Goal: Task Accomplishment & Management: Manage account settings

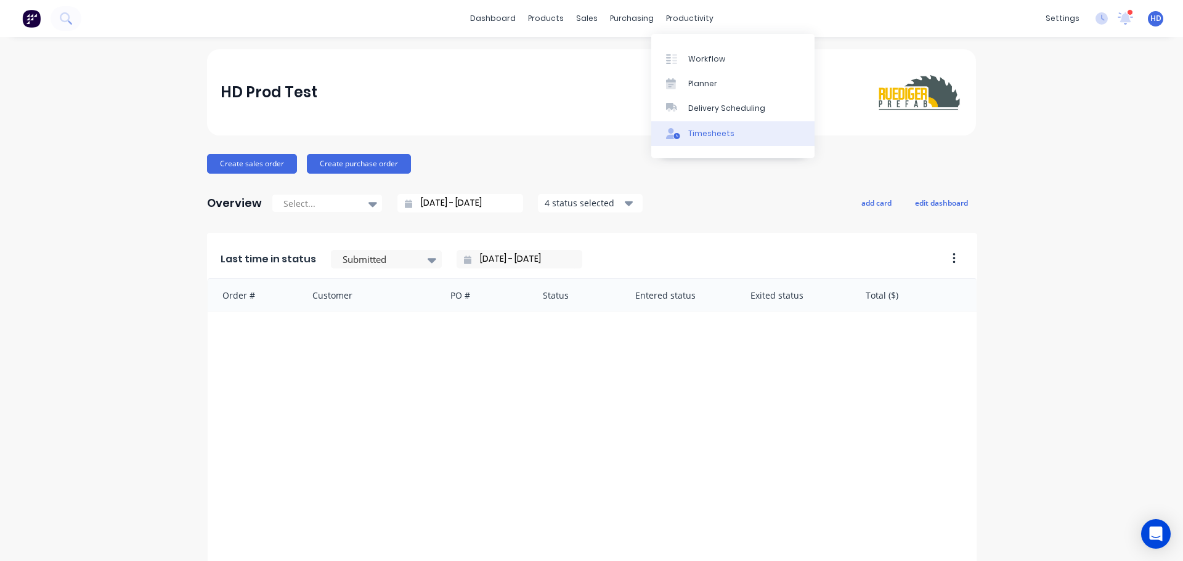
click at [739, 141] on link "Timesheets" at bounding box center [732, 133] width 163 height 25
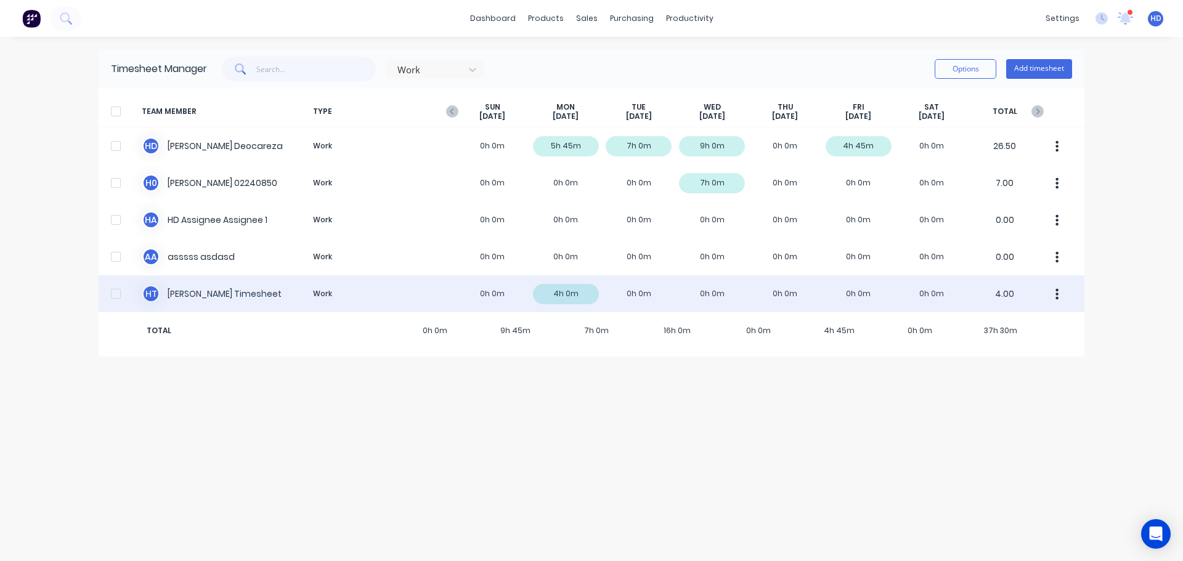
click at [115, 291] on div at bounding box center [116, 294] width 25 height 25
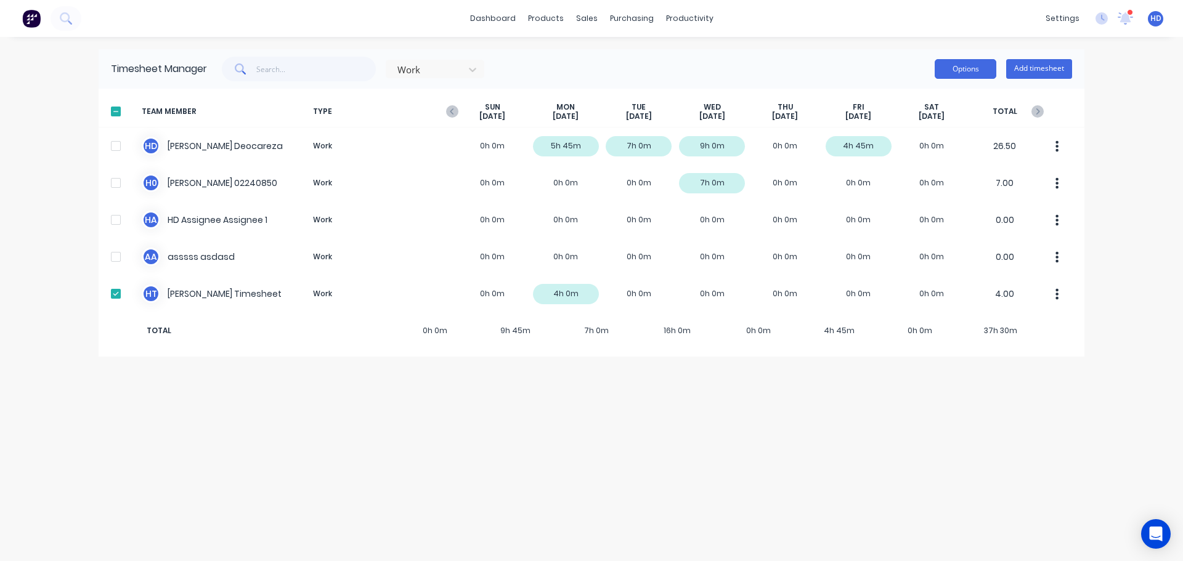
click at [979, 69] on button "Options" at bounding box center [966, 69] width 62 height 20
click at [926, 177] on div "Export" at bounding box center [938, 175] width 95 height 18
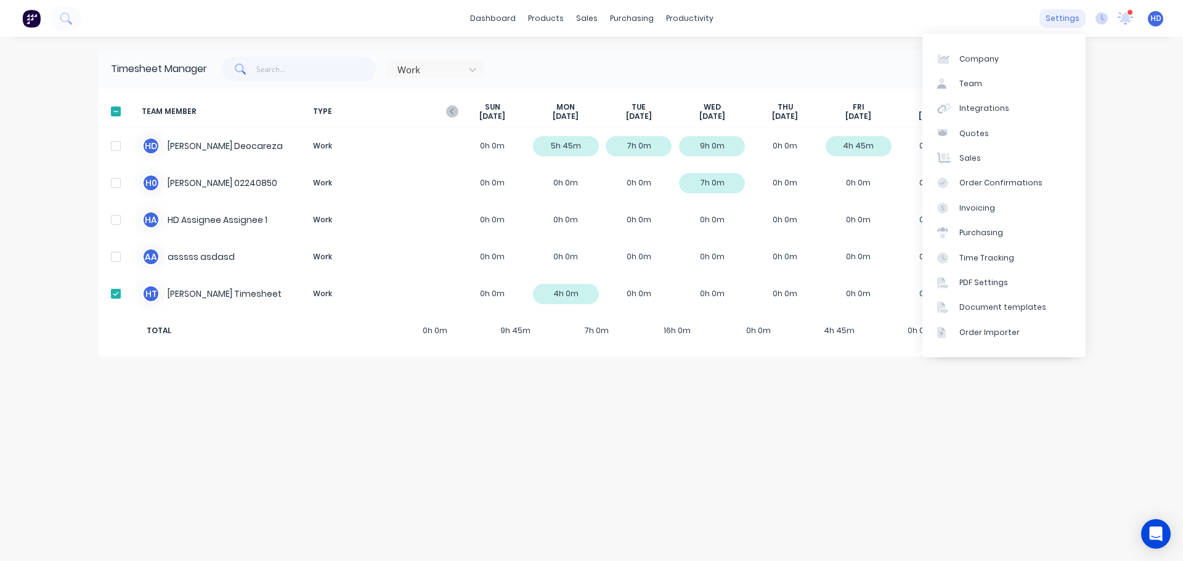
click at [1063, 17] on div "settings" at bounding box center [1063, 18] width 46 height 18
click at [986, 82] on link "Team" at bounding box center [1004, 83] width 163 height 25
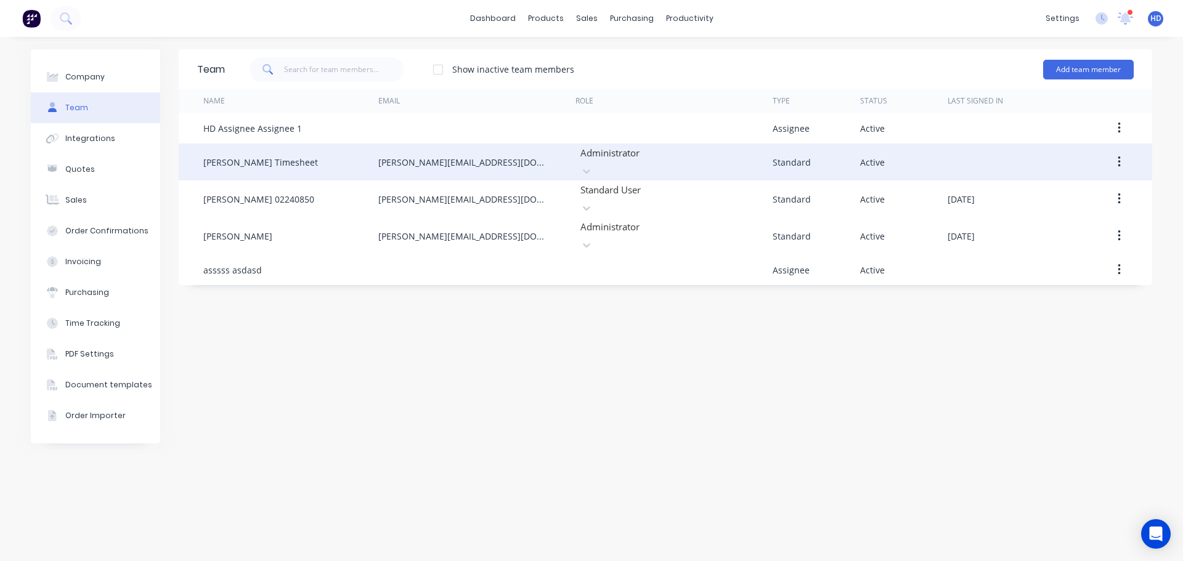
click at [1122, 165] on button "button" at bounding box center [1119, 162] width 29 height 22
click at [1080, 192] on div "Edit" at bounding box center [1075, 195] width 95 height 18
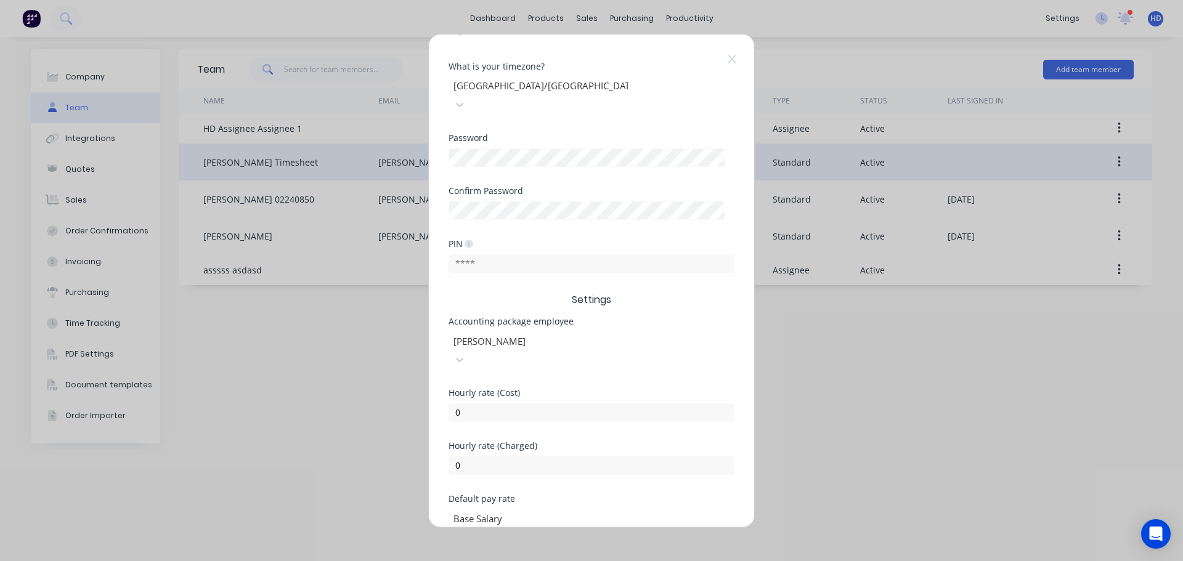
scroll to position [256, 0]
click at [536, 508] on div "Base Salary" at bounding box center [541, 517] width 185 height 18
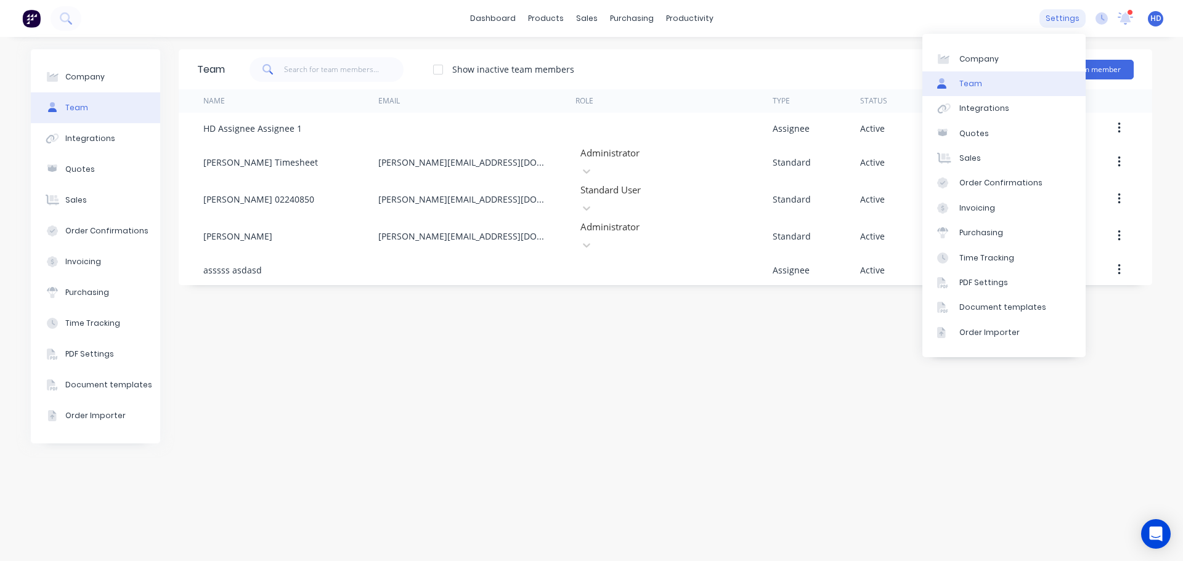
click at [1070, 24] on div "settings" at bounding box center [1063, 18] width 46 height 18
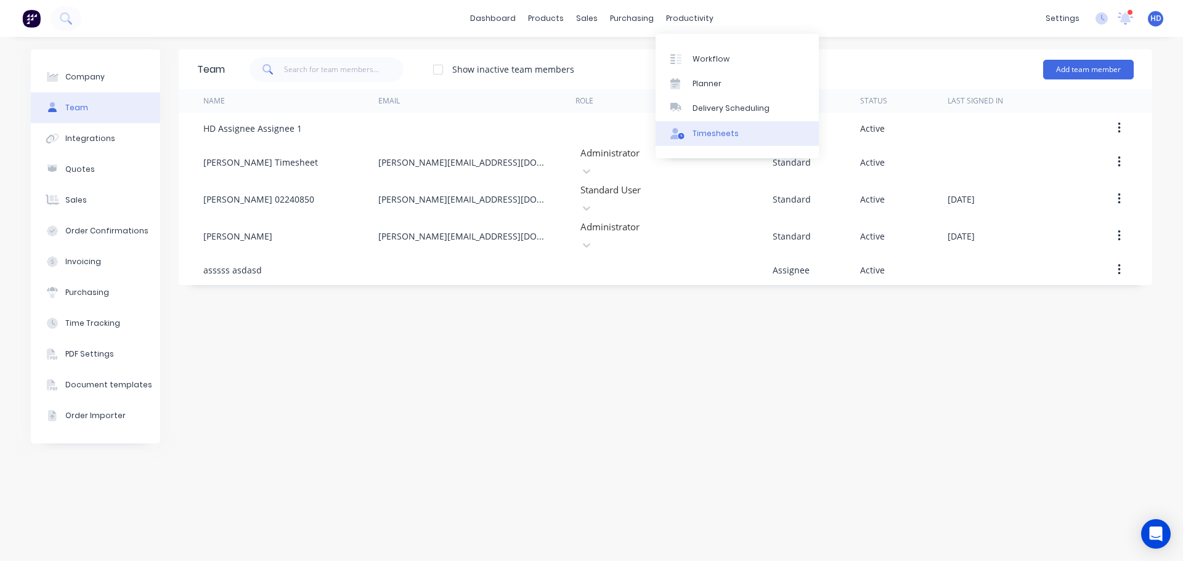
click at [716, 137] on div "Timesheets" at bounding box center [716, 133] width 46 height 11
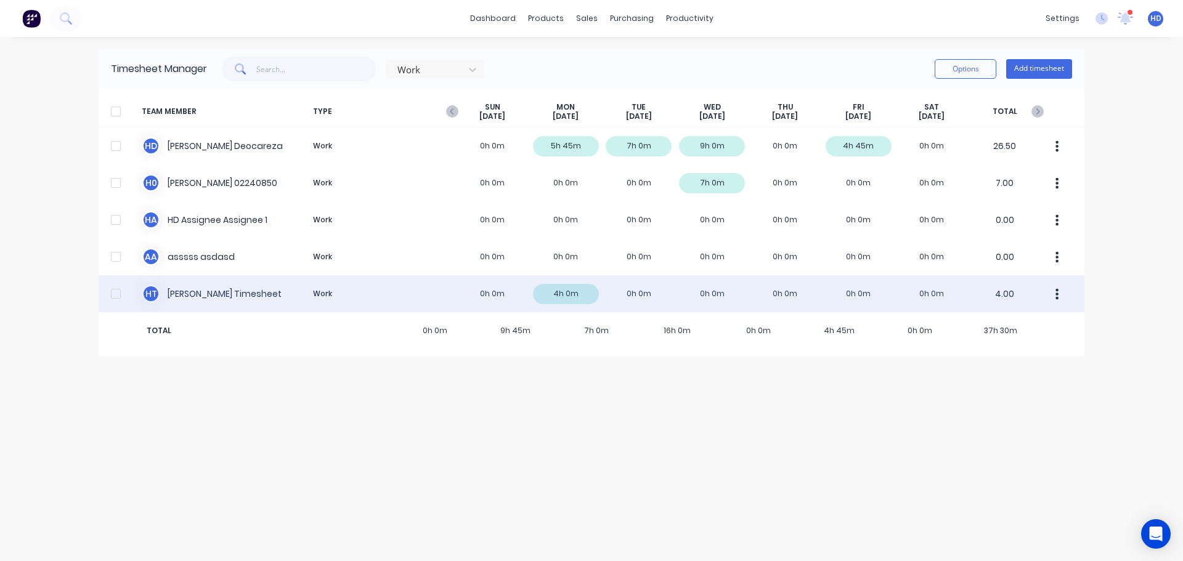
click at [235, 290] on div "H T Harold Timesheet Work 0h 0m 4h 0m 0h 0m 0h 0m 0h 0m 0h 0m 0h 0m 4.00" at bounding box center [592, 293] width 986 height 37
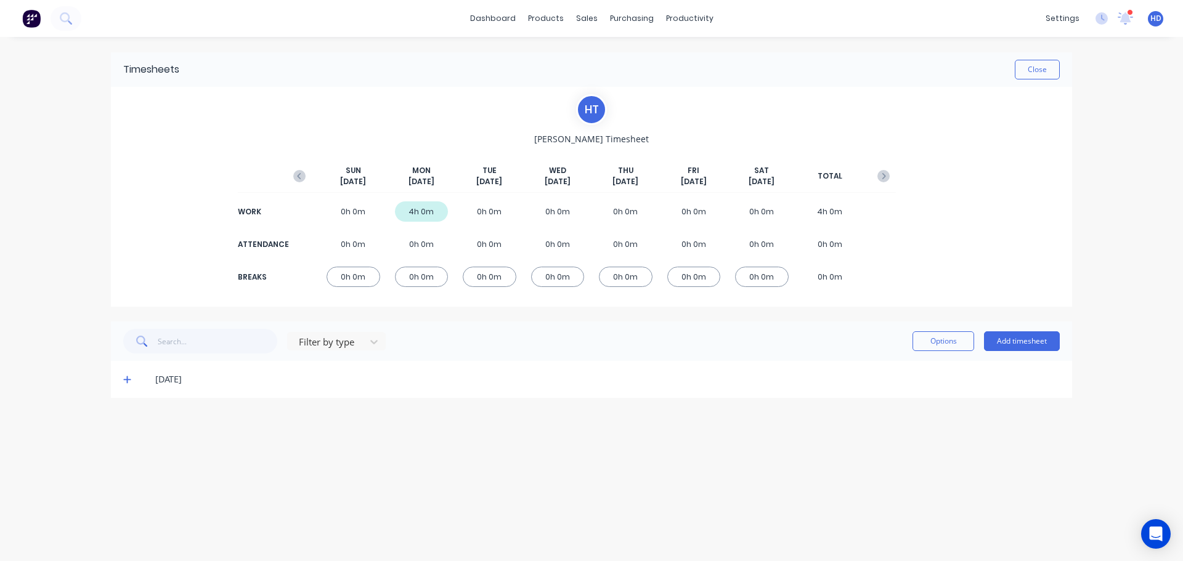
click at [121, 377] on div "[DATE]" at bounding box center [591, 379] width 961 height 37
click at [129, 378] on icon at bounding box center [127, 379] width 8 height 9
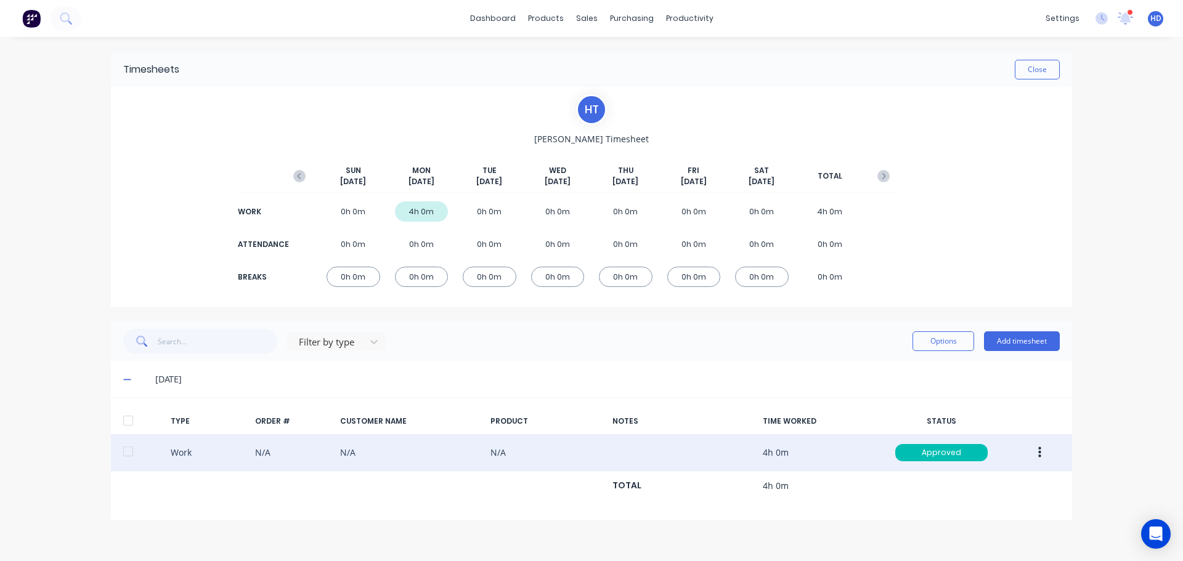
click at [1050, 453] on button "button" at bounding box center [1040, 453] width 29 height 22
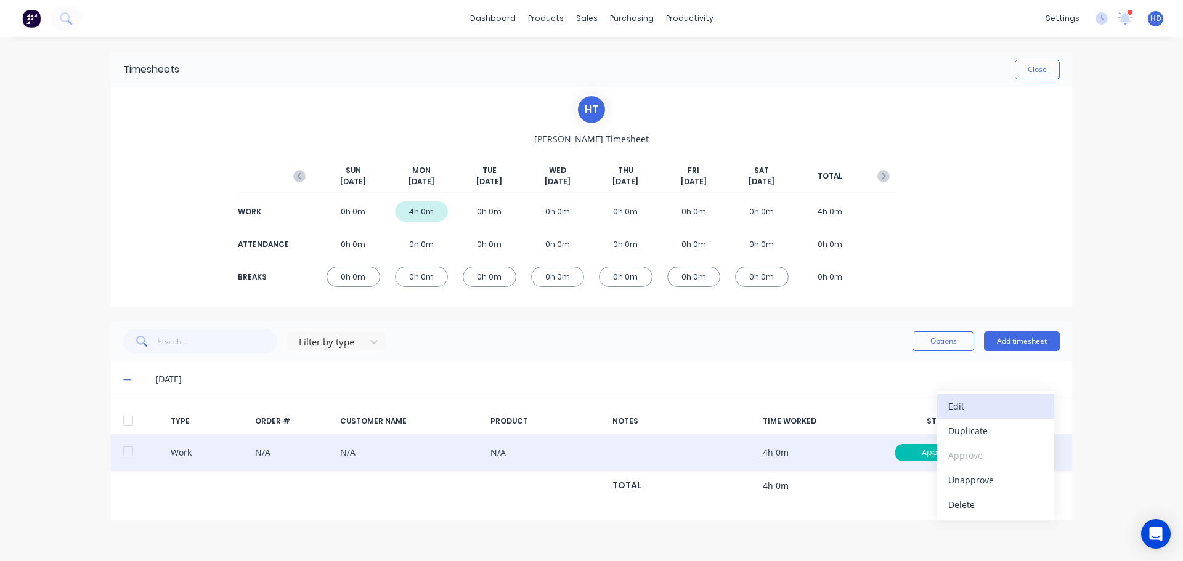
click at [990, 415] on div "Edit" at bounding box center [996, 407] width 95 height 18
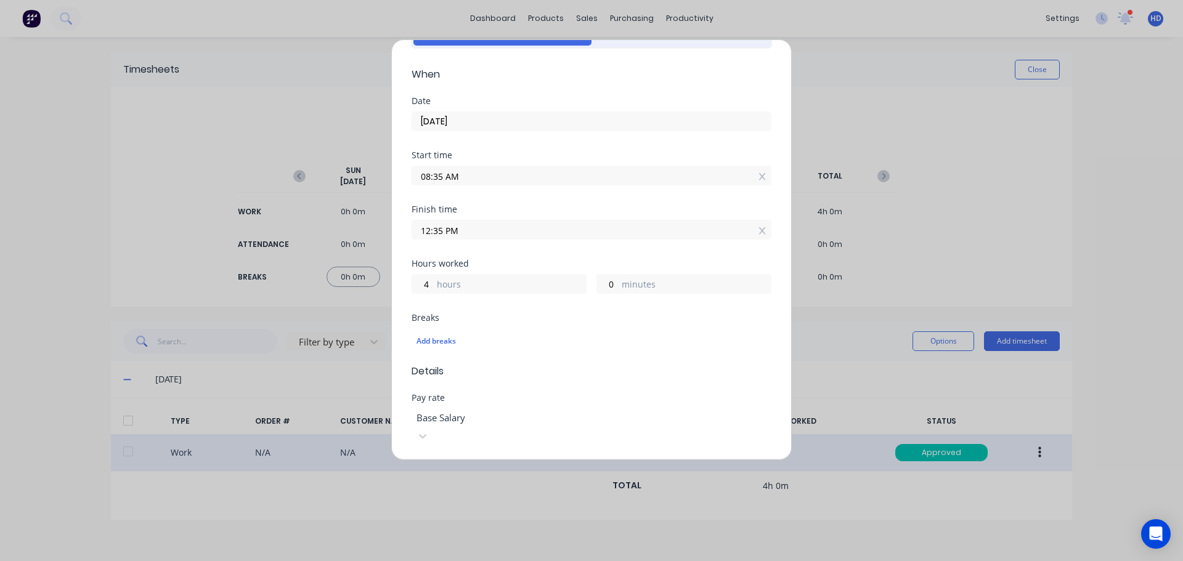
scroll to position [247, 0]
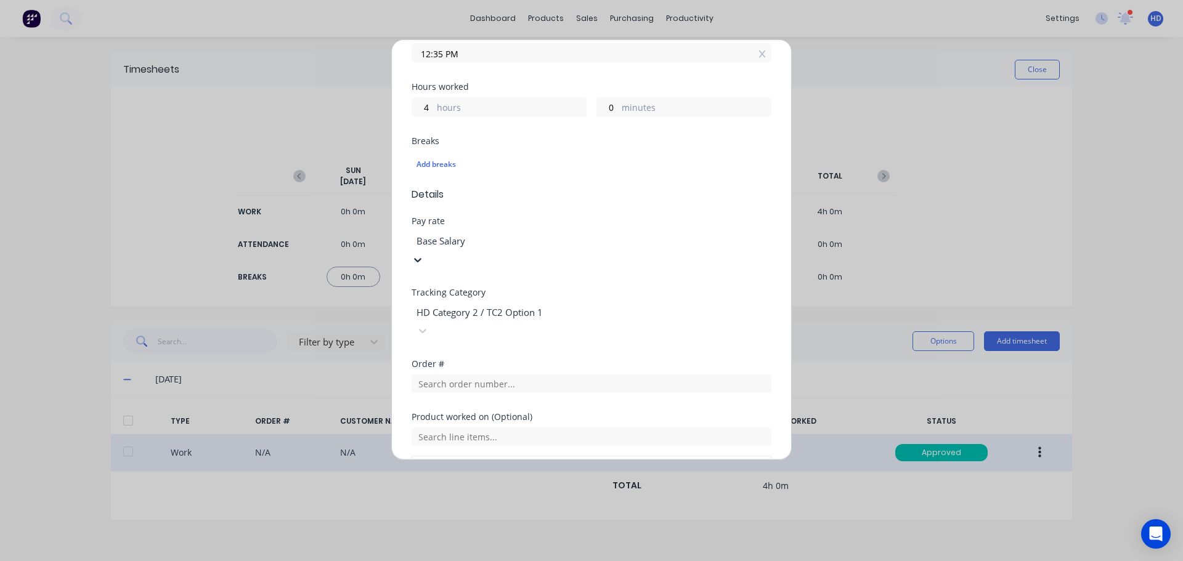
click at [560, 238] on div at bounding box center [504, 241] width 178 height 15
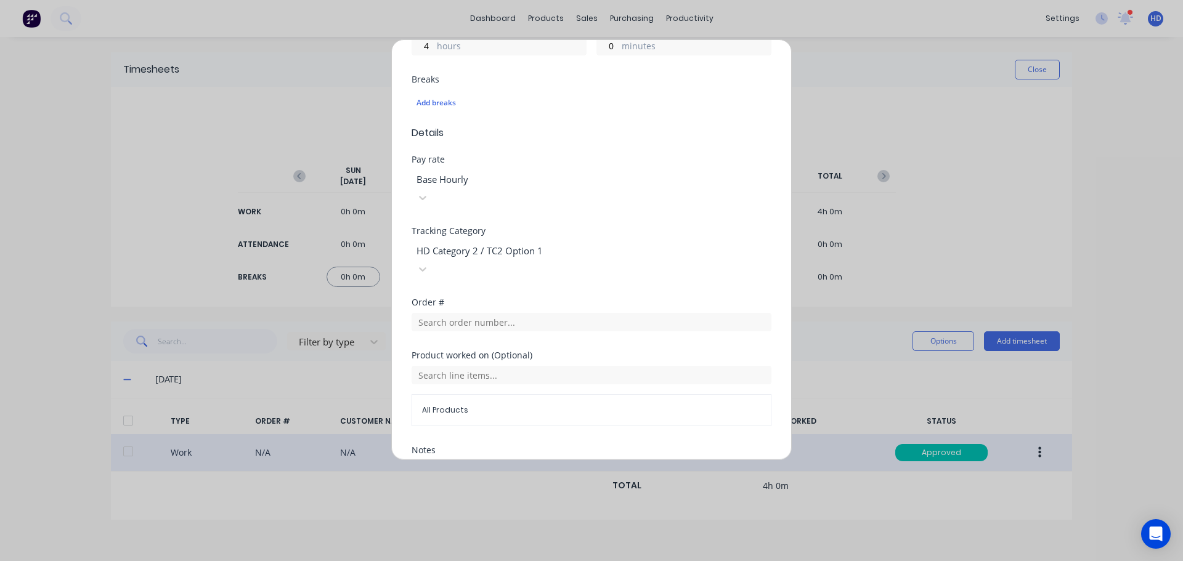
scroll to position [394, 0]
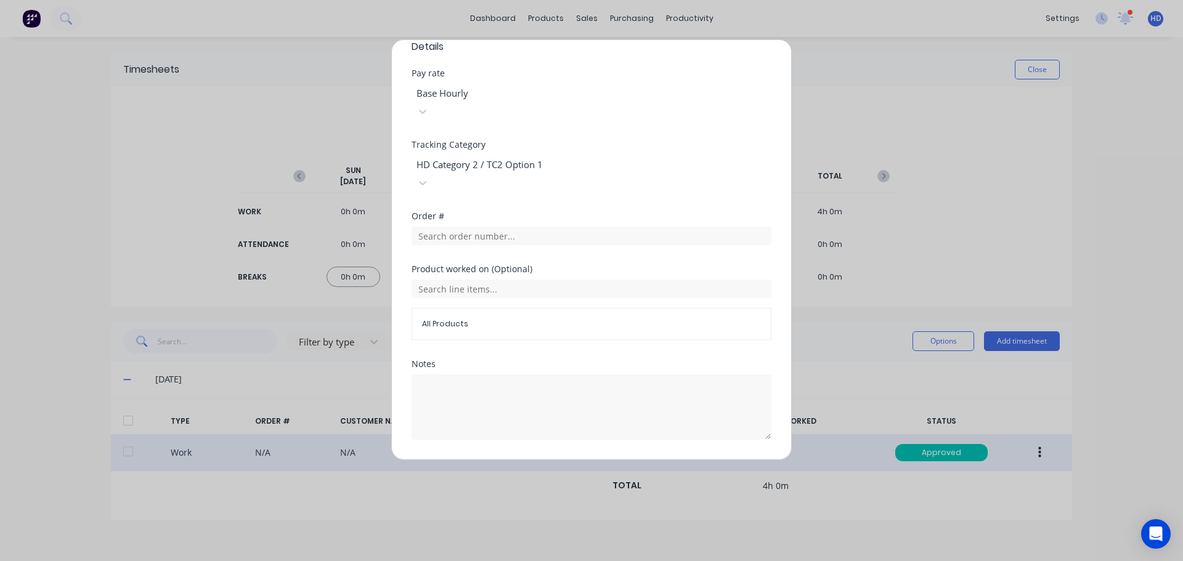
click at [573, 460] on button "Edit time tracking entry" at bounding box center [562, 470] width 105 height 20
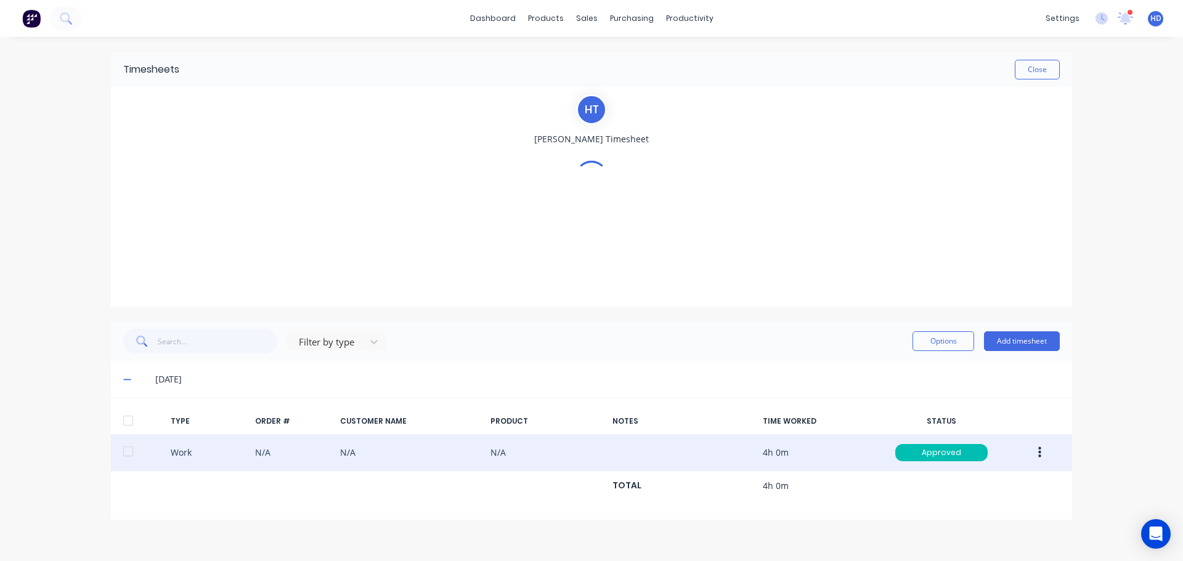
click at [1042, 454] on icon "button" at bounding box center [1040, 453] width 3 height 14
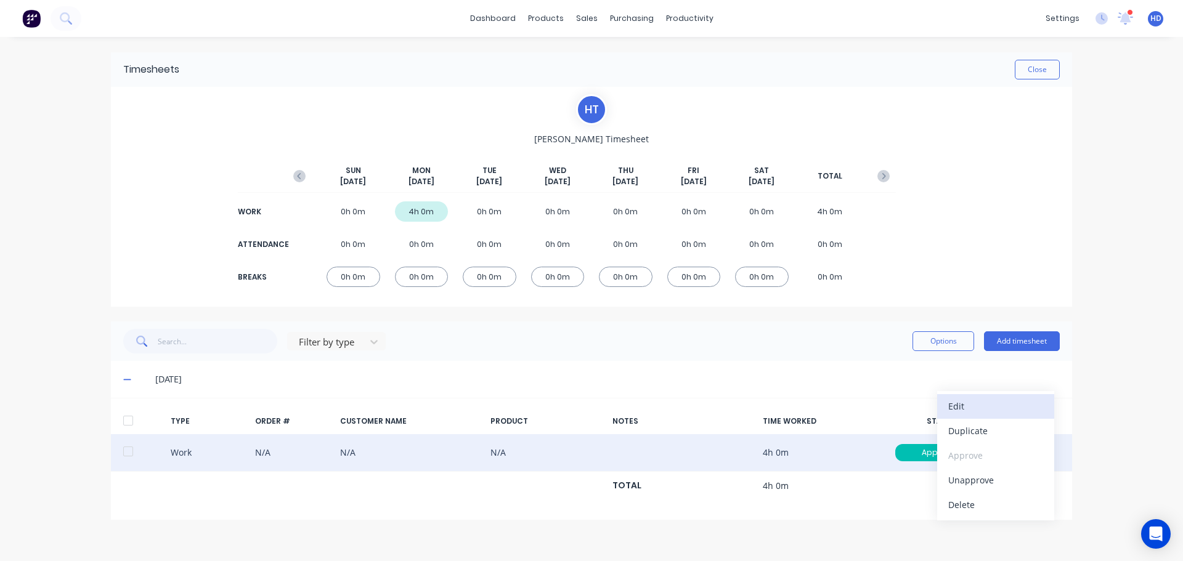
click at [994, 413] on div "Edit" at bounding box center [996, 407] width 95 height 18
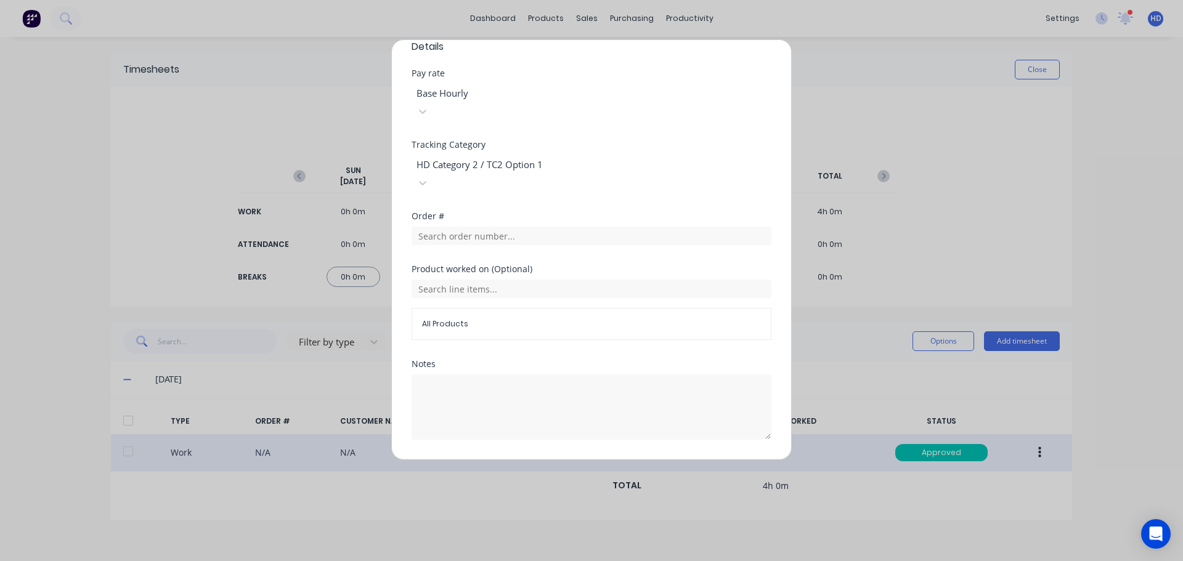
click at [650, 460] on button "Cancel" at bounding box center [649, 470] width 49 height 20
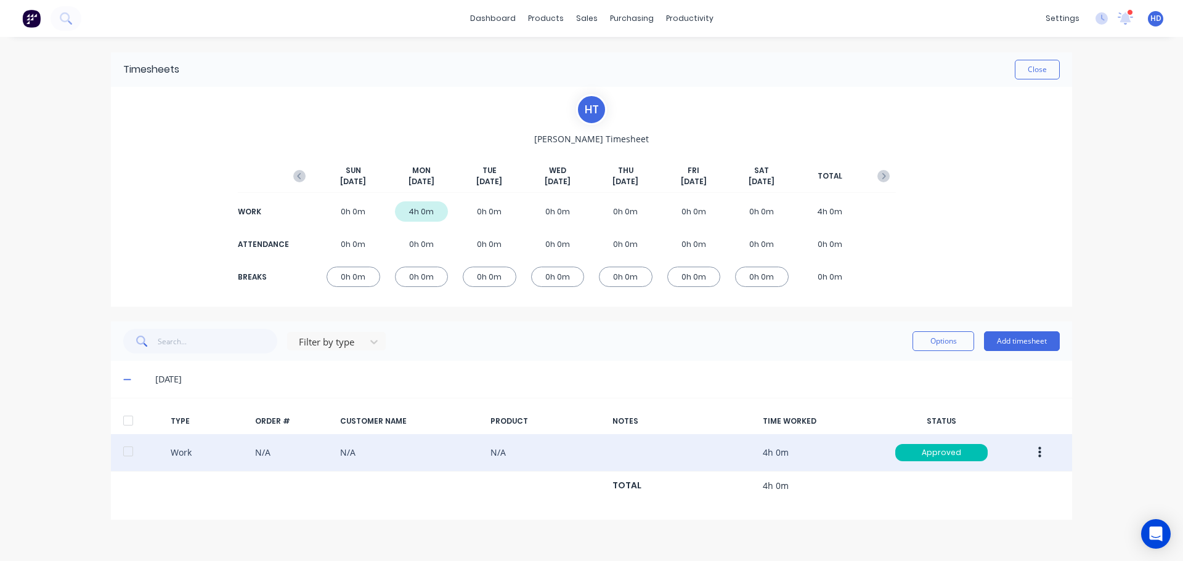
click at [136, 421] on div at bounding box center [128, 421] width 25 height 25
click at [968, 346] on button "Options" at bounding box center [944, 342] width 62 height 20
click at [897, 453] on div "Export" at bounding box center [915, 447] width 95 height 18
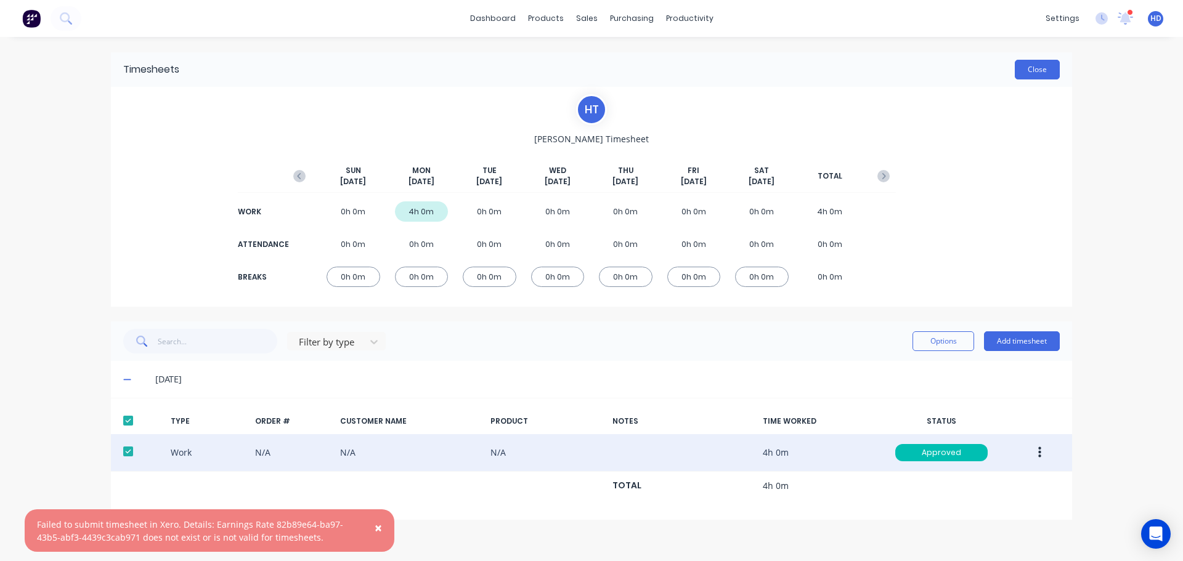
drag, startPoint x: 1034, startPoint y: 56, endPoint x: 1034, endPoint y: 67, distance: 10.5
click at [1034, 56] on div "Timesheets Close" at bounding box center [591, 69] width 961 height 35
click at [1034, 67] on button "Close" at bounding box center [1037, 70] width 45 height 20
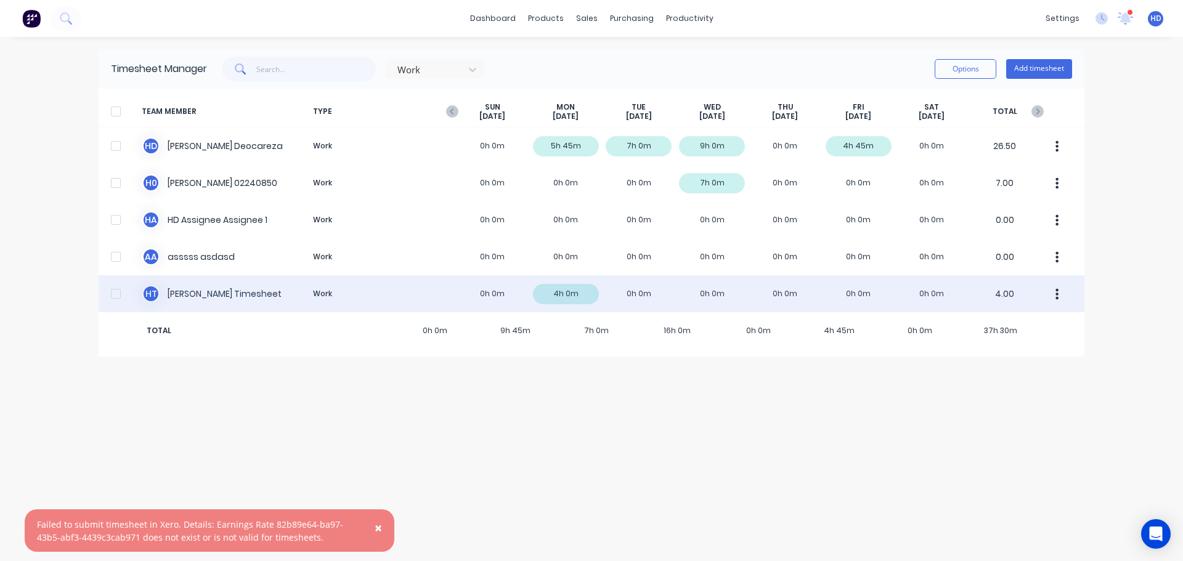
drag, startPoint x: 116, startPoint y: 294, endPoint x: 145, endPoint y: 292, distance: 29.6
click at [116, 294] on div at bounding box center [116, 294] width 25 height 25
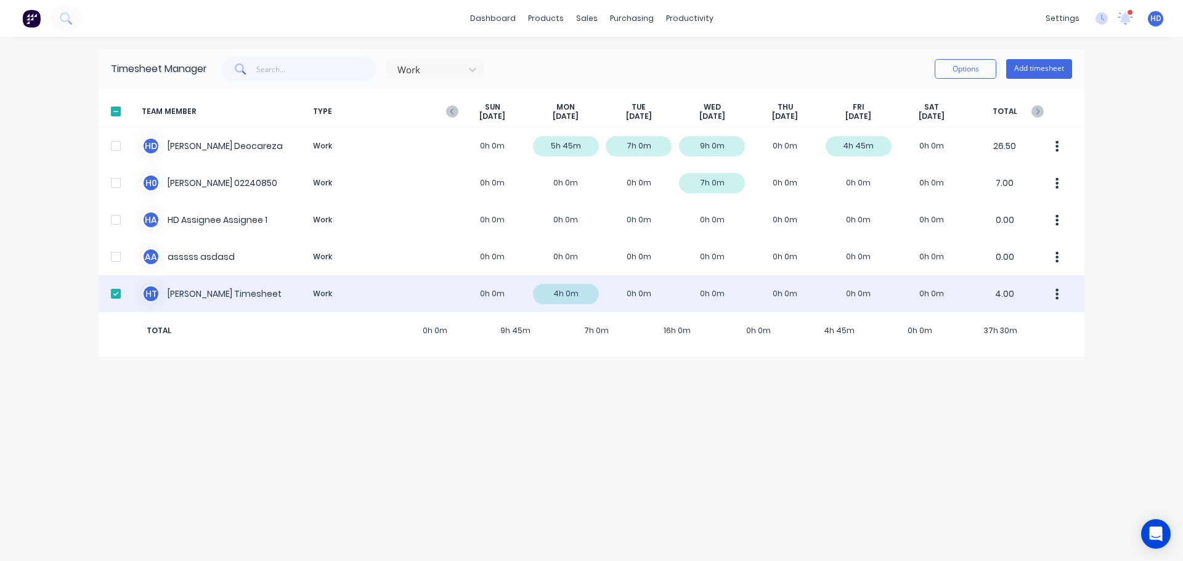
click at [1053, 293] on button "button" at bounding box center [1058, 294] width 26 height 25
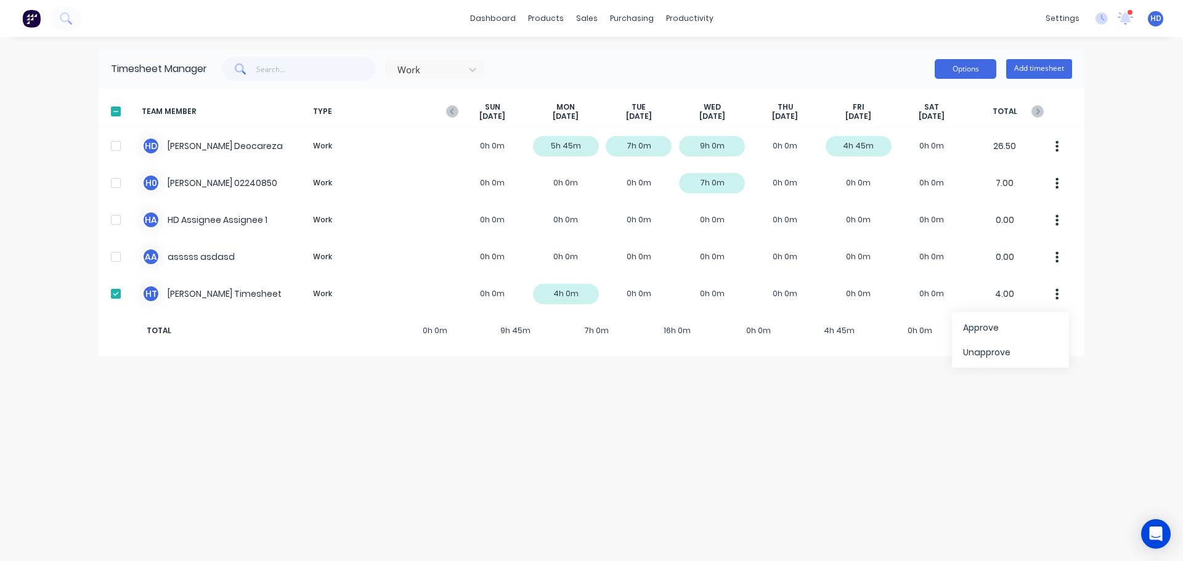
click at [961, 68] on button "Options" at bounding box center [966, 69] width 62 height 20
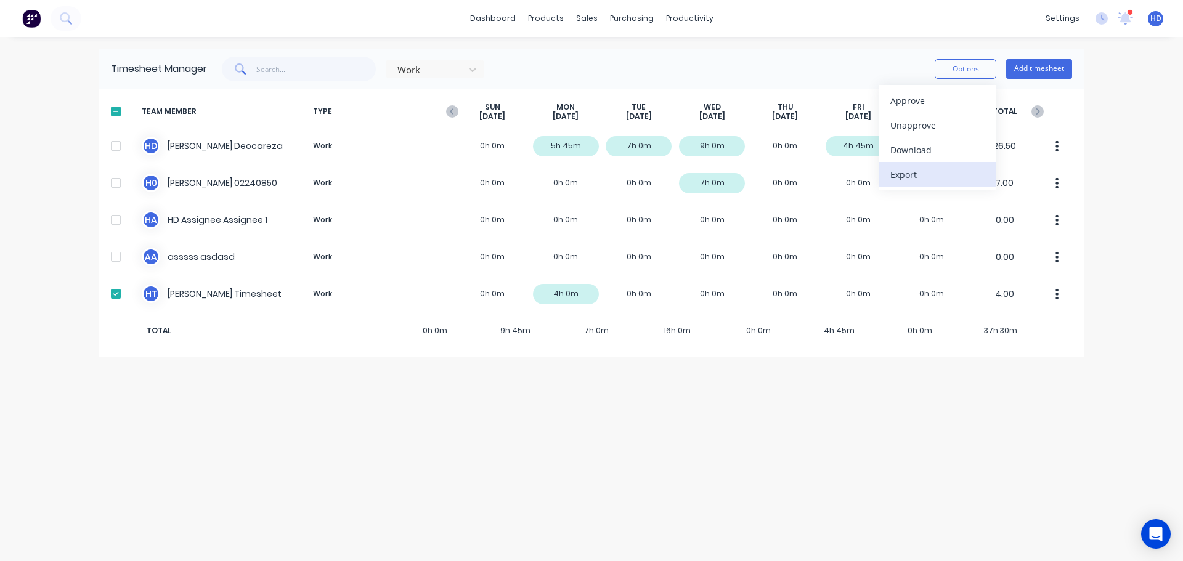
click at [904, 171] on div "Export" at bounding box center [938, 175] width 95 height 18
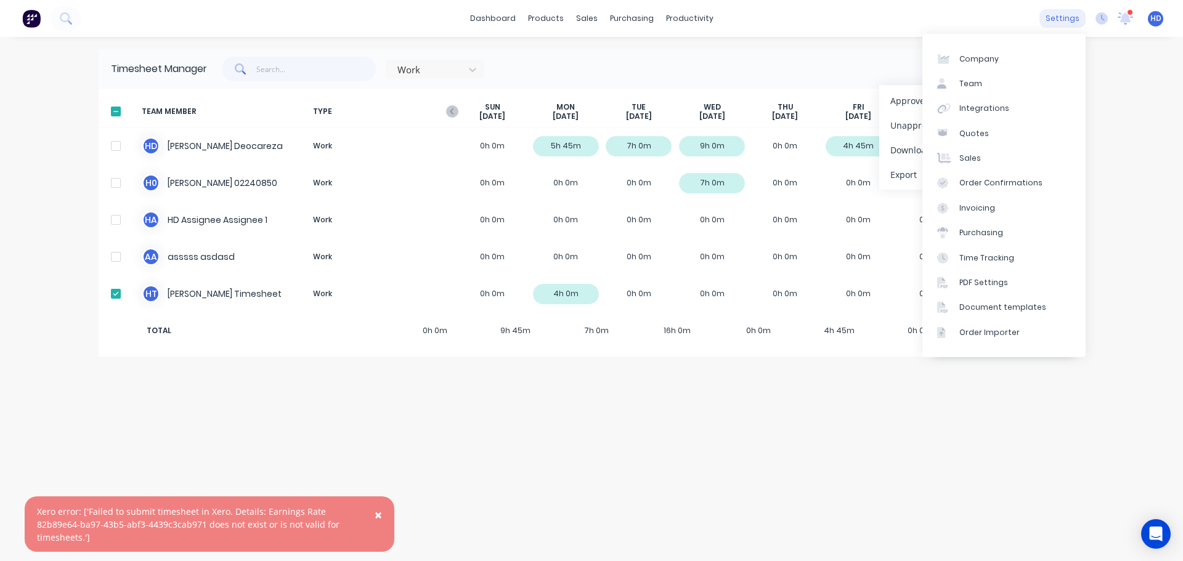
click at [1051, 15] on div "settings" at bounding box center [1063, 18] width 46 height 18
click at [1010, 104] on link "Integrations" at bounding box center [1004, 108] width 163 height 25
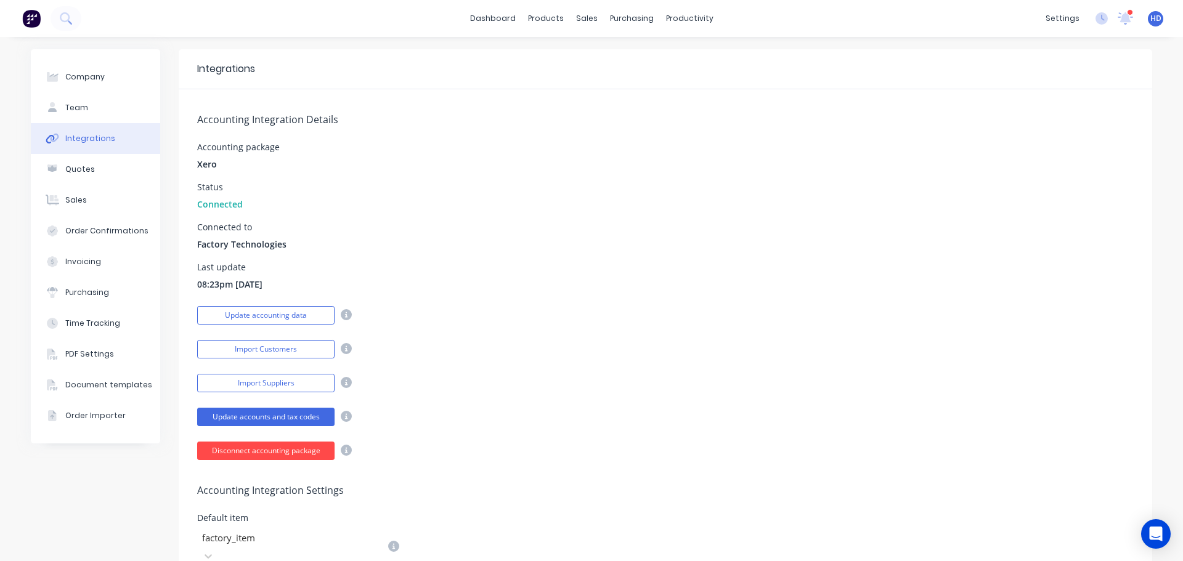
click at [248, 460] on button "Disconnect accounting package" at bounding box center [265, 451] width 137 height 18
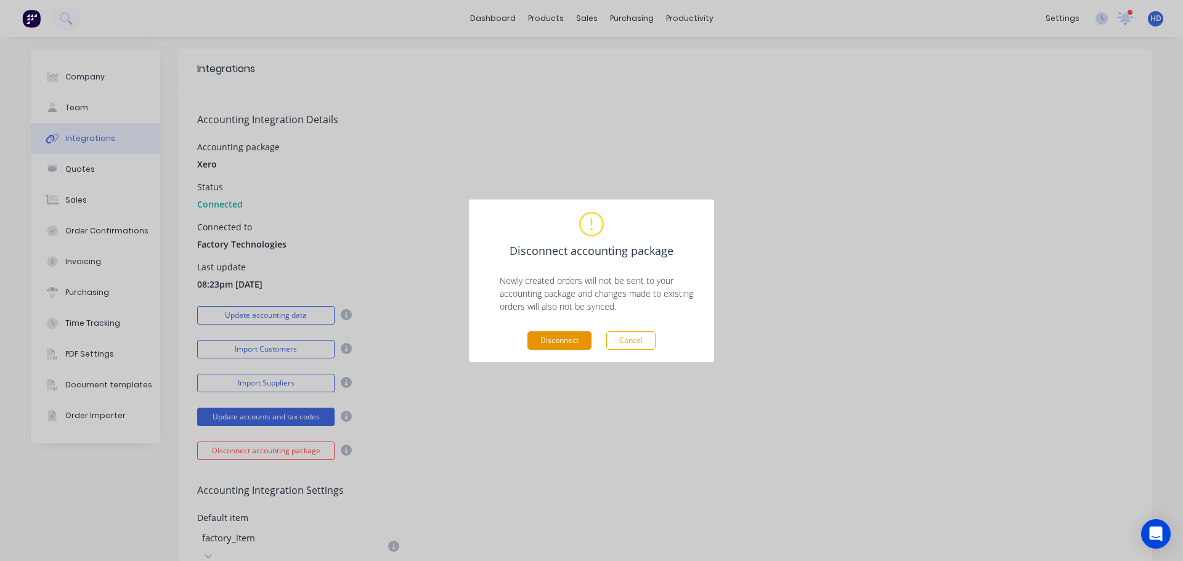
click at [574, 334] on button "Disconnect" at bounding box center [560, 341] width 64 height 18
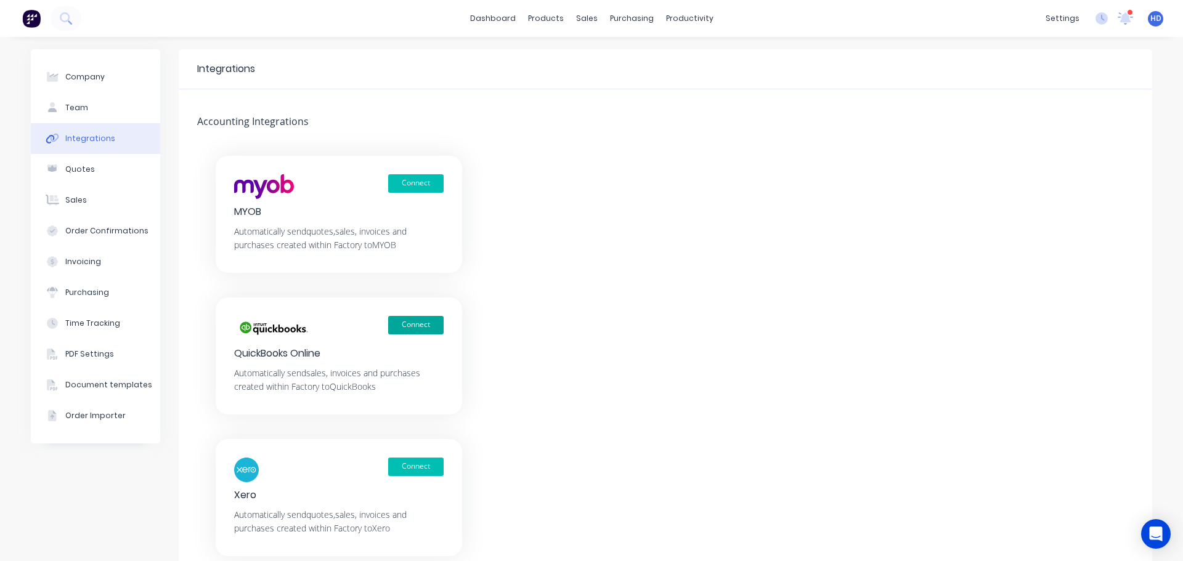
click at [419, 325] on button "Connect" at bounding box center [415, 325] width 55 height 18
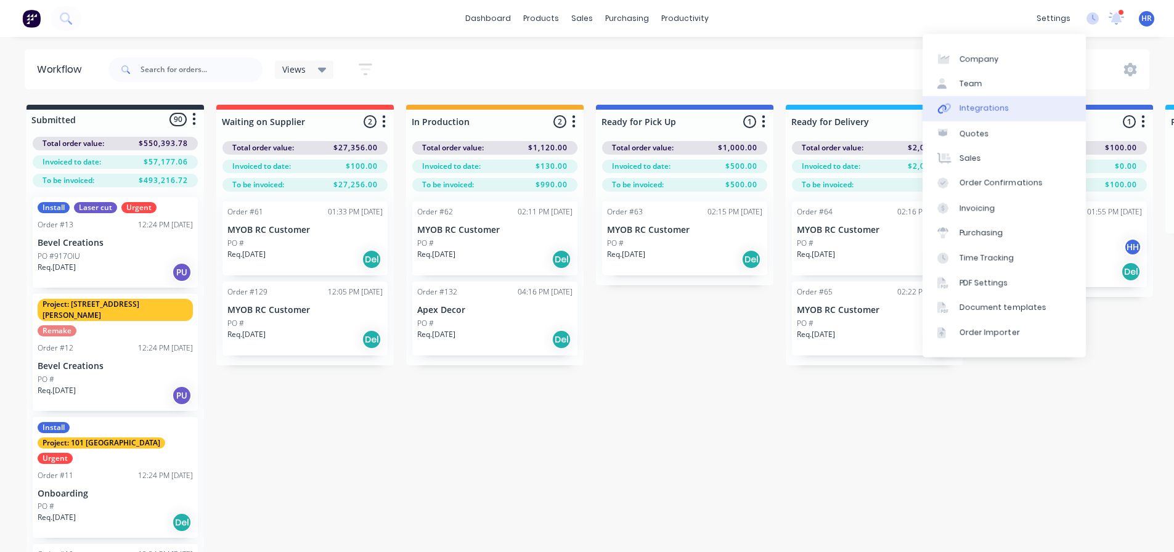
click at [1016, 99] on link "Integrations" at bounding box center [1004, 108] width 163 height 25
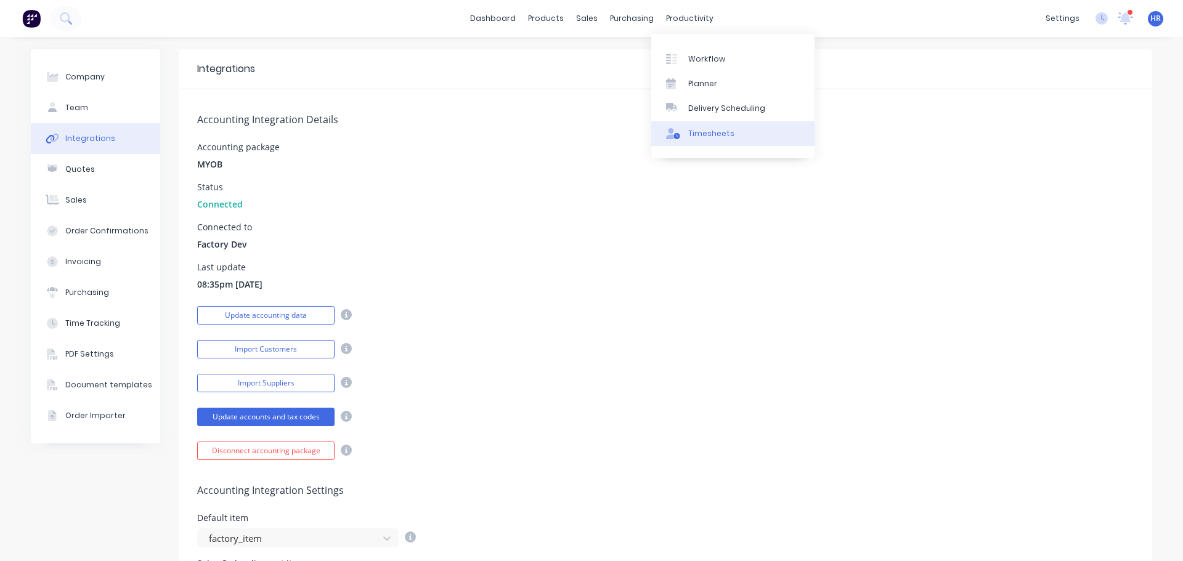
click at [727, 134] on div "Timesheets" at bounding box center [711, 133] width 46 height 11
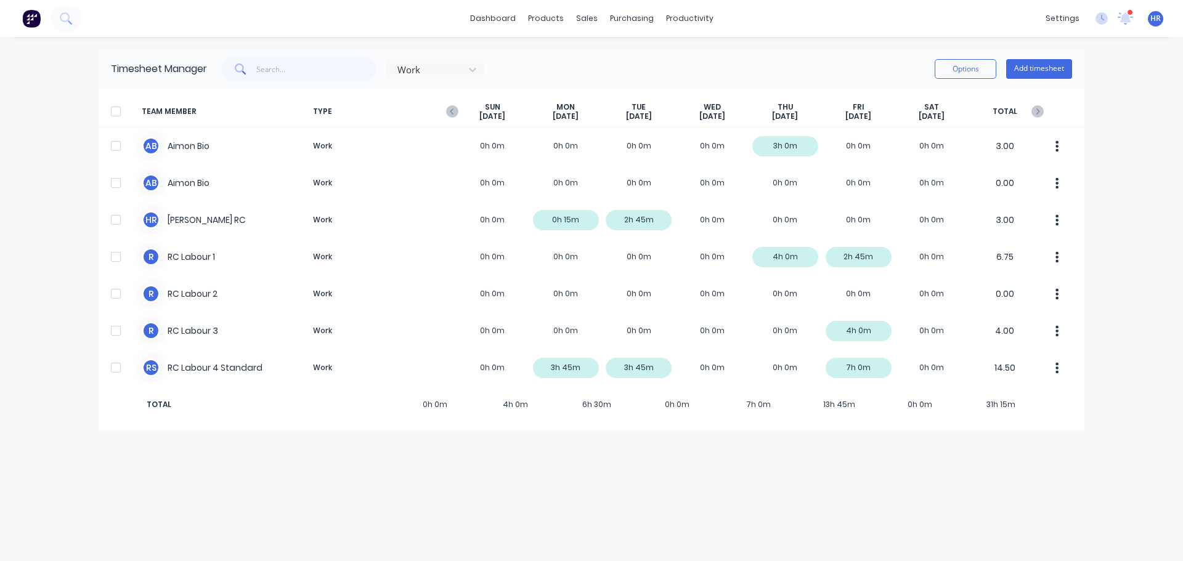
click at [369, 452] on div "Timesheet Manager Work Options Add timesheet TEAM MEMBER TYPE SUN Sep 7th MON S…" at bounding box center [592, 299] width 986 height 500
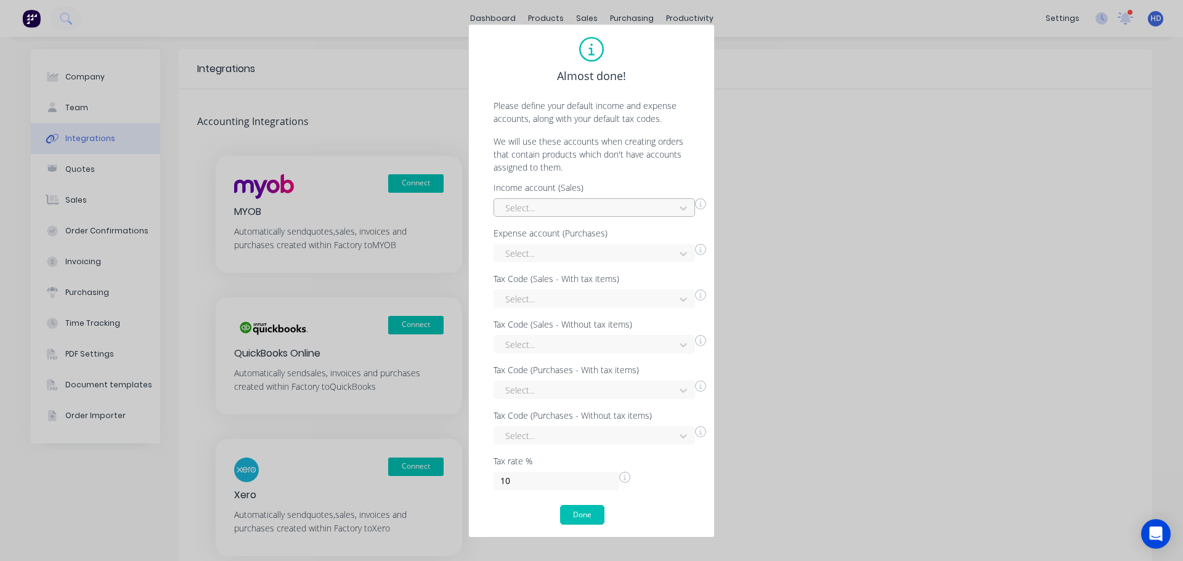
click at [642, 209] on div at bounding box center [586, 207] width 165 height 15
click at [562, 235] on div "Billable Expense Income" at bounding box center [595, 235] width 202 height 23
click at [534, 253] on div at bounding box center [586, 253] width 165 height 15
click at [586, 284] on div "Accounting and bookkeeping" at bounding box center [595, 281] width 202 height 23
click at [574, 300] on div at bounding box center [586, 299] width 165 height 15
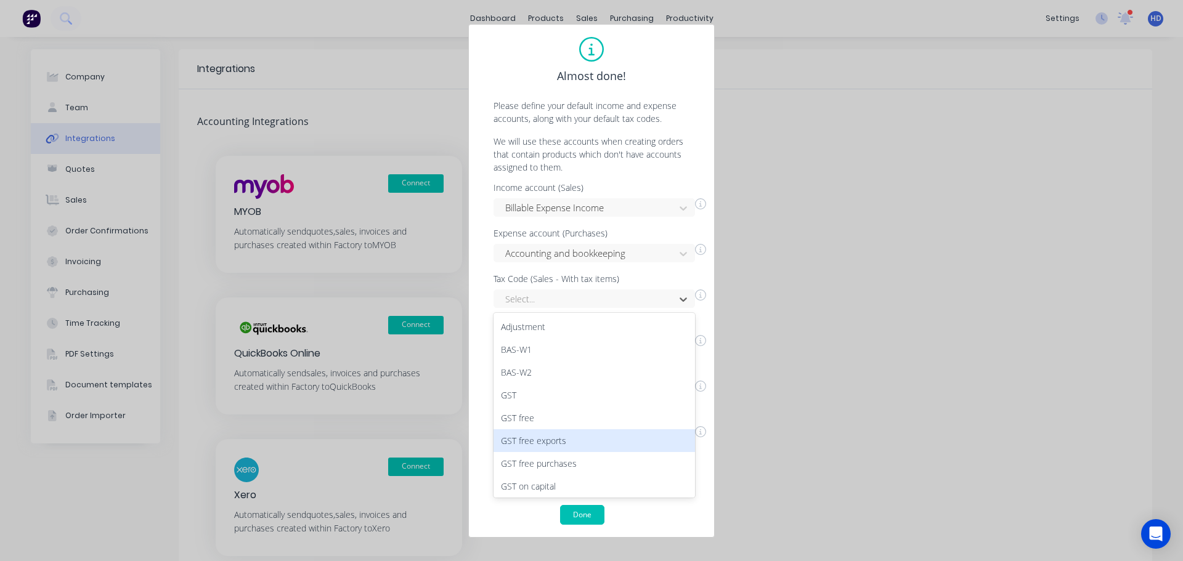
click at [569, 421] on div "GST free" at bounding box center [595, 418] width 202 height 23
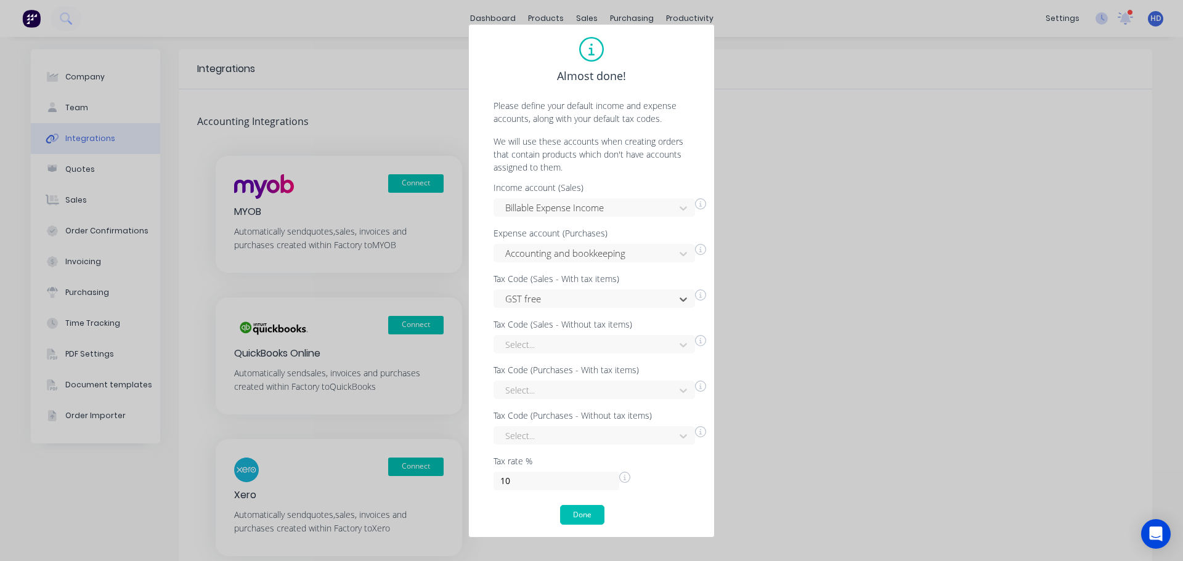
click at [578, 359] on div "Income account (Sales) Billable Expense Income Expense account (Purchases) Acco…" at bounding box center [591, 337] width 221 height 307
click at [585, 348] on div at bounding box center [586, 344] width 165 height 15
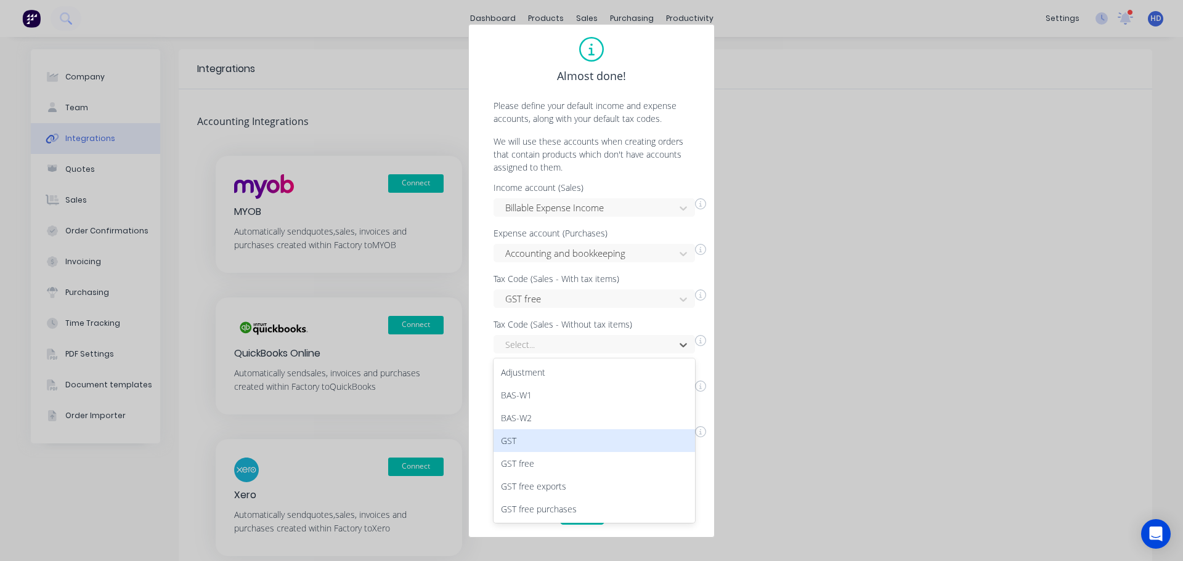
click at [537, 460] on div "GST free" at bounding box center [595, 463] width 202 height 23
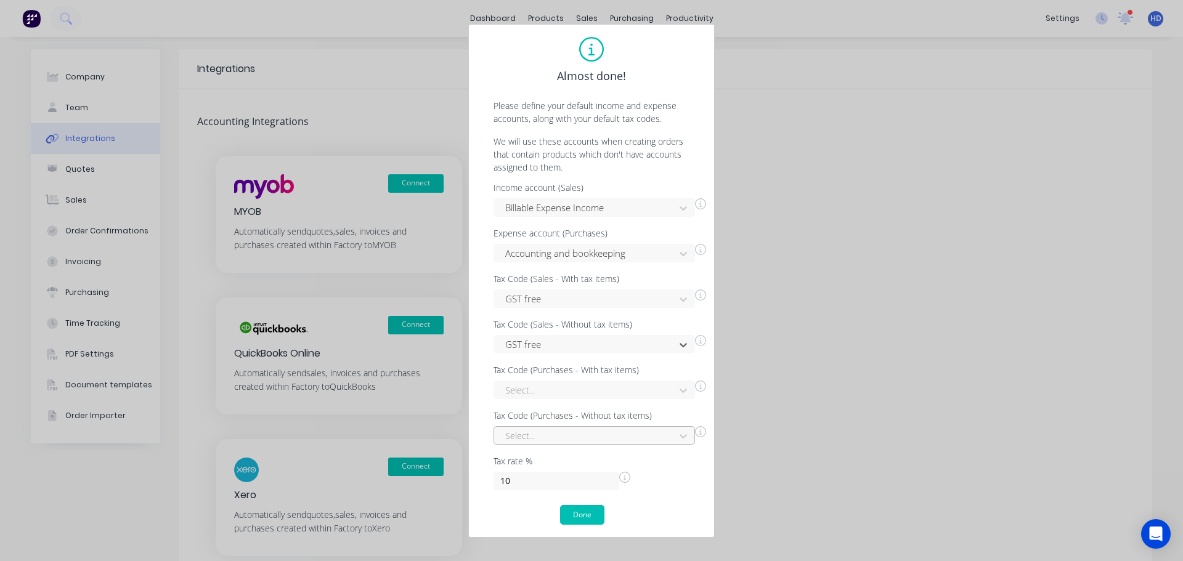
scroll to position [97, 0]
click at [556, 435] on div "Select..." at bounding box center [595, 435] width 202 height 18
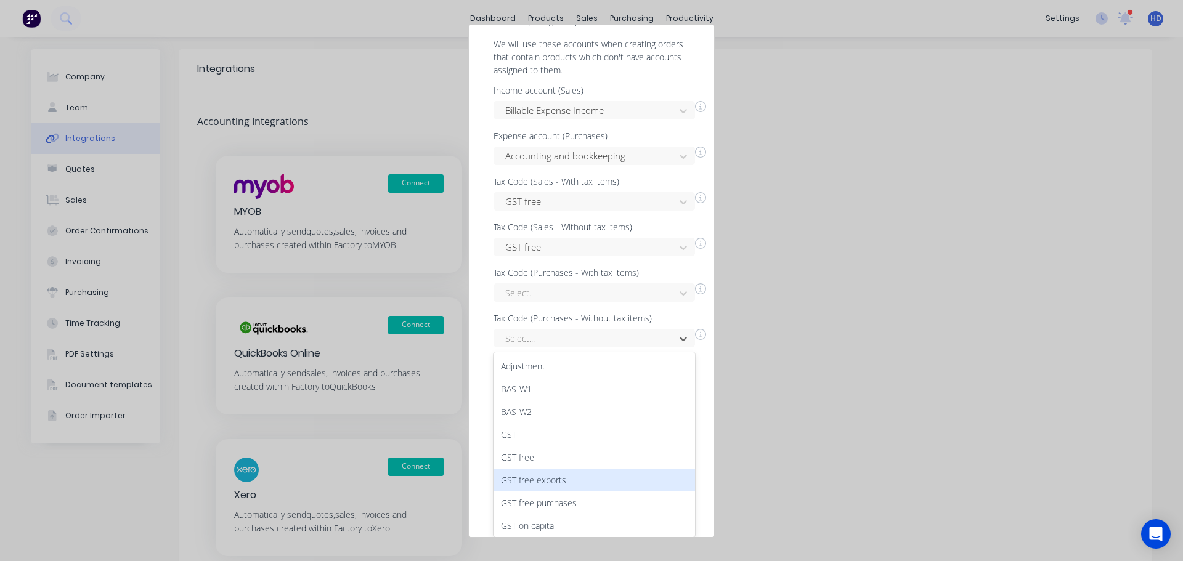
click at [547, 480] on div "GST free exports" at bounding box center [595, 480] width 202 height 23
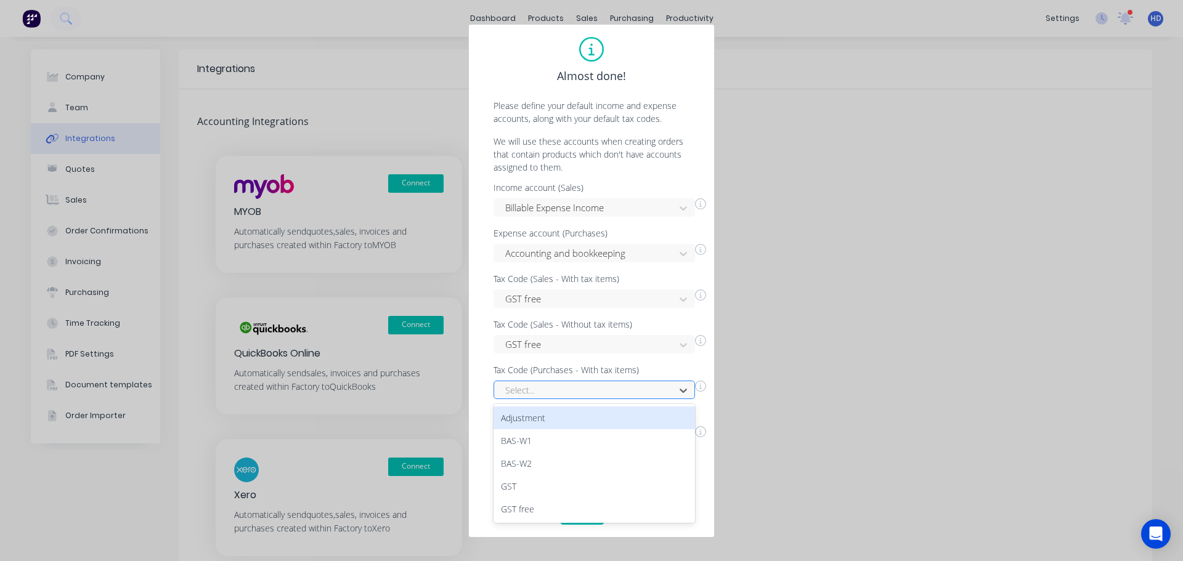
click at [565, 390] on div at bounding box center [586, 390] width 165 height 15
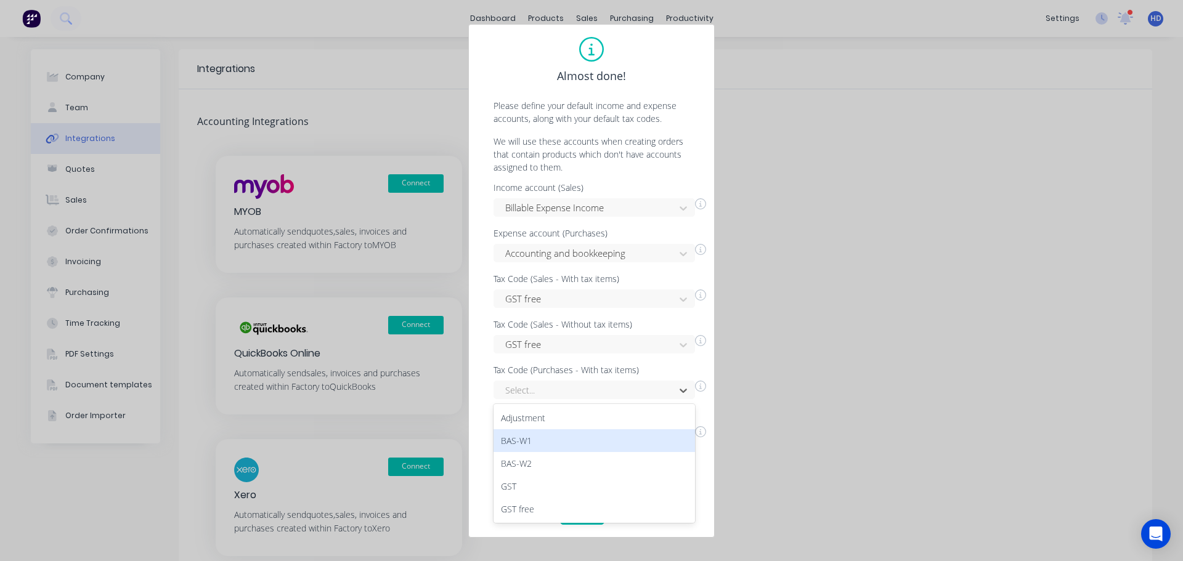
click at [545, 446] on div "BAS-W1" at bounding box center [595, 441] width 202 height 23
click at [576, 508] on button "Done" at bounding box center [582, 515] width 44 height 20
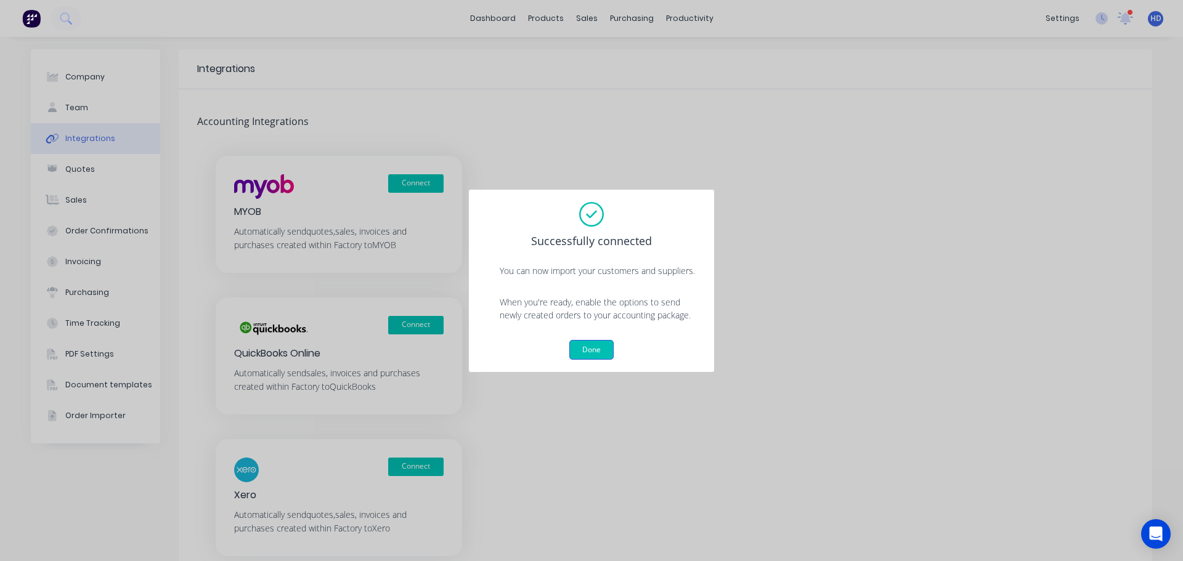
click at [596, 343] on button "Done" at bounding box center [591, 350] width 44 height 20
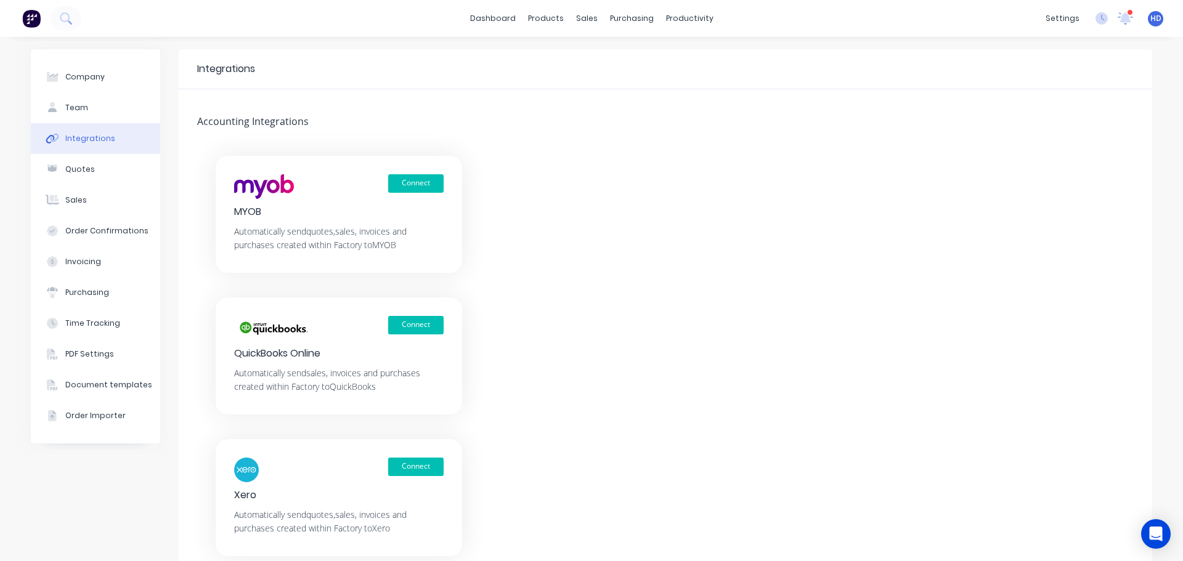
click at [552, 304] on div "Connect MYOB Automatically send quotes, sales, invoices and purchases created w…" at bounding box center [666, 356] width 974 height 401
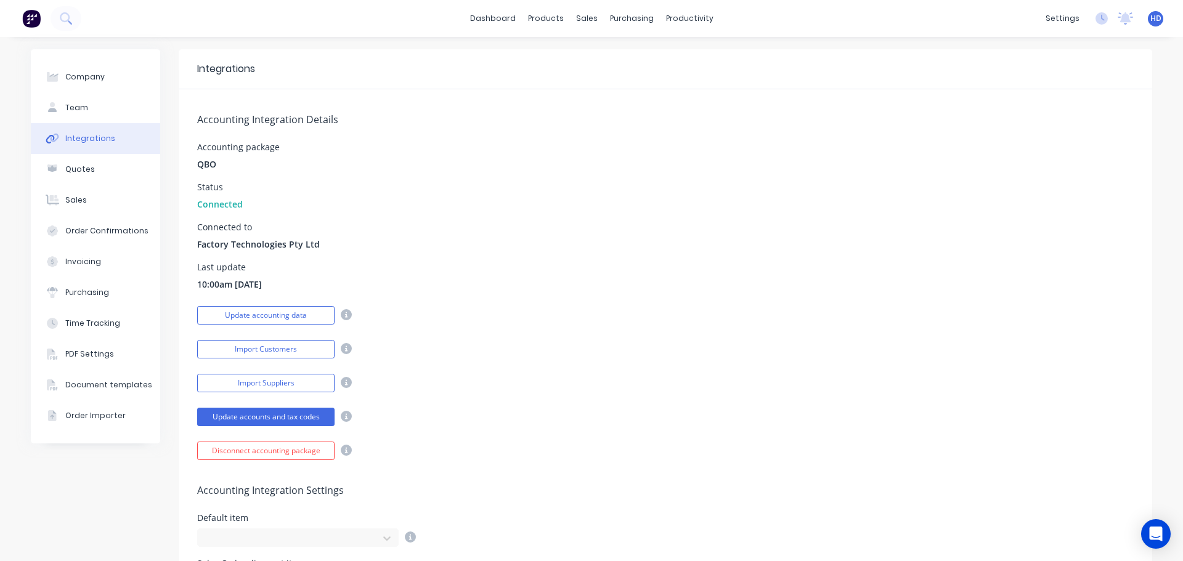
click at [836, 361] on div "Accounting Integration Details Accounting package QBO Status Connected Connecte…" at bounding box center [666, 274] width 974 height 371
click at [274, 450] on button "Disconnect accounting package" at bounding box center [265, 451] width 137 height 18
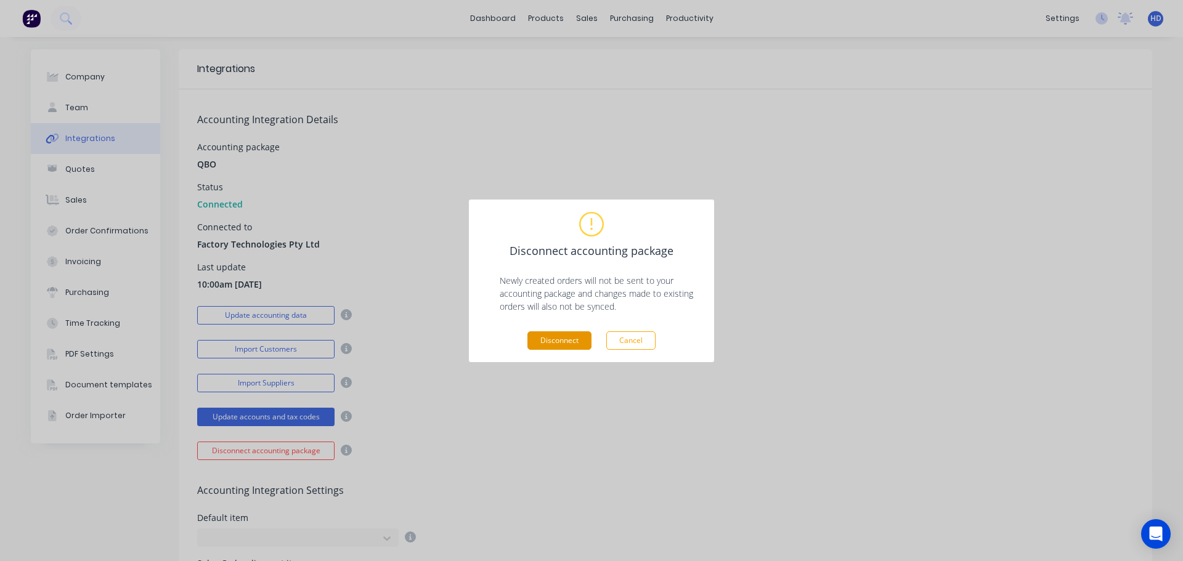
click at [560, 345] on button "Disconnect" at bounding box center [560, 341] width 64 height 18
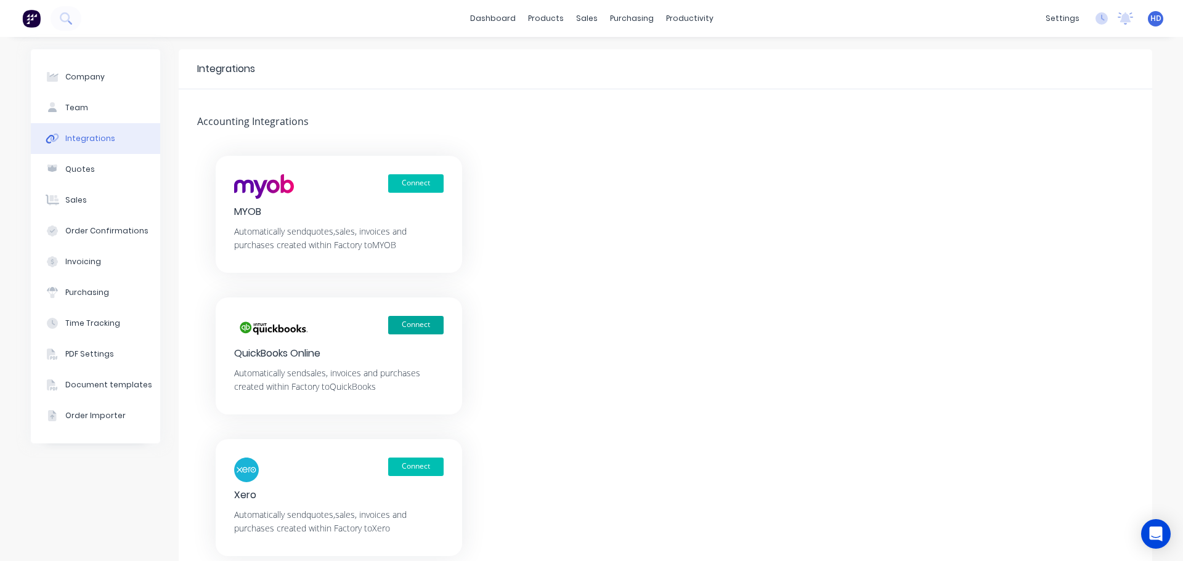
click at [420, 322] on button "Connect" at bounding box center [415, 325] width 55 height 18
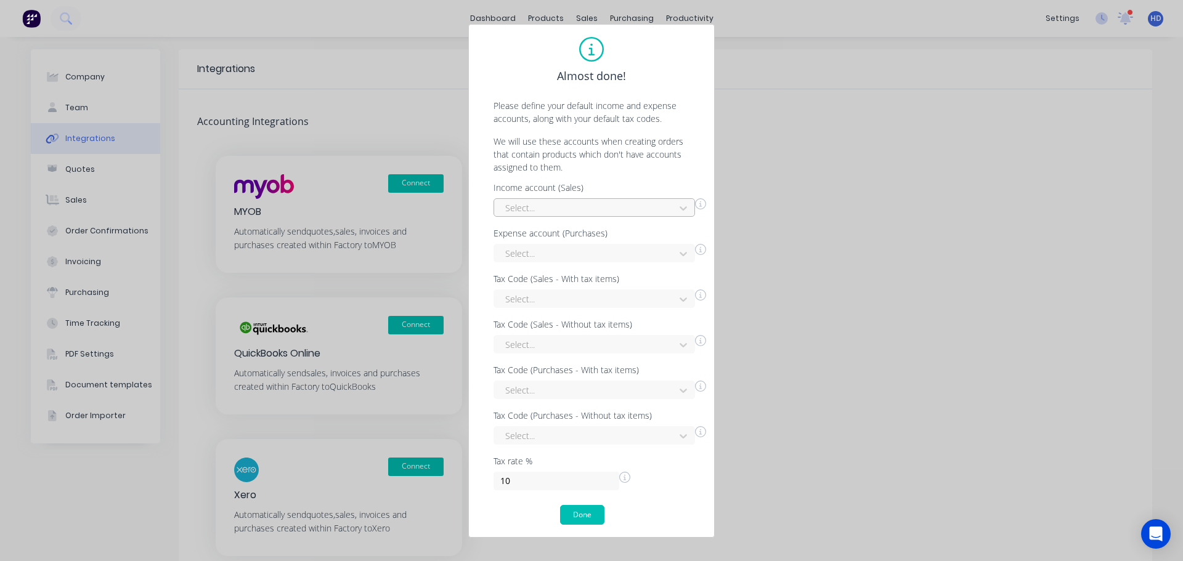
click at [616, 203] on div at bounding box center [586, 207] width 165 height 15
click at [557, 234] on div "Billable Expense Income" at bounding box center [595, 235] width 202 height 23
drag, startPoint x: 546, startPoint y: 248, endPoint x: 541, endPoint y: 263, distance: 15.6
click at [547, 248] on div at bounding box center [586, 253] width 165 height 15
click at [549, 287] on div "Accounting and bookkeeping" at bounding box center [595, 281] width 202 height 23
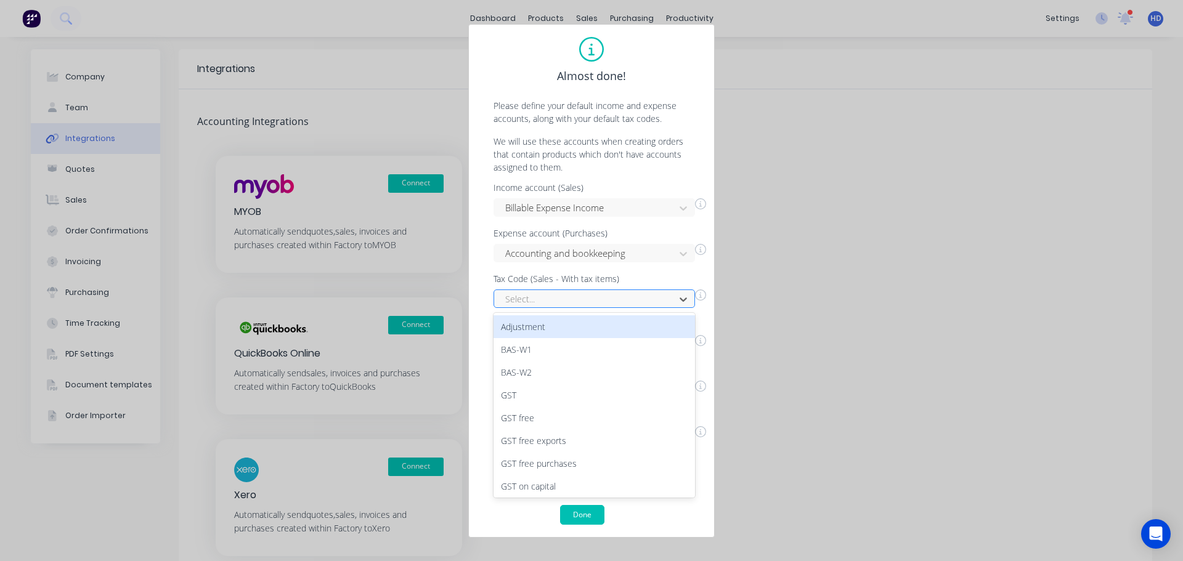
click at [539, 304] on div at bounding box center [586, 299] width 165 height 15
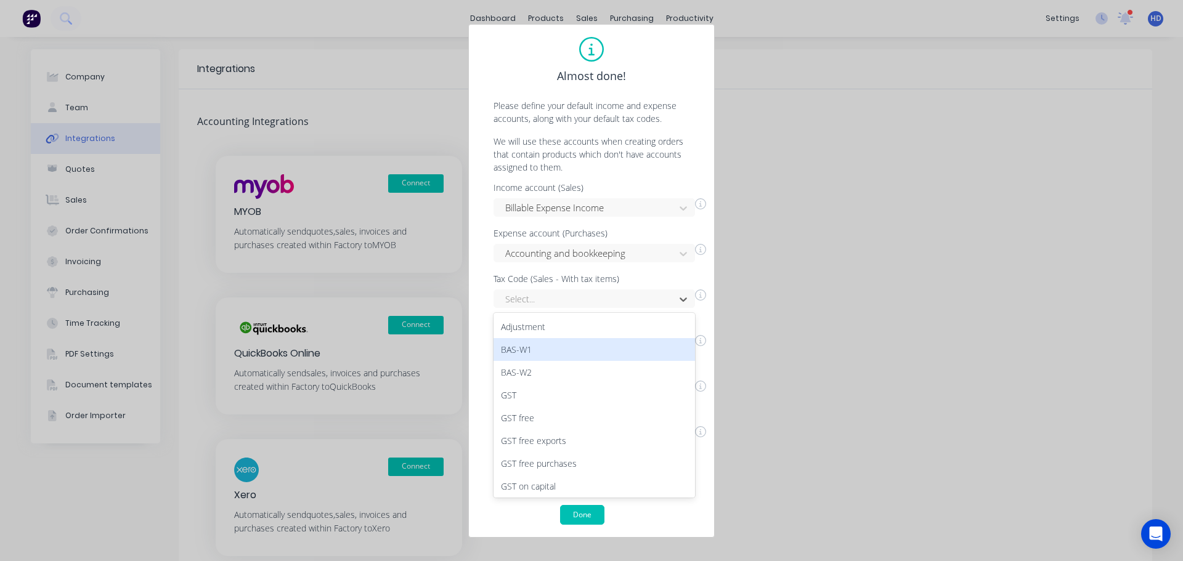
click at [545, 346] on div "BAS-W1" at bounding box center [595, 349] width 202 height 23
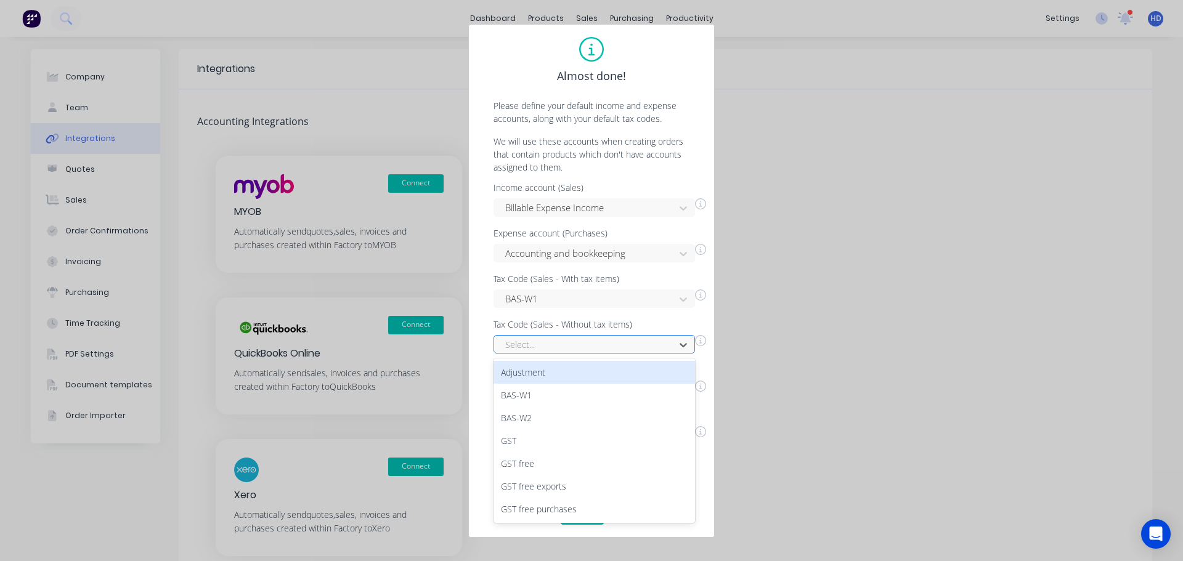
click at [563, 337] on div at bounding box center [586, 344] width 165 height 15
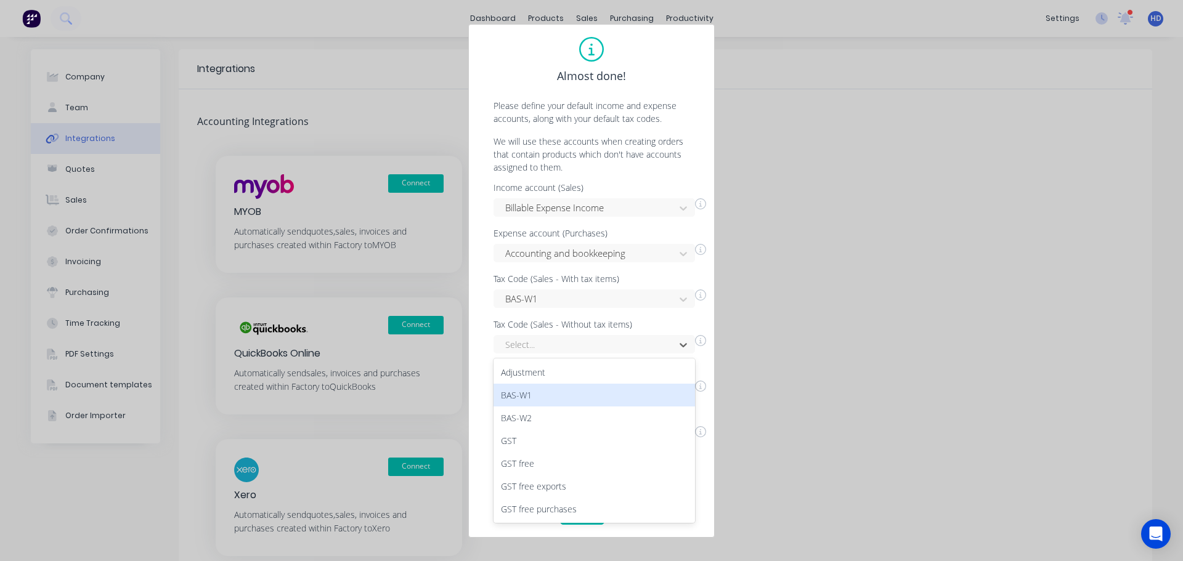
drag, startPoint x: 549, startPoint y: 400, endPoint x: 554, endPoint y: 394, distance: 7.8
click at [550, 400] on div "BAS-W1" at bounding box center [595, 395] width 202 height 23
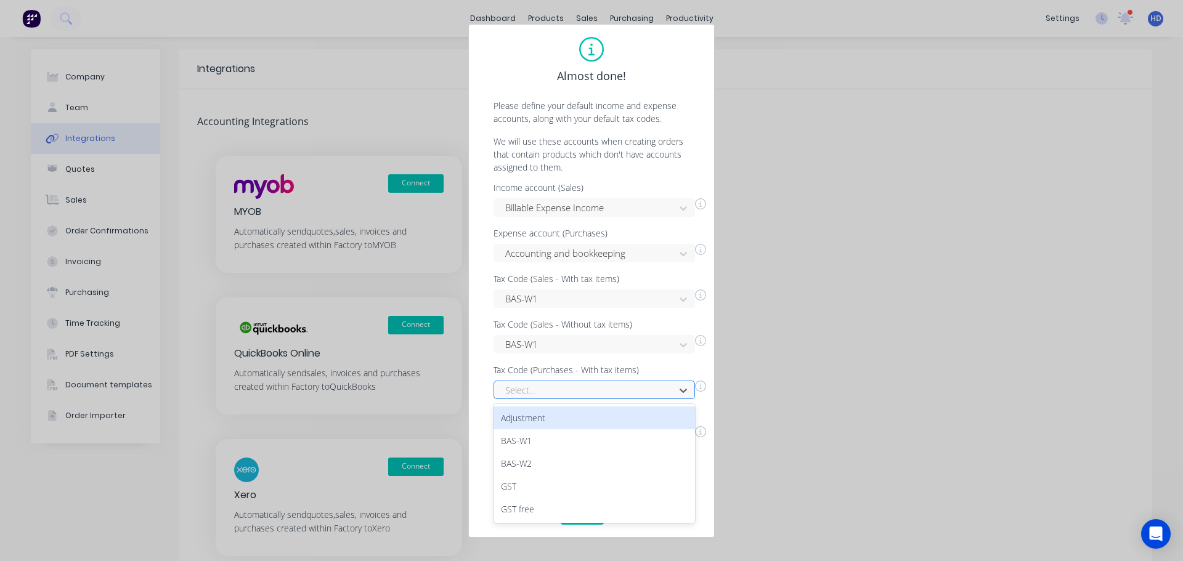
click at [565, 385] on div at bounding box center [586, 390] width 165 height 15
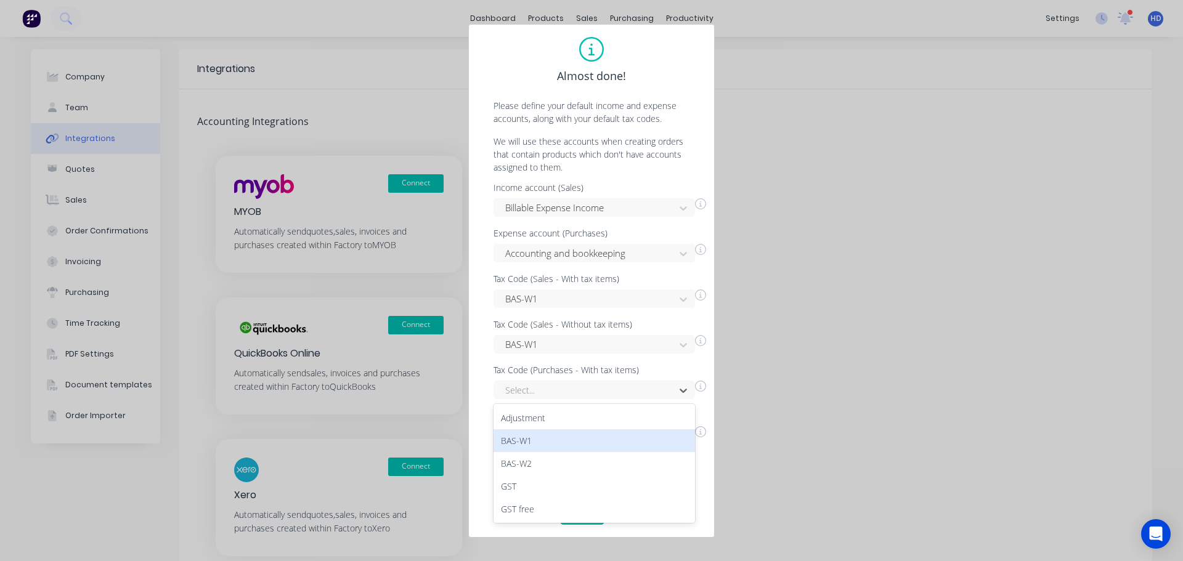
click at [542, 439] on div "BAS-W1" at bounding box center [595, 441] width 202 height 23
click at [566, 430] on div "Select..." at bounding box center [595, 435] width 202 height 18
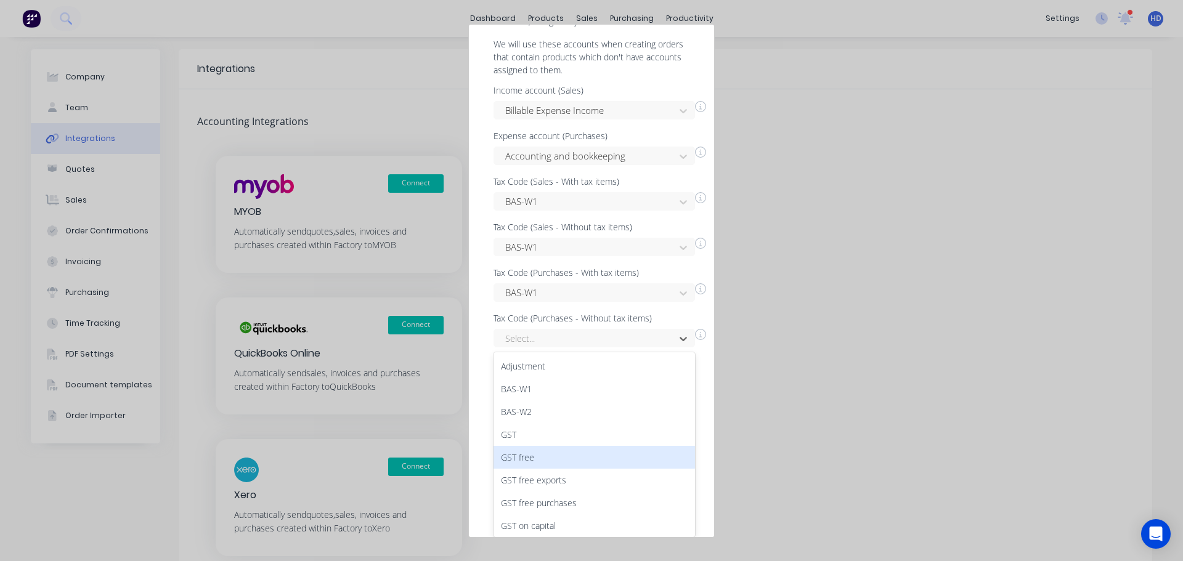
click at [562, 455] on div "GST free" at bounding box center [595, 457] width 202 height 23
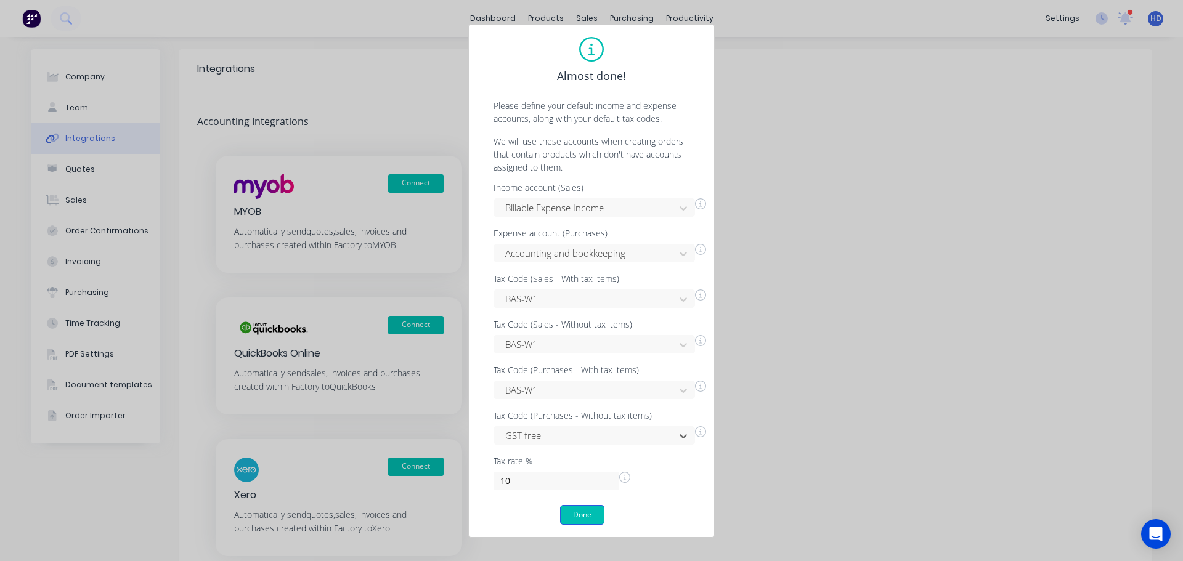
click at [576, 507] on button "Done" at bounding box center [582, 515] width 44 height 20
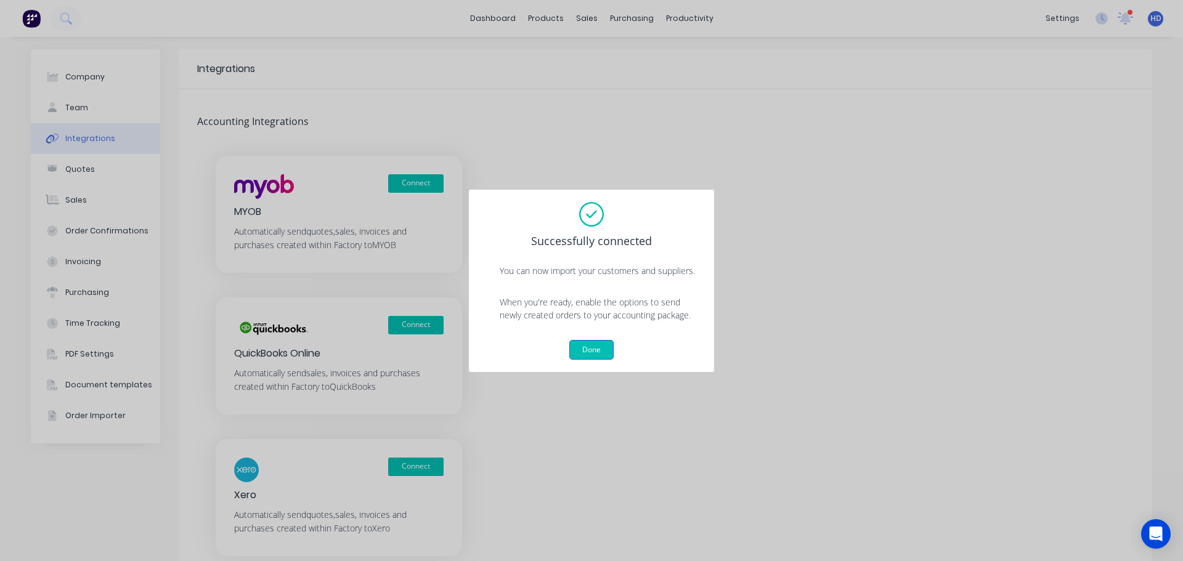
click at [599, 354] on button "Done" at bounding box center [591, 350] width 44 height 20
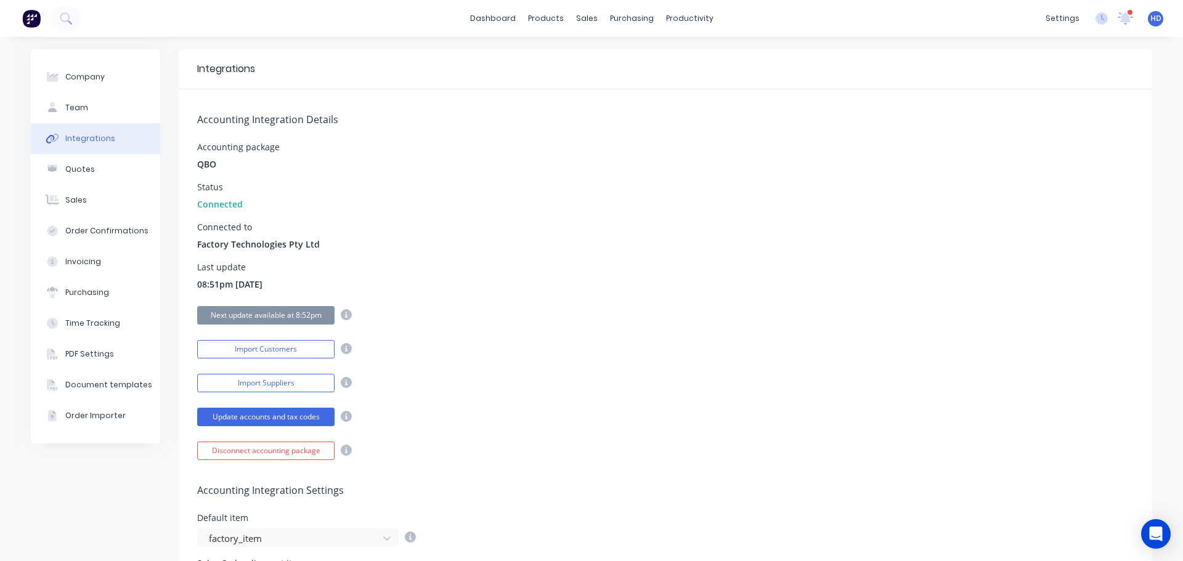
drag, startPoint x: 761, startPoint y: 274, endPoint x: 852, endPoint y: 462, distance: 208.1
click at [852, 462] on div "Accounting Integration Settings Default item factory_item Sales Order discount …" at bounding box center [666, 549] width 974 height 178
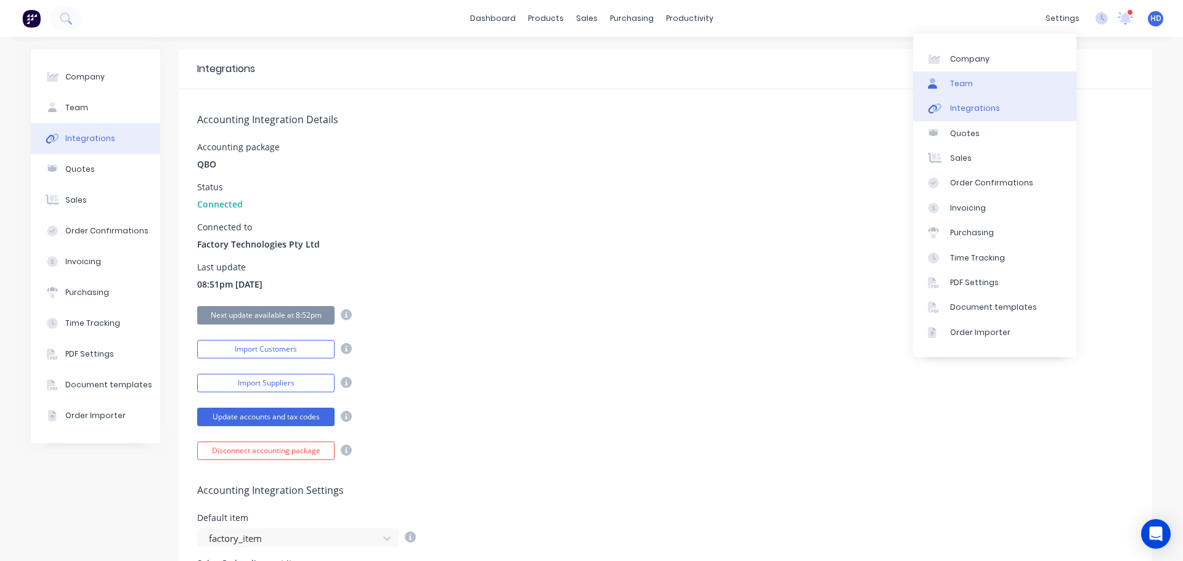
click at [1029, 83] on link "Team" at bounding box center [994, 83] width 163 height 25
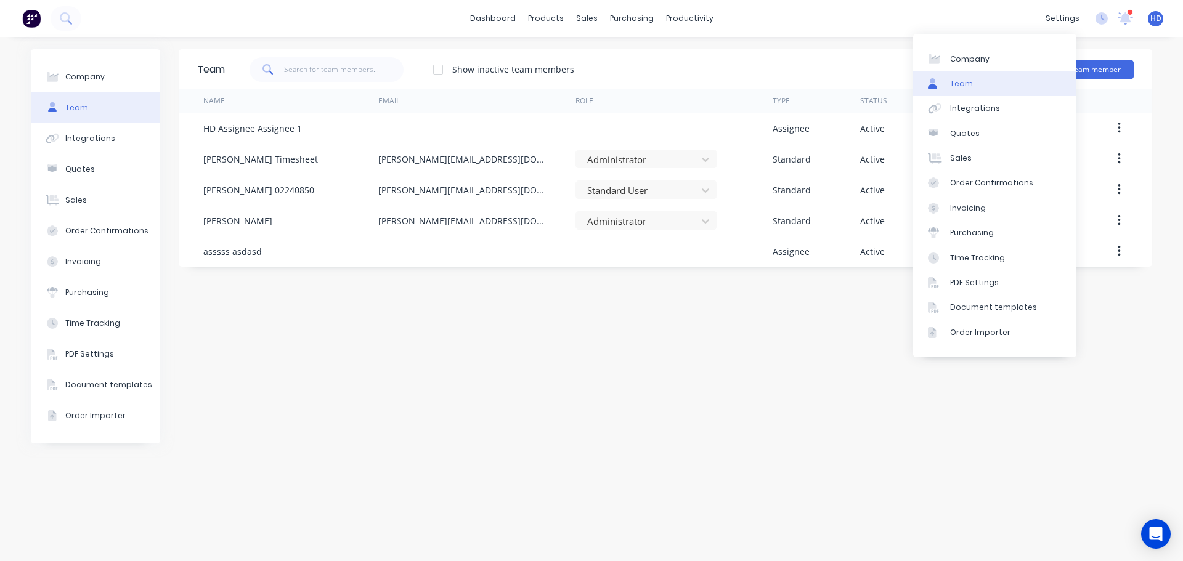
click at [643, 438] on div "Team Show inactive team members Add team member Name Email Role Type Status Las…" at bounding box center [666, 299] width 974 height 500
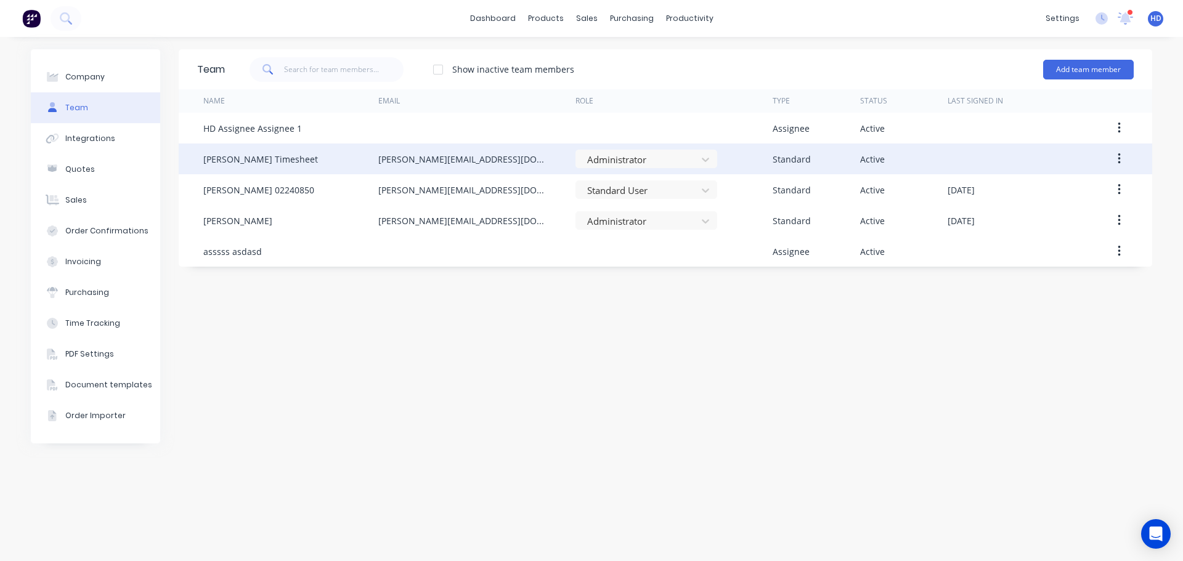
click at [1128, 157] on button "button" at bounding box center [1119, 159] width 29 height 22
click at [1075, 192] on div "Edit" at bounding box center [1075, 191] width 95 height 18
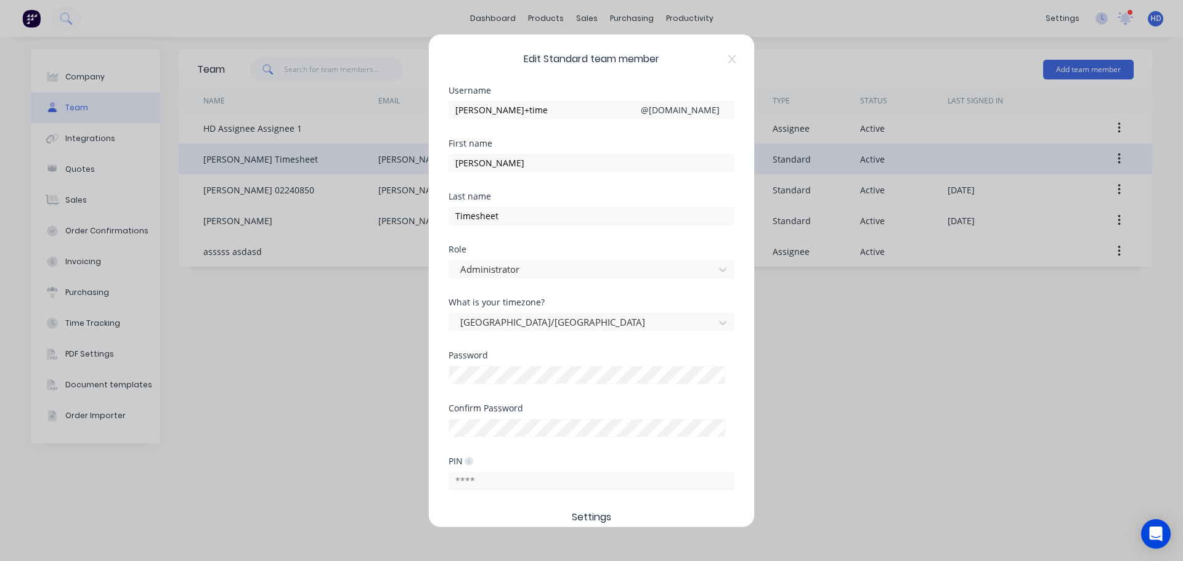
scroll to position [123, 0]
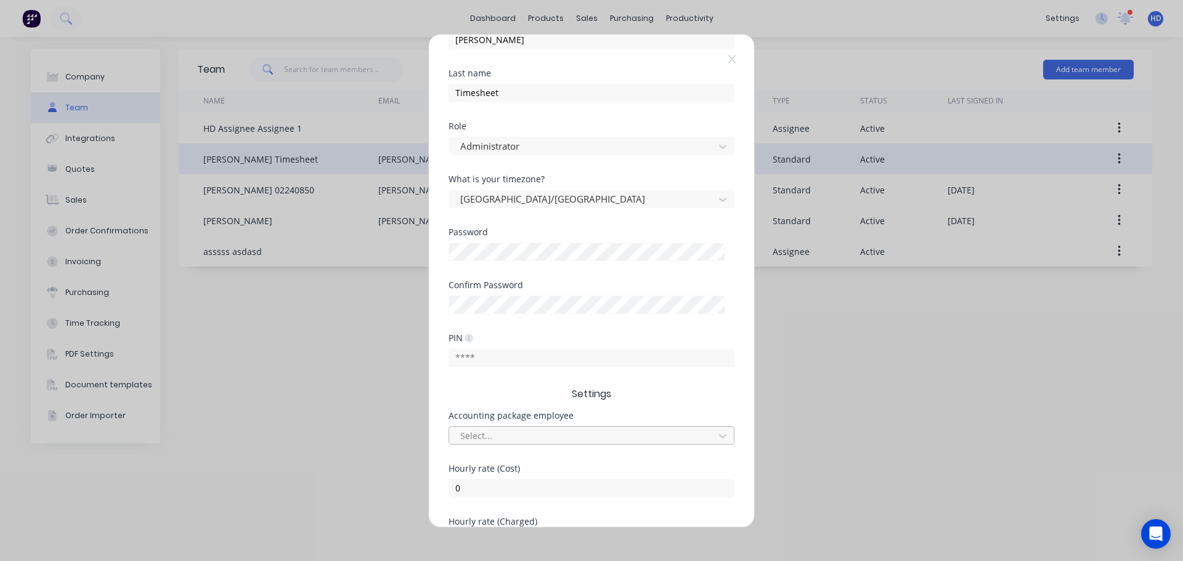
click at [534, 430] on div at bounding box center [583, 435] width 249 height 15
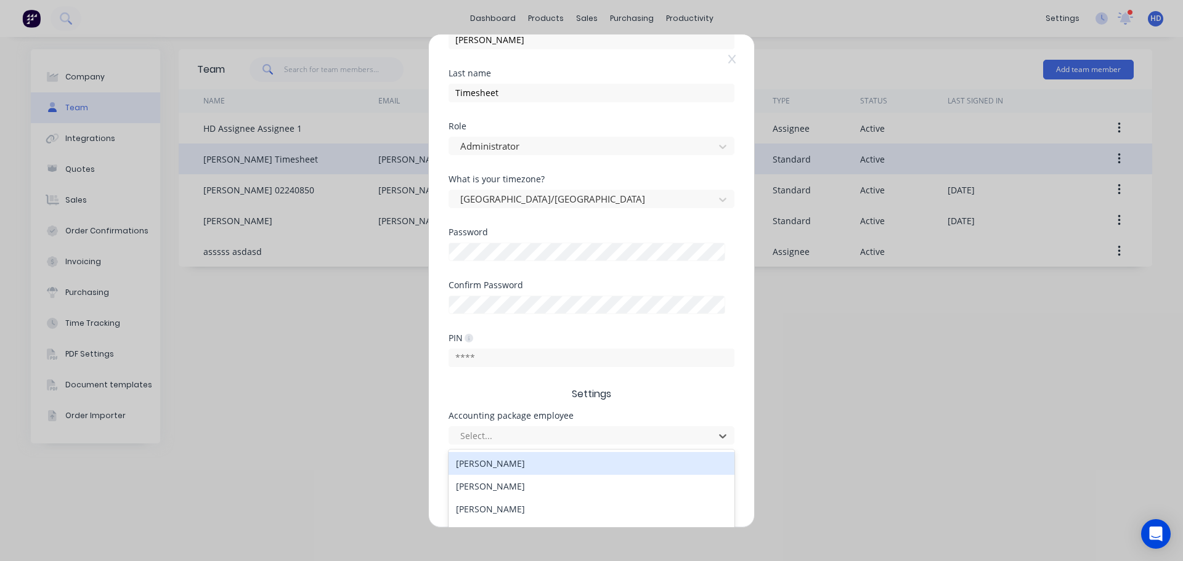
scroll to position [247, 0]
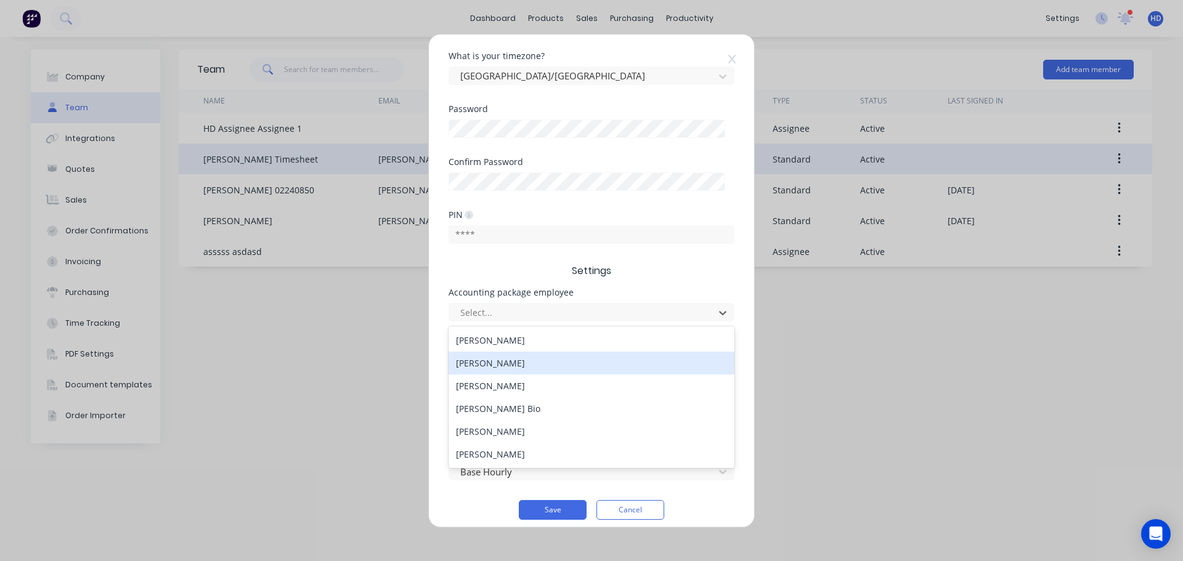
click at [564, 372] on div "Daniel Anderson" at bounding box center [592, 363] width 286 height 23
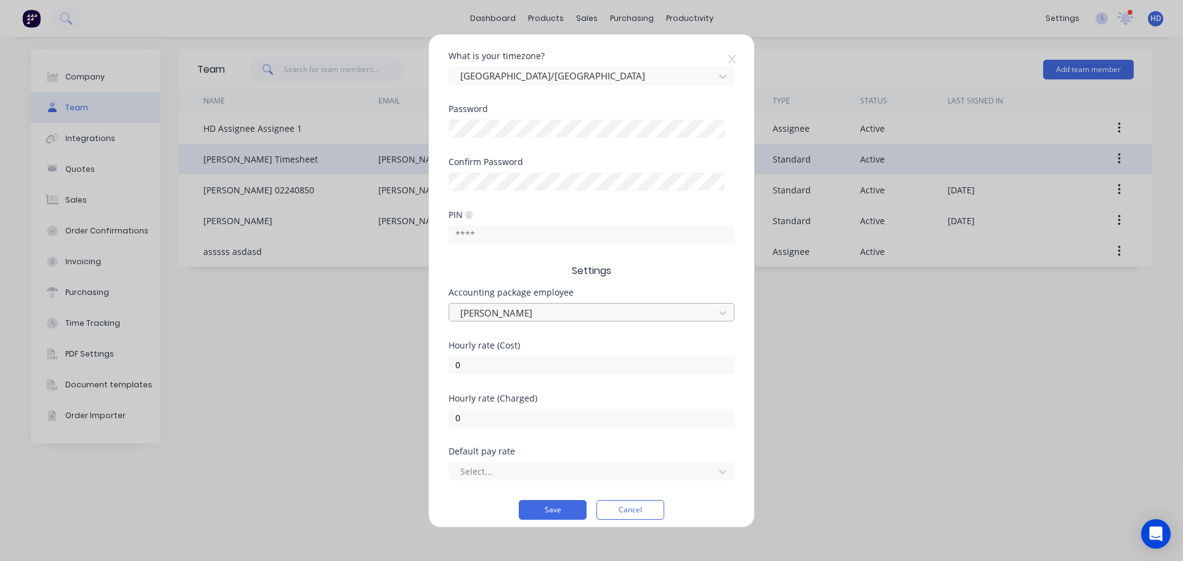
click at [595, 314] on div at bounding box center [583, 312] width 249 height 15
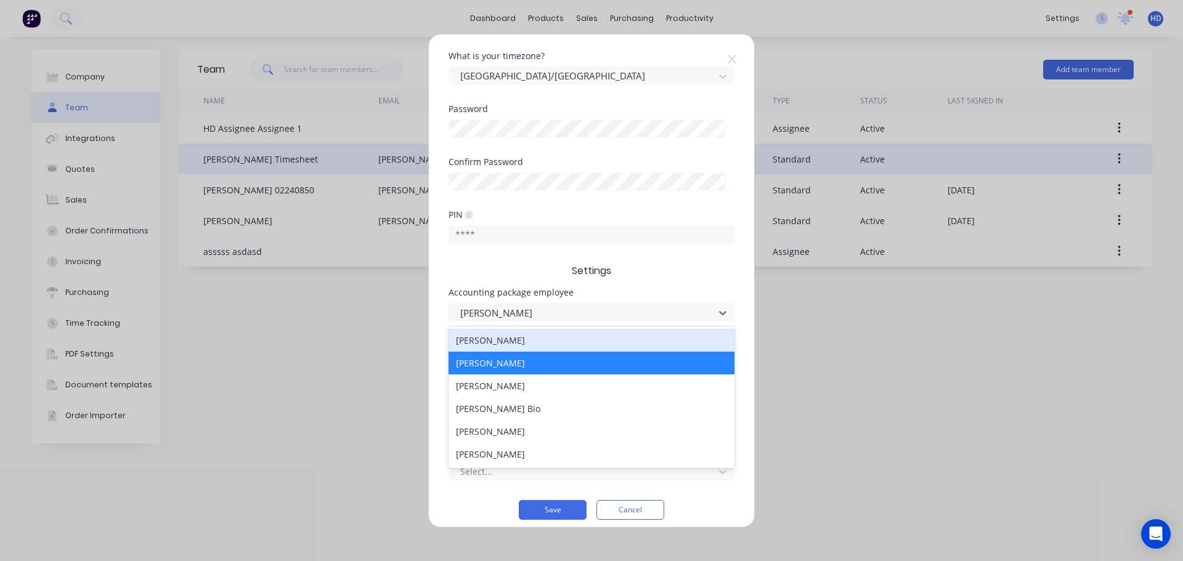
click at [653, 277] on span "Settings" at bounding box center [592, 271] width 286 height 15
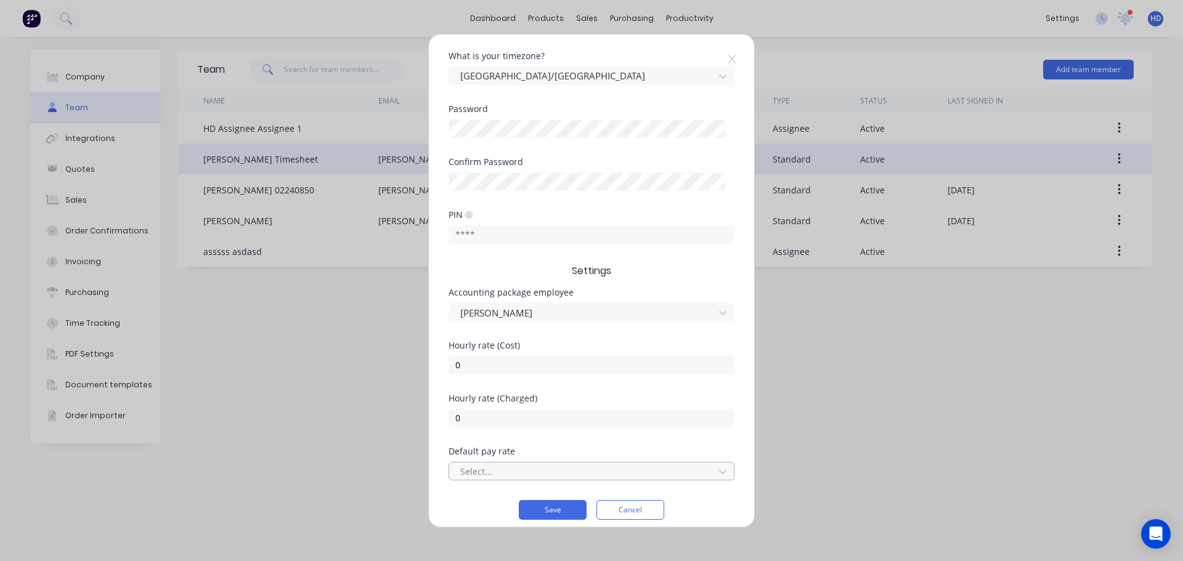
click at [499, 473] on div at bounding box center [583, 471] width 249 height 15
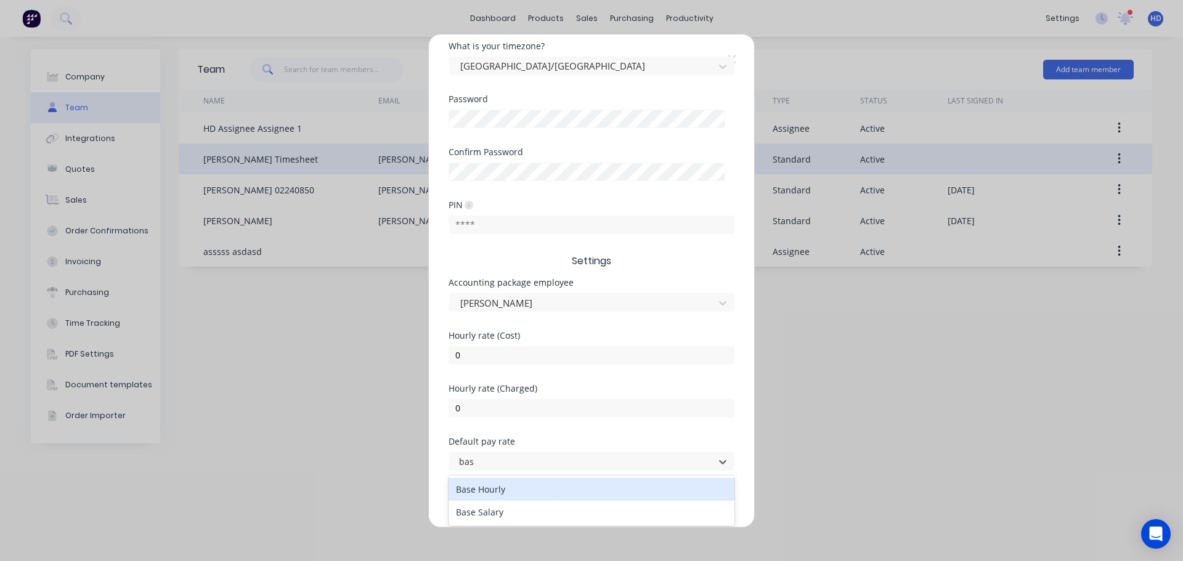
scroll to position [256, 0]
type input "base"
click at [522, 487] on div "Base Hourly" at bounding box center [592, 489] width 286 height 23
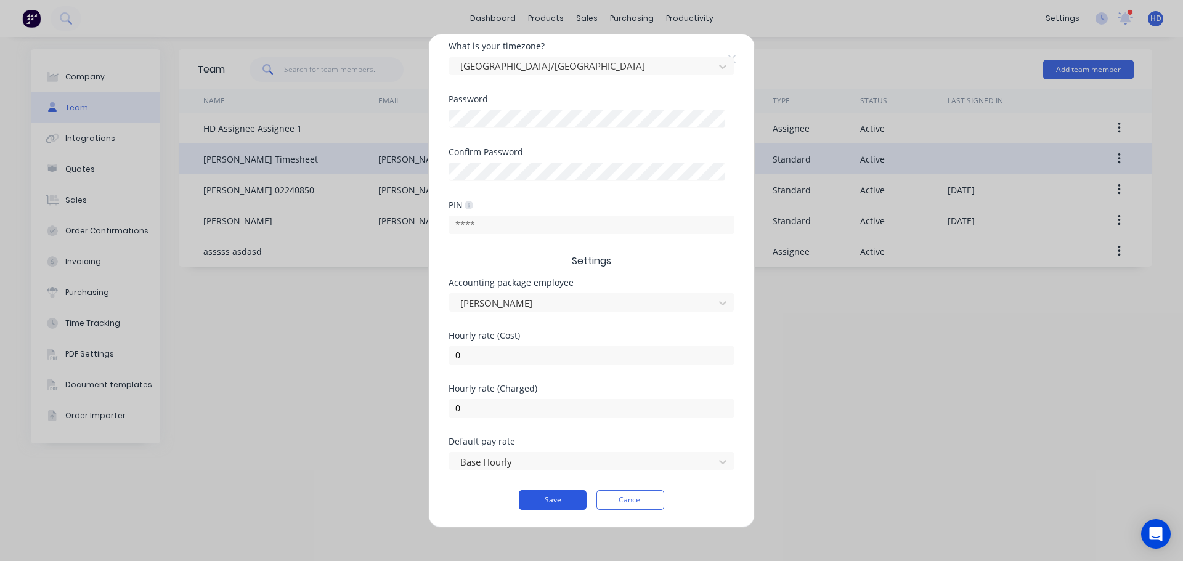
click at [555, 499] on button "Save" at bounding box center [553, 501] width 68 height 20
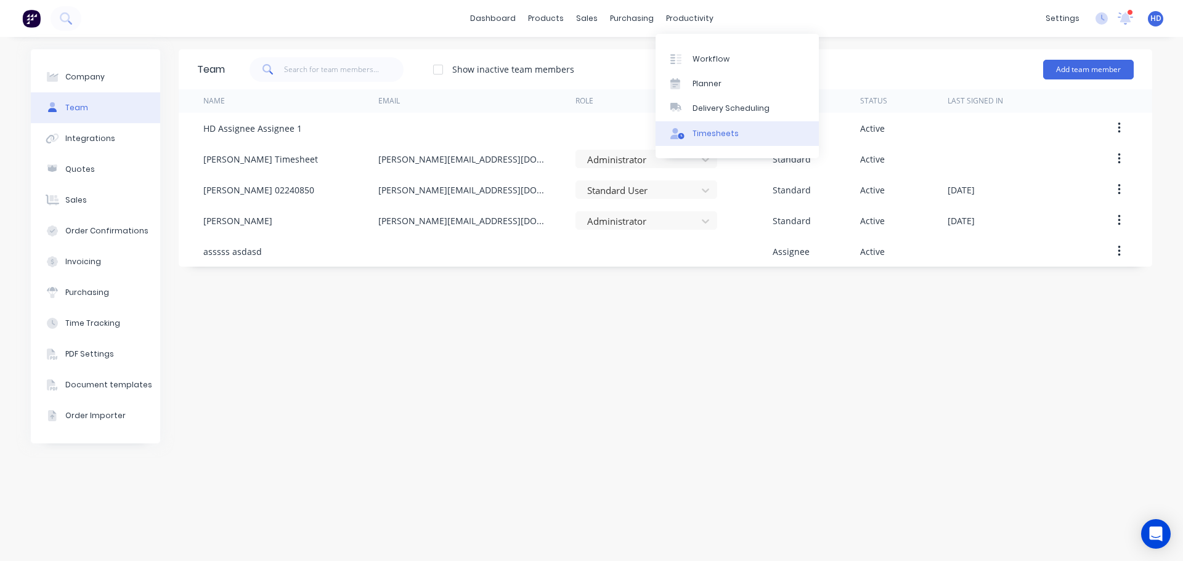
click at [706, 128] on div "Timesheets" at bounding box center [716, 133] width 46 height 11
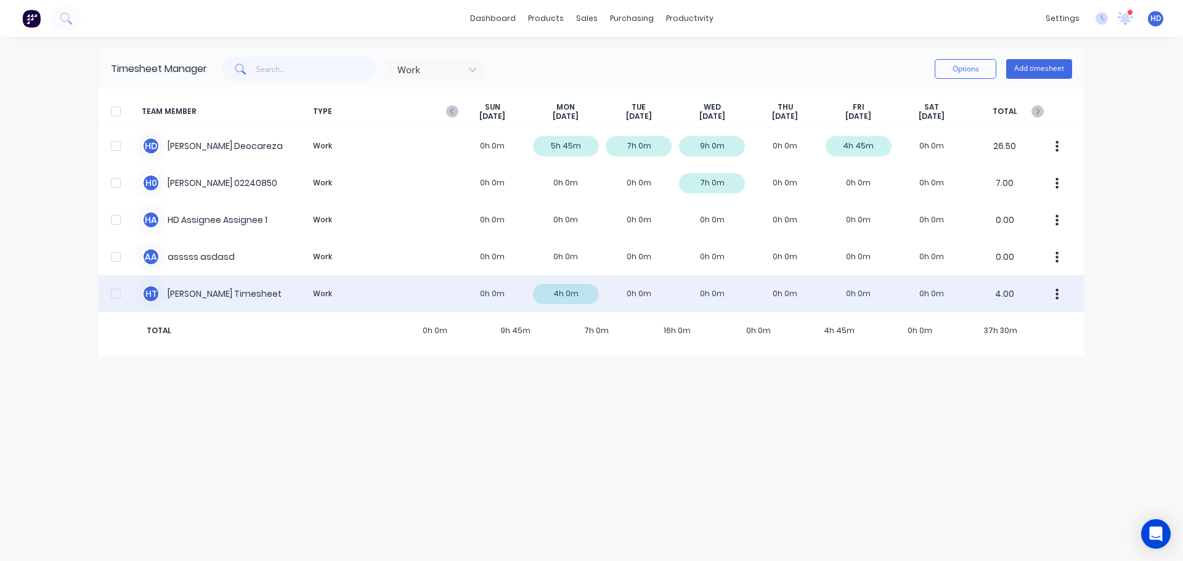
click at [565, 288] on div "H T Harold Timesheet Work 0h 0m 4h 0m 0h 0m 0h 0m 0h 0m 0h 0m 0h 0m 4.00" at bounding box center [592, 293] width 986 height 37
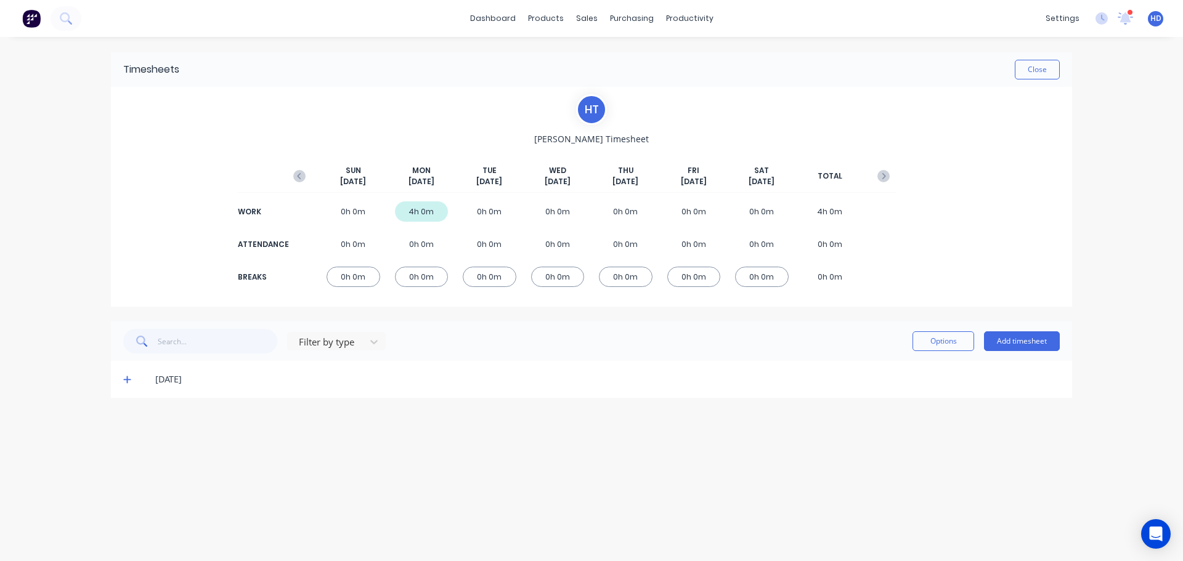
click at [127, 378] on icon at bounding box center [126, 380] width 7 height 7
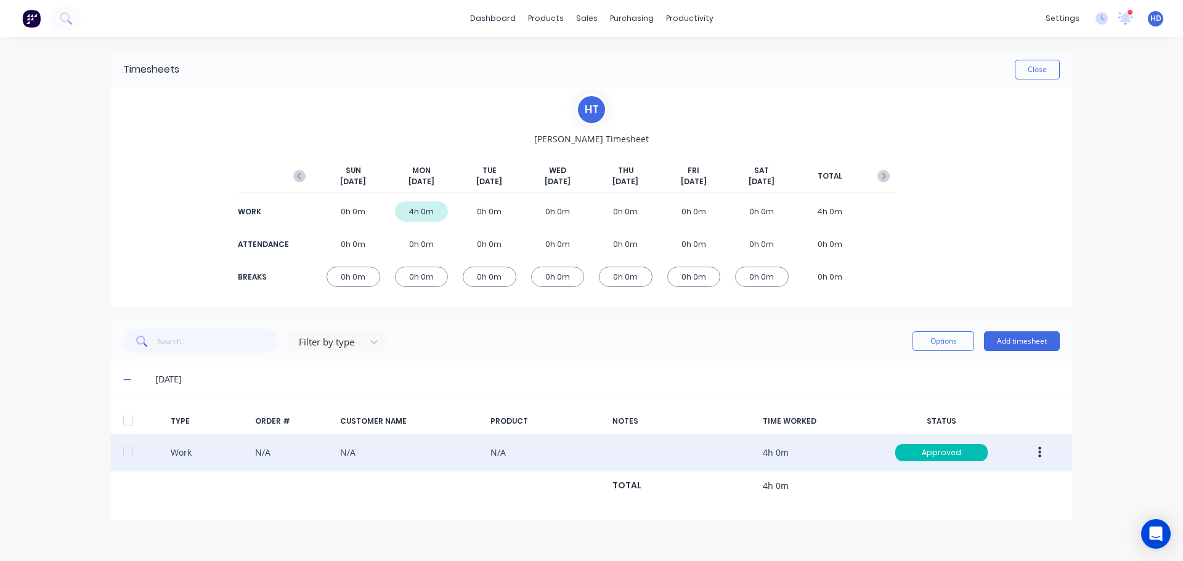
click at [343, 455] on div "Work N/A N/A N/A 4h 0m Approved" at bounding box center [591, 454] width 961 height 38
click at [1046, 459] on button "button" at bounding box center [1040, 453] width 29 height 22
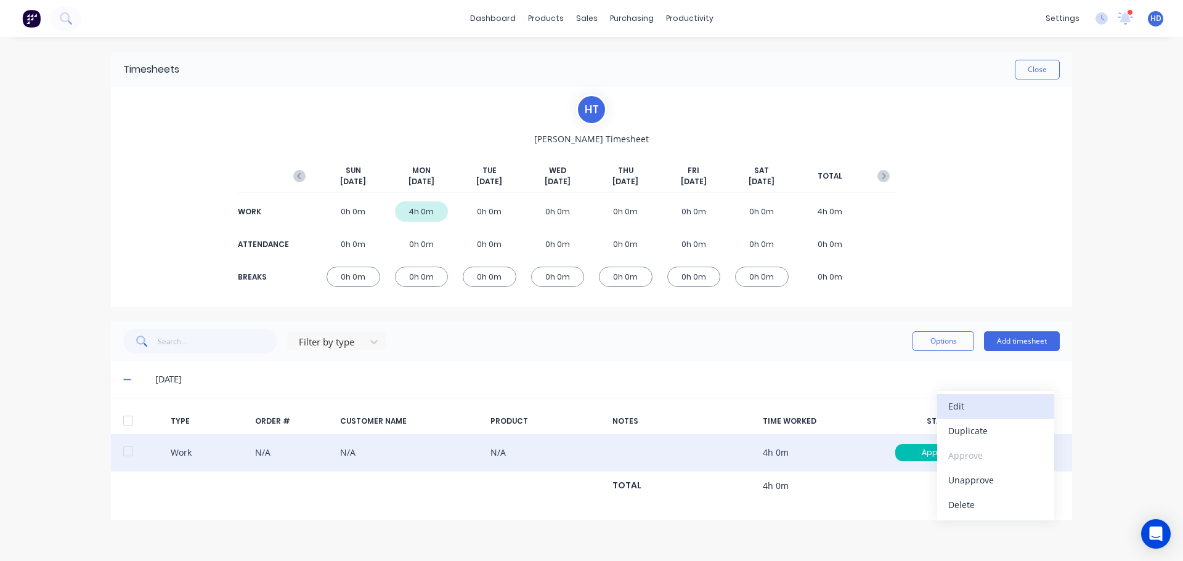
click at [989, 407] on div "Edit" at bounding box center [996, 407] width 95 height 18
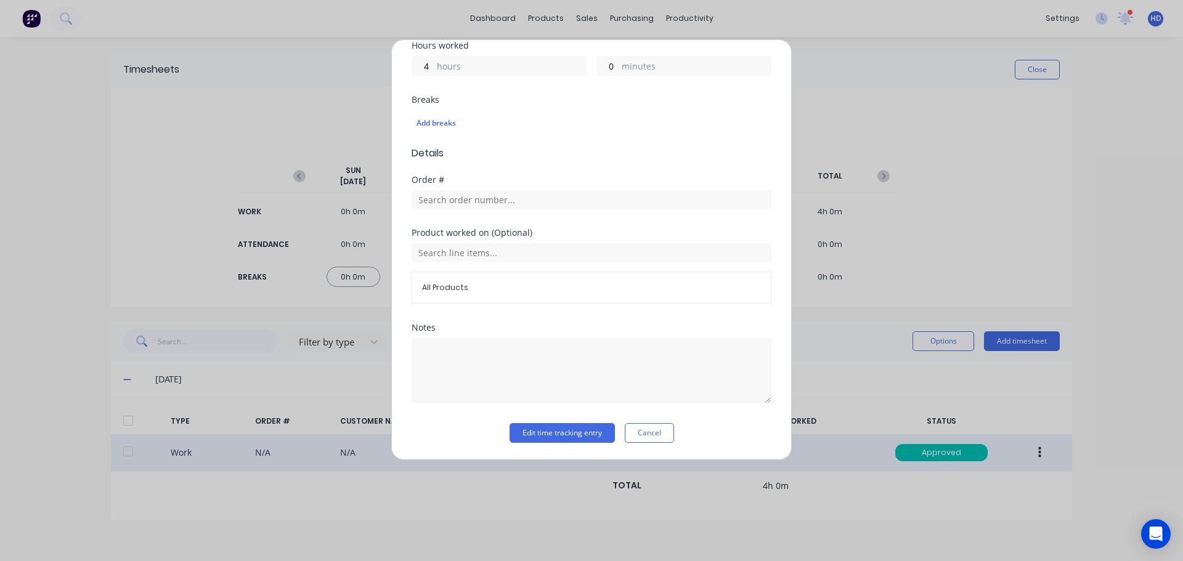
scroll to position [288, 0]
click at [594, 421] on div "Notes" at bounding box center [592, 373] width 360 height 100
click at [568, 436] on button "Edit time tracking entry" at bounding box center [562, 433] width 105 height 20
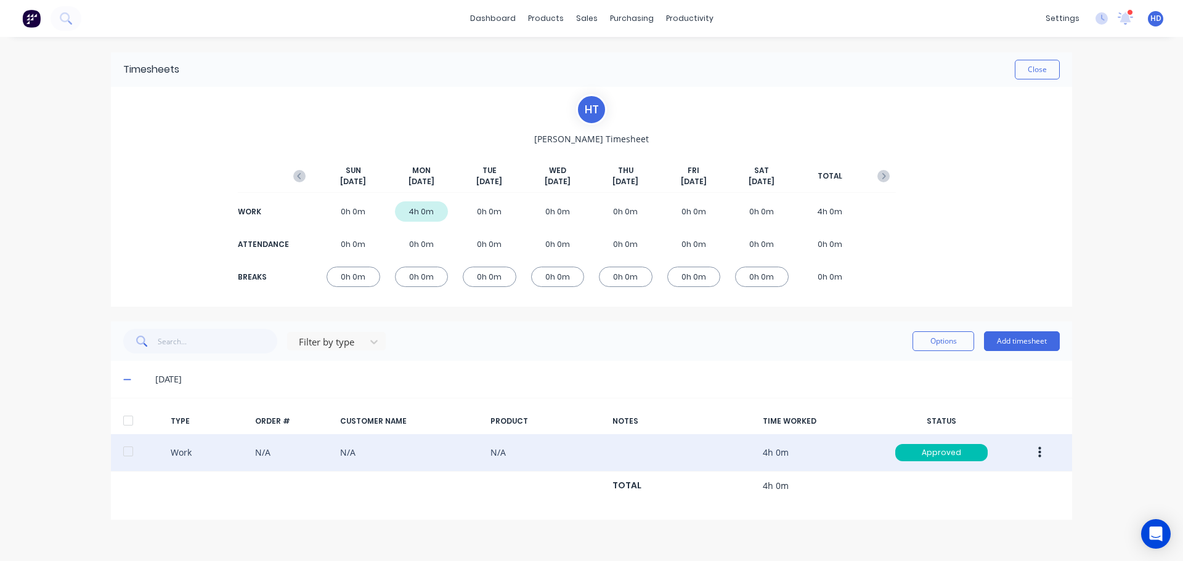
drag, startPoint x: 128, startPoint y: 418, endPoint x: 154, endPoint y: 418, distance: 25.9
click at [129, 418] on div at bounding box center [128, 421] width 25 height 25
click at [959, 328] on div "Filter by type Options Add timesheet" at bounding box center [591, 341] width 961 height 39
click at [948, 340] on button "Options" at bounding box center [944, 342] width 62 height 20
click at [897, 451] on div "Export" at bounding box center [915, 447] width 95 height 18
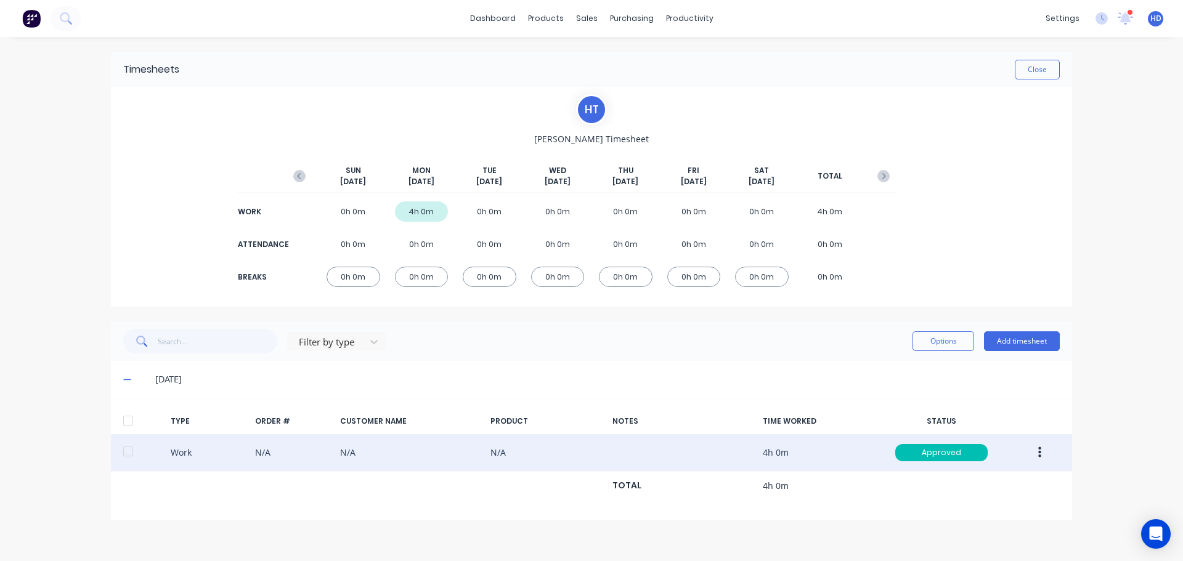
click at [364, 73] on div "Close" at bounding box center [619, 70] width 881 height 20
click at [1048, 68] on button "Close" at bounding box center [1037, 70] width 45 height 20
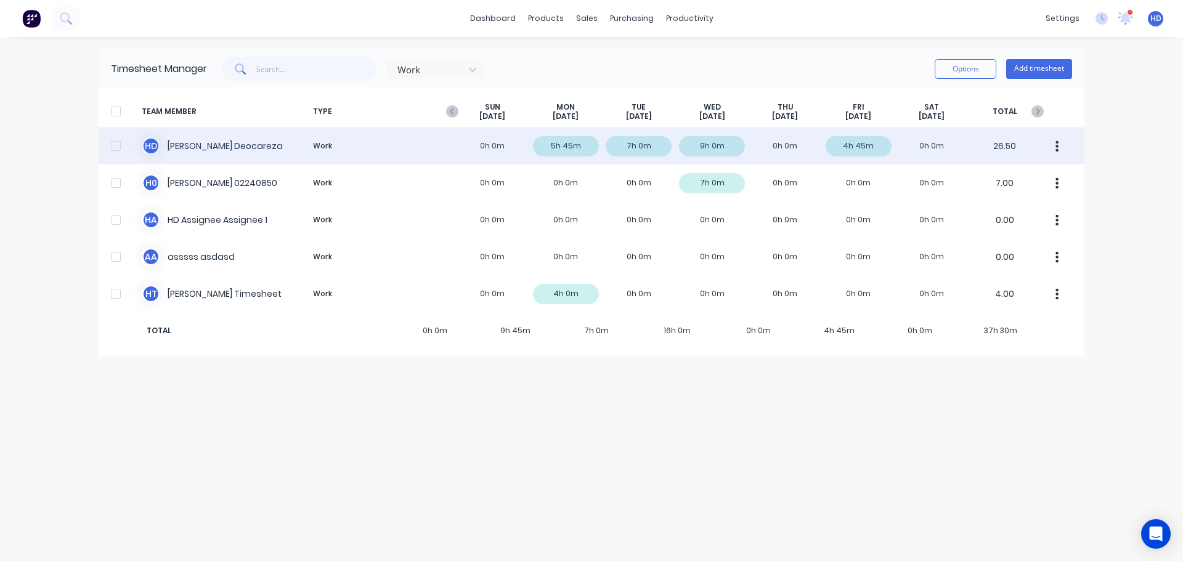
click at [389, 144] on div "H D [PERSON_NAME] Work 0h 0m 5h 45m 7h 0m 9h 0m 0h 0m 4h 45m 0h 0m 26.50" at bounding box center [592, 146] width 986 height 37
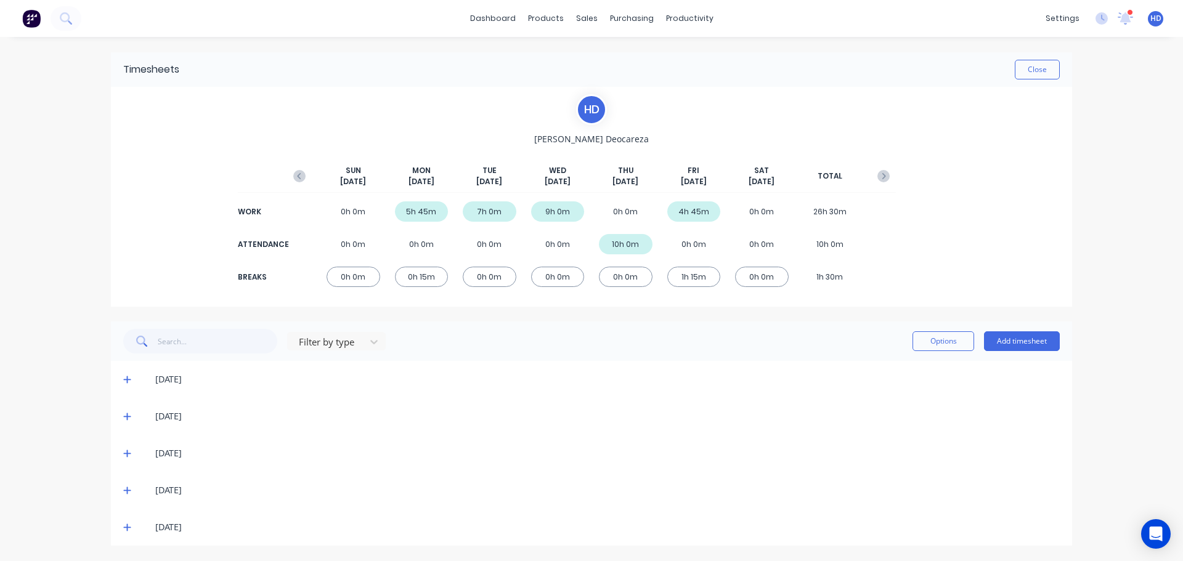
click at [131, 375] on span at bounding box center [129, 379] width 12 height 12
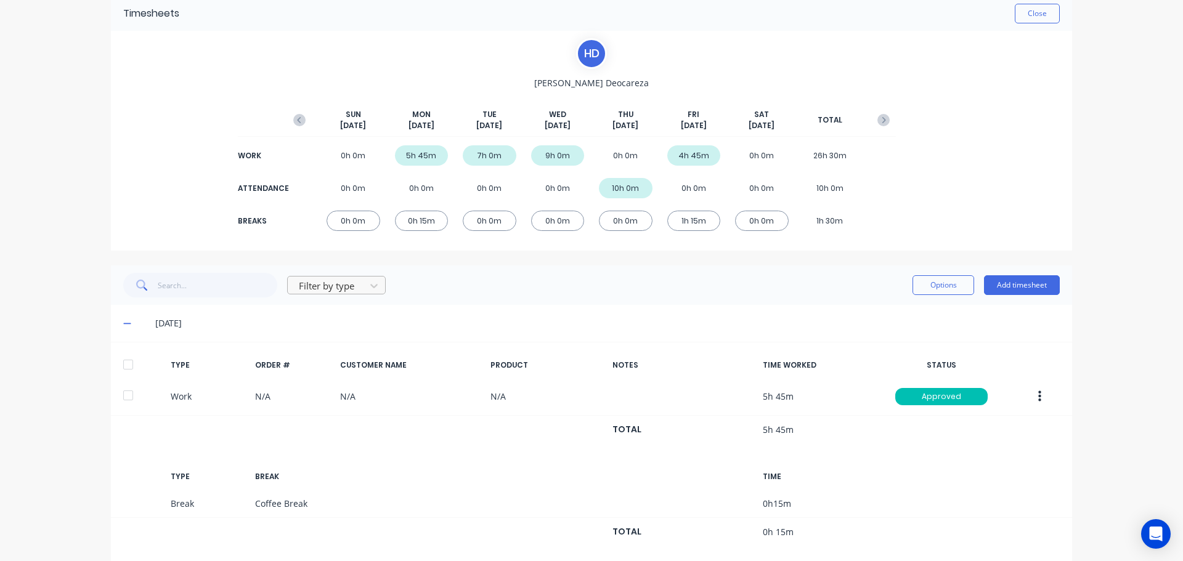
scroll to position [123, 0]
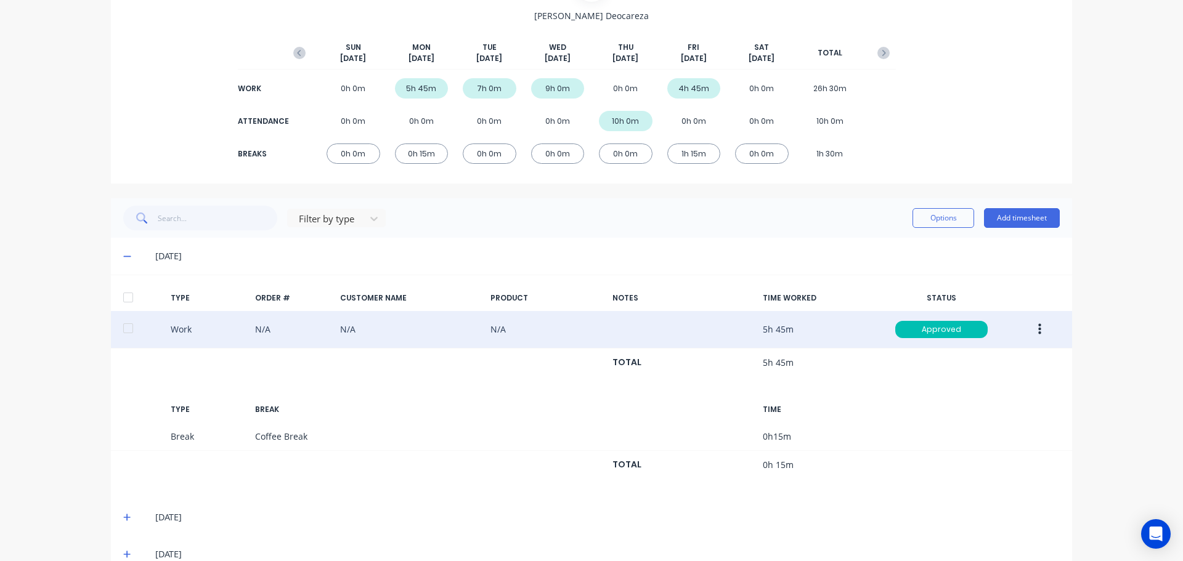
click at [1039, 325] on icon "button" at bounding box center [1040, 330] width 3 height 14
click at [974, 284] on div "Edit" at bounding box center [996, 283] width 95 height 18
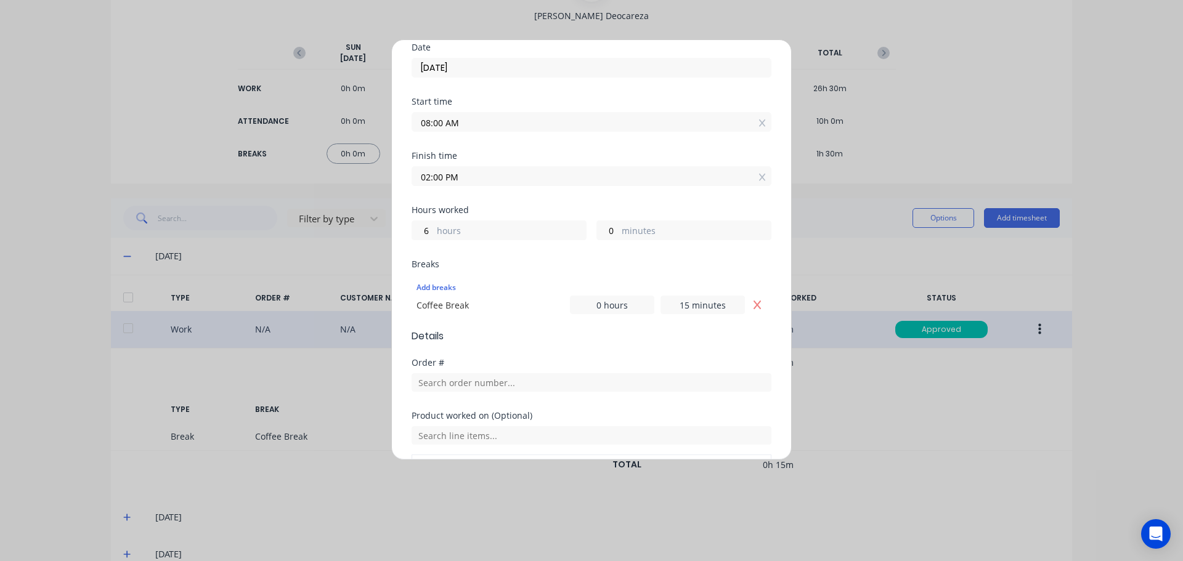
drag, startPoint x: 751, startPoint y: 304, endPoint x: 743, endPoint y: 304, distance: 8.0
click at [753, 304] on icon "Remove Coffee Break" at bounding box center [758, 305] width 10 height 10
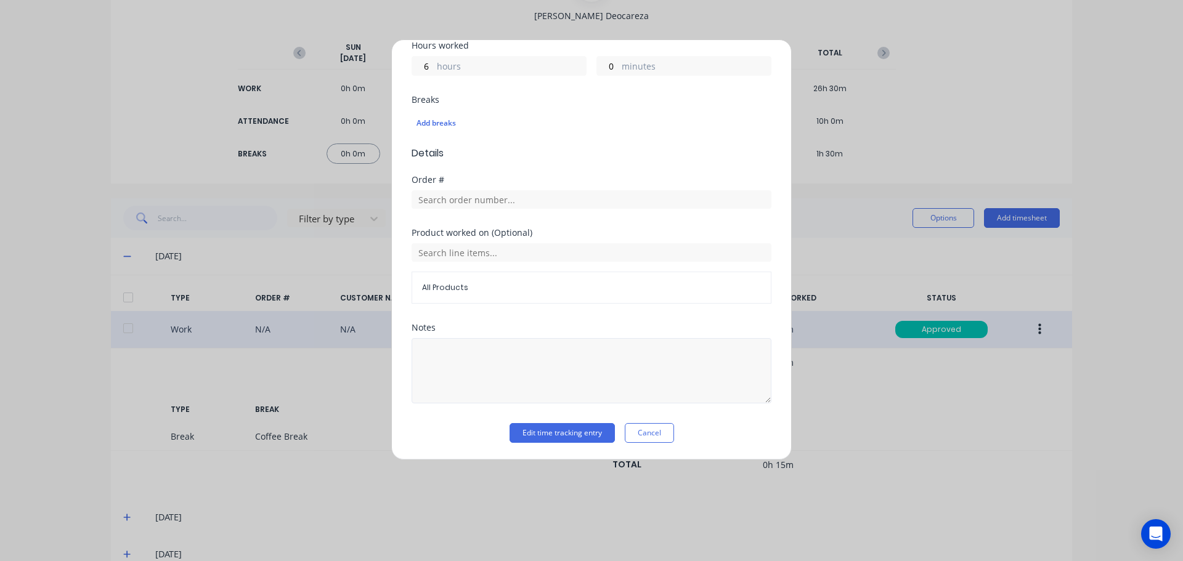
scroll to position [288, 0]
click at [545, 431] on button "Edit time tracking entry" at bounding box center [562, 433] width 105 height 20
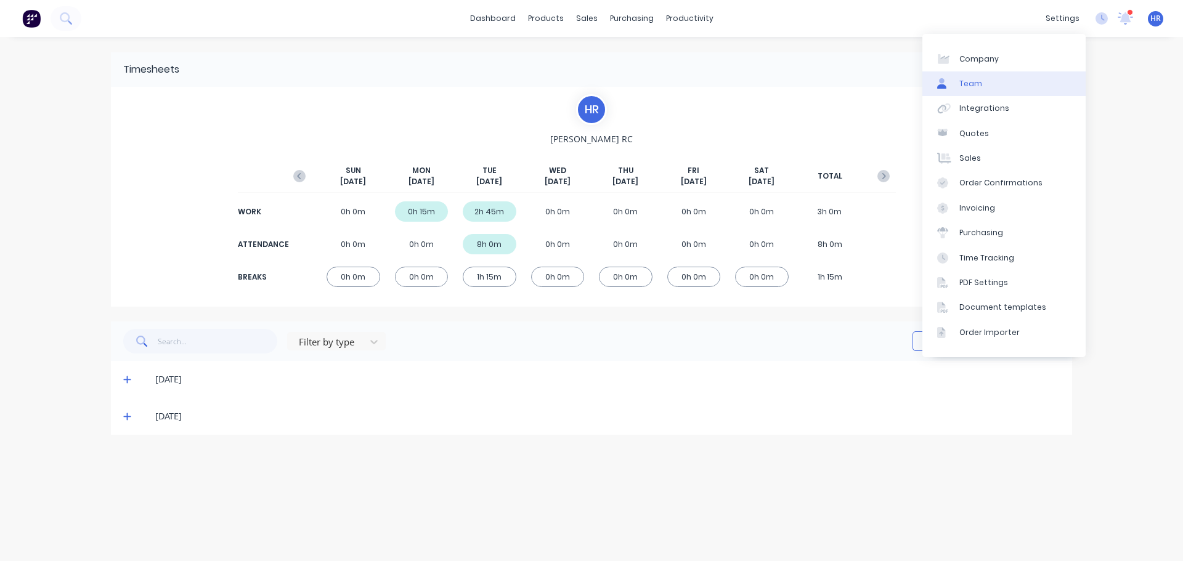
click at [969, 86] on div "Team" at bounding box center [971, 83] width 23 height 11
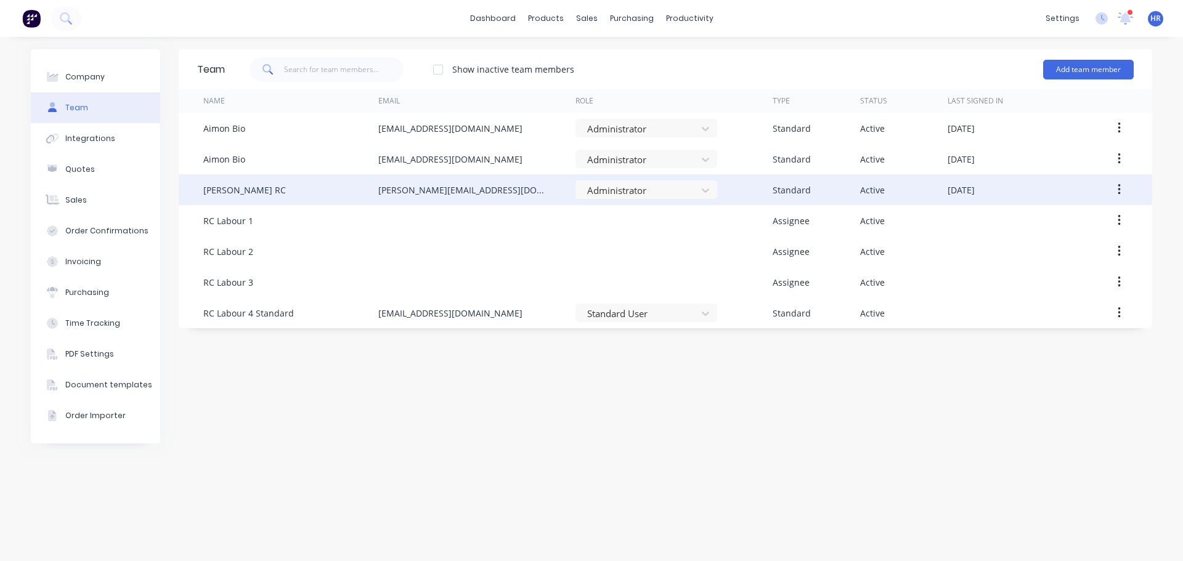
click at [1128, 188] on button "button" at bounding box center [1119, 190] width 29 height 22
click at [1059, 227] on div "Edit" at bounding box center [1075, 222] width 95 height 18
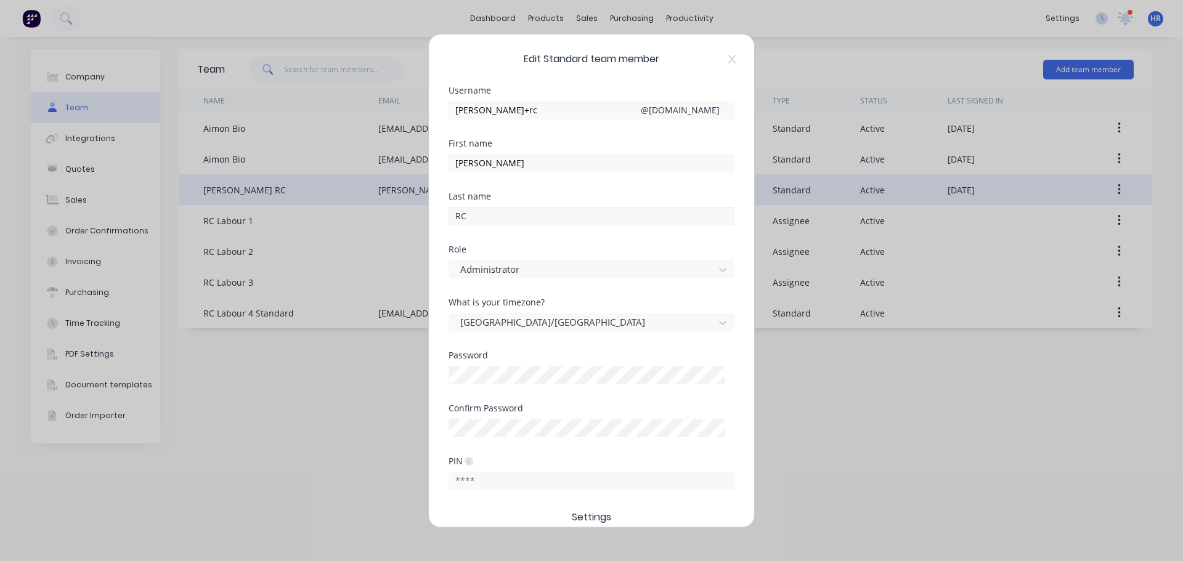
scroll to position [185, 0]
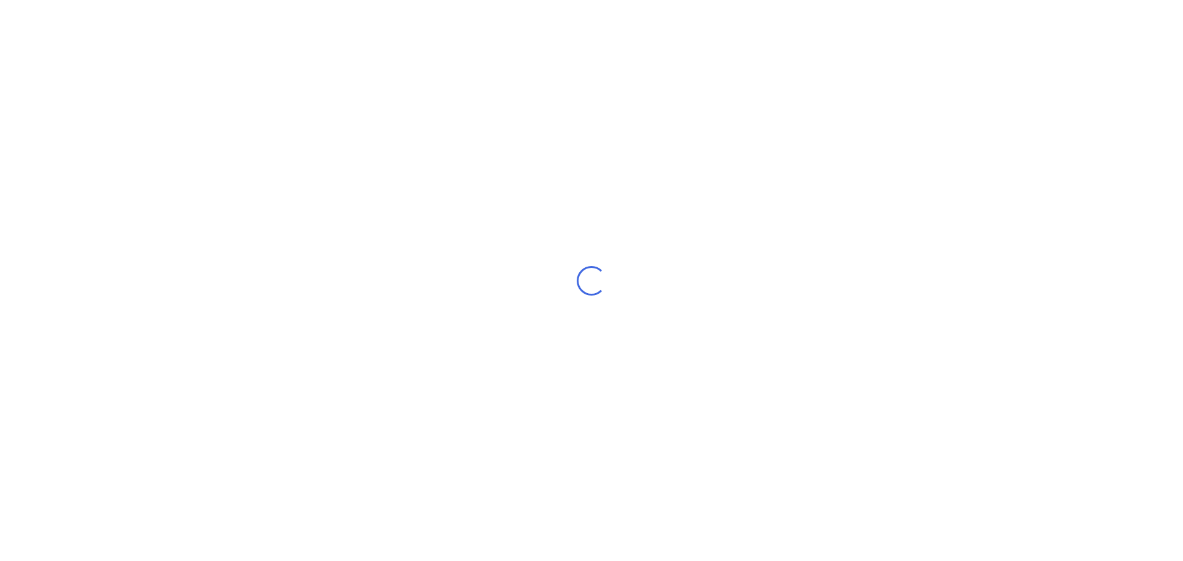
click at [595, 298] on div "Loading..." at bounding box center [591, 280] width 1183 height 561
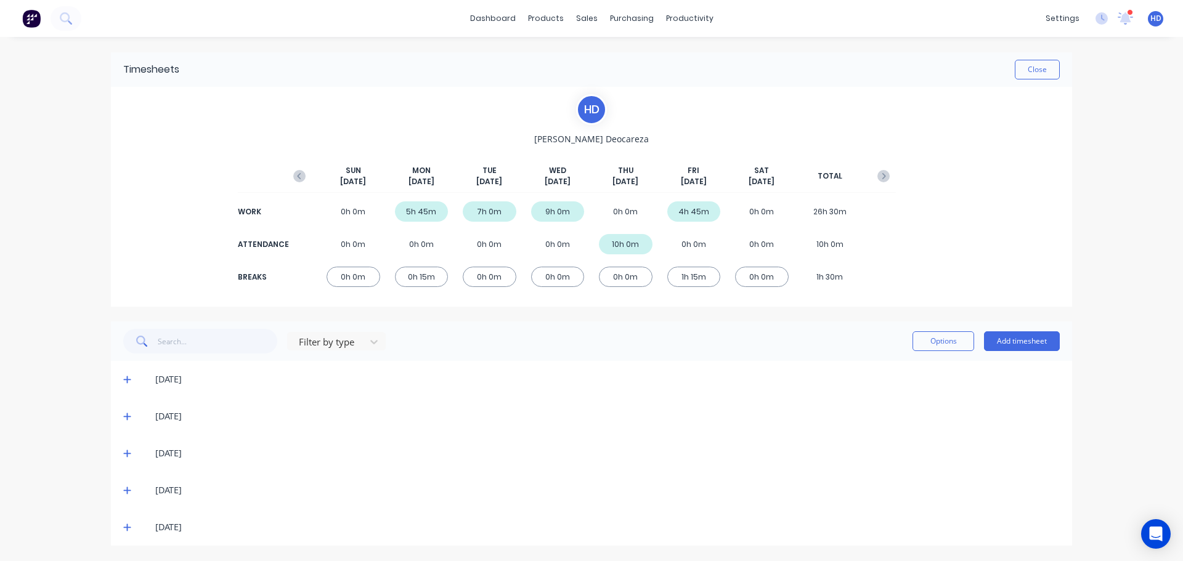
click at [127, 380] on icon at bounding box center [126, 380] width 7 height 7
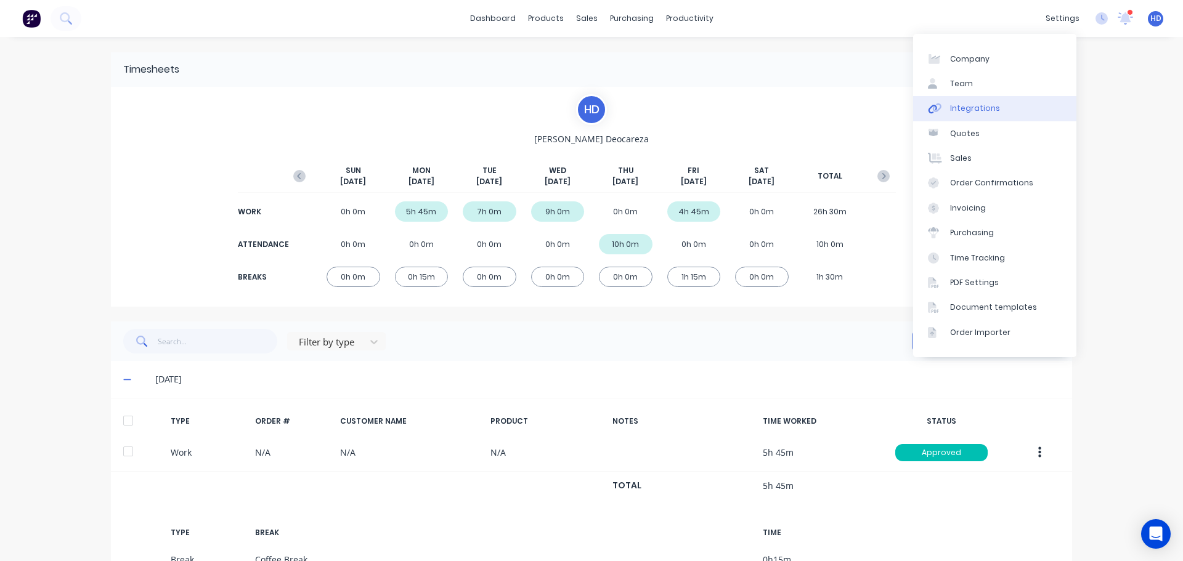
click at [989, 112] on div "Integrations" at bounding box center [975, 108] width 50 height 11
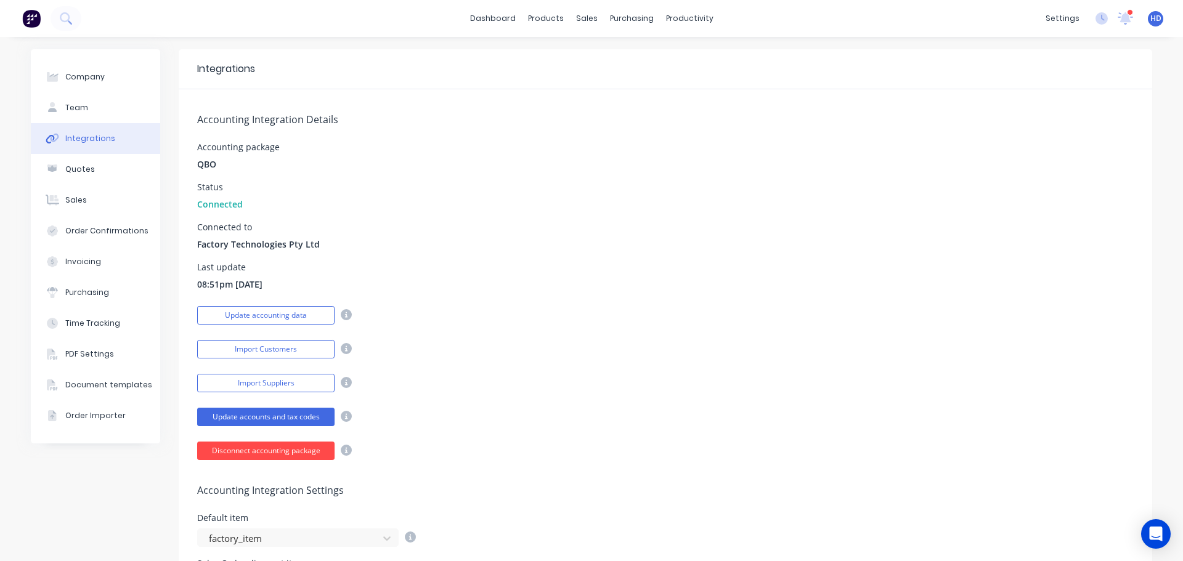
click at [290, 446] on button "Disconnect accounting package" at bounding box center [265, 451] width 137 height 18
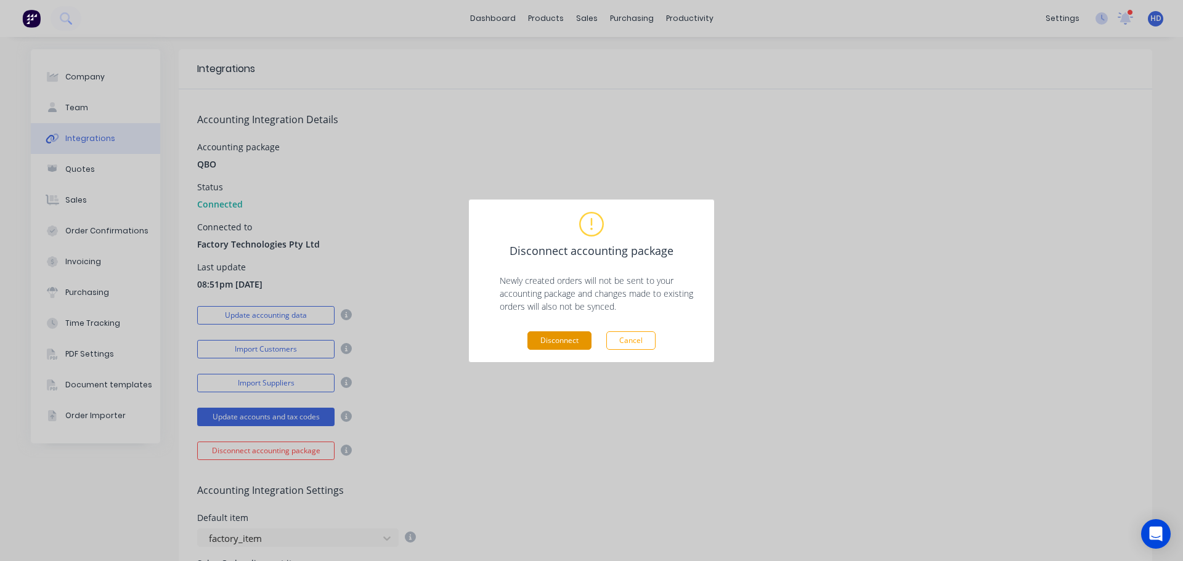
click at [558, 337] on button "Disconnect" at bounding box center [560, 341] width 64 height 18
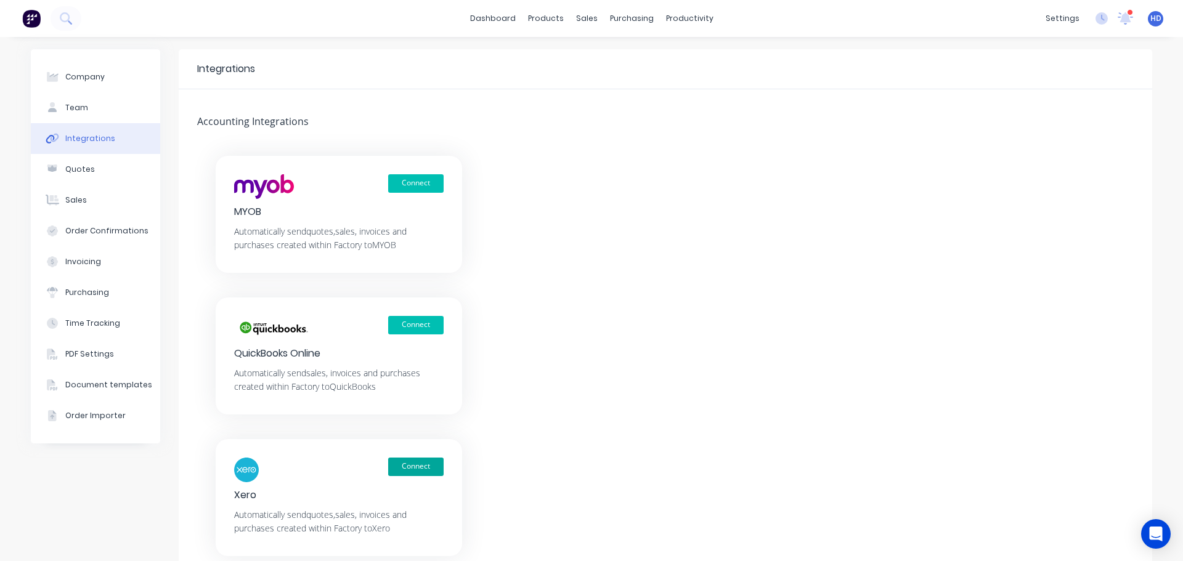
click at [407, 473] on button "Connect" at bounding box center [415, 467] width 55 height 18
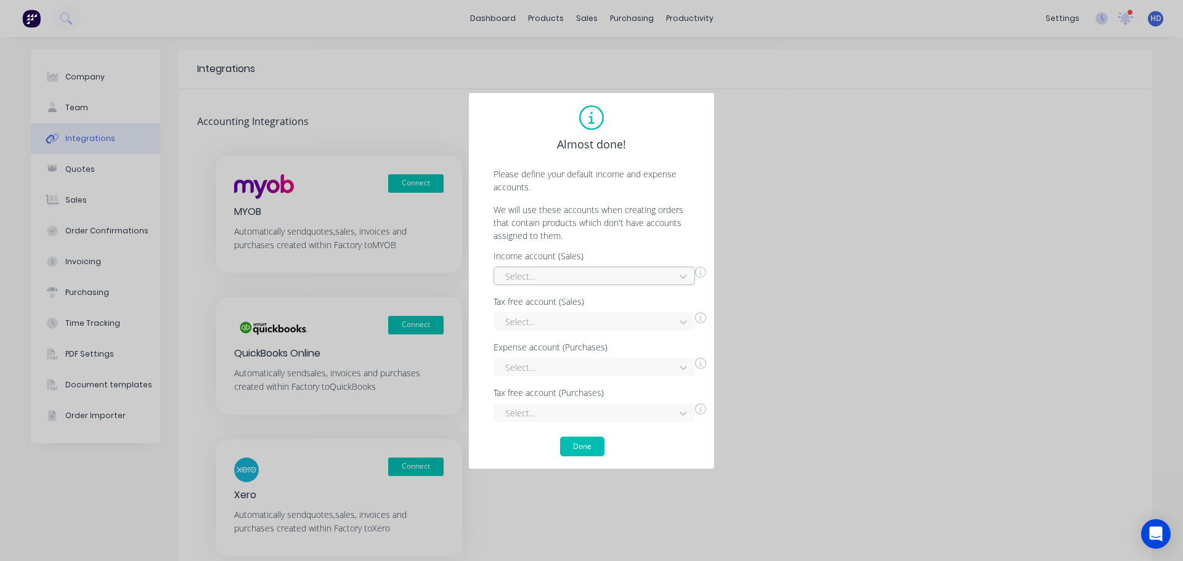
click at [563, 277] on div at bounding box center [586, 276] width 165 height 15
click at [544, 309] on div "Interest Income" at bounding box center [595, 304] width 202 height 23
click at [541, 325] on div at bounding box center [586, 321] width 165 height 15
click at [549, 352] on div "Interest Income" at bounding box center [595, 349] width 202 height 23
click at [547, 369] on div "Select..." at bounding box center [595, 367] width 202 height 18
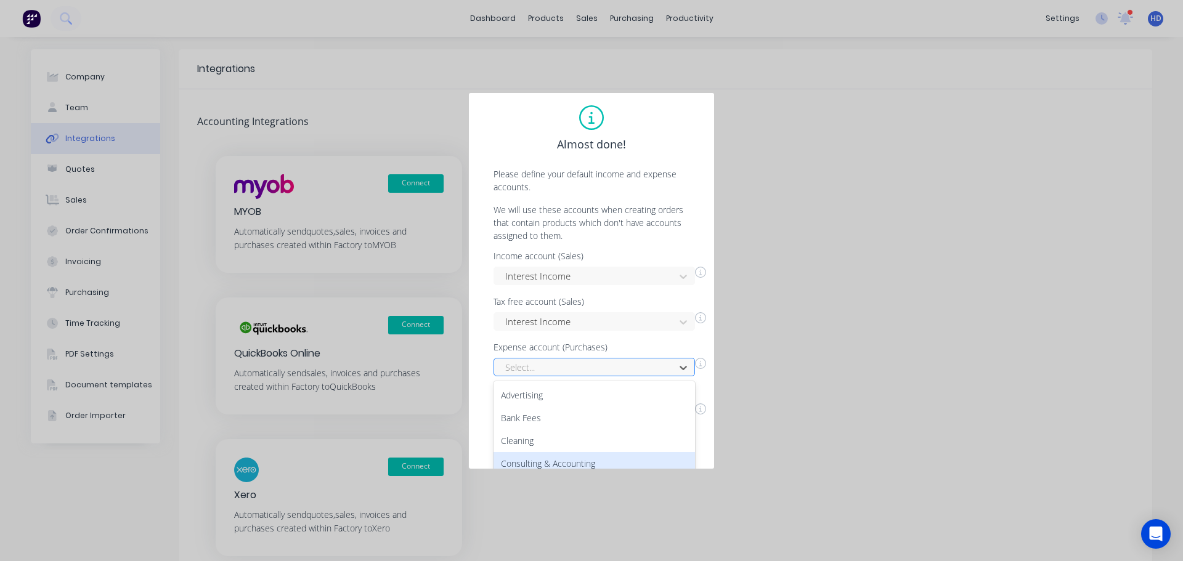
scroll to position [97, 0]
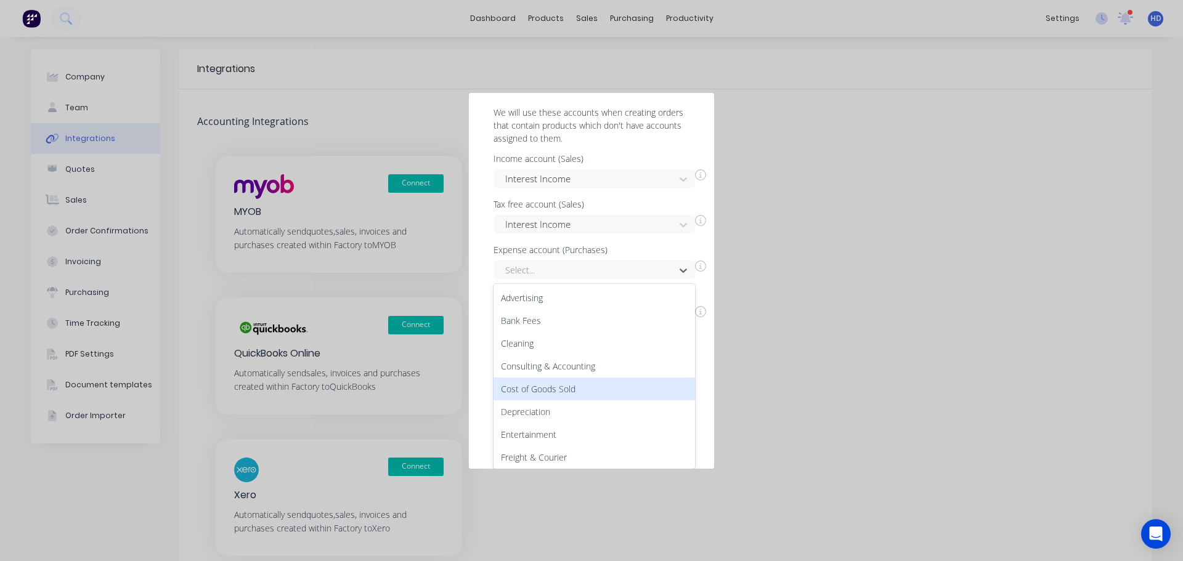
click at [566, 385] on div "Cost of Goods Sold" at bounding box center [595, 389] width 202 height 23
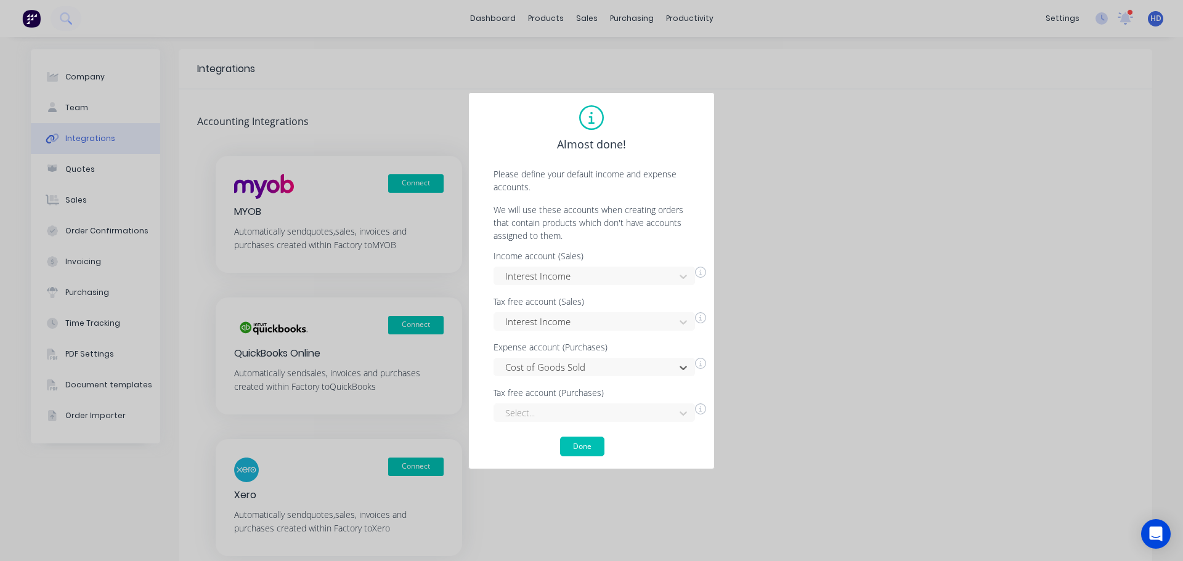
scroll to position [0, 0]
click at [553, 421] on div "Select..." at bounding box center [595, 413] width 202 height 18
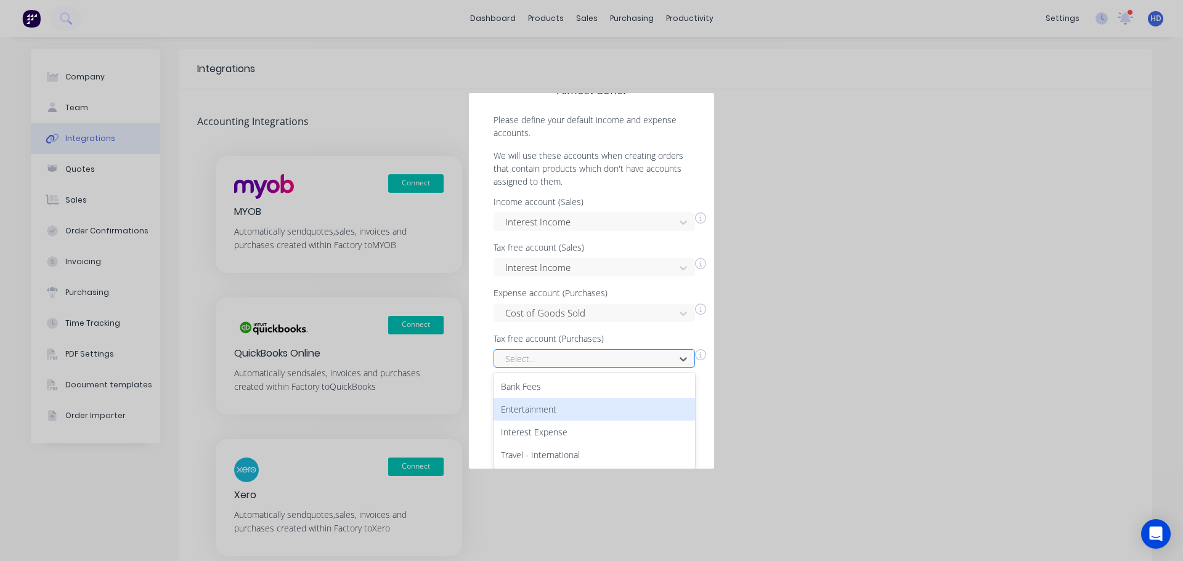
click at [571, 410] on div "Entertainment" at bounding box center [595, 409] width 202 height 23
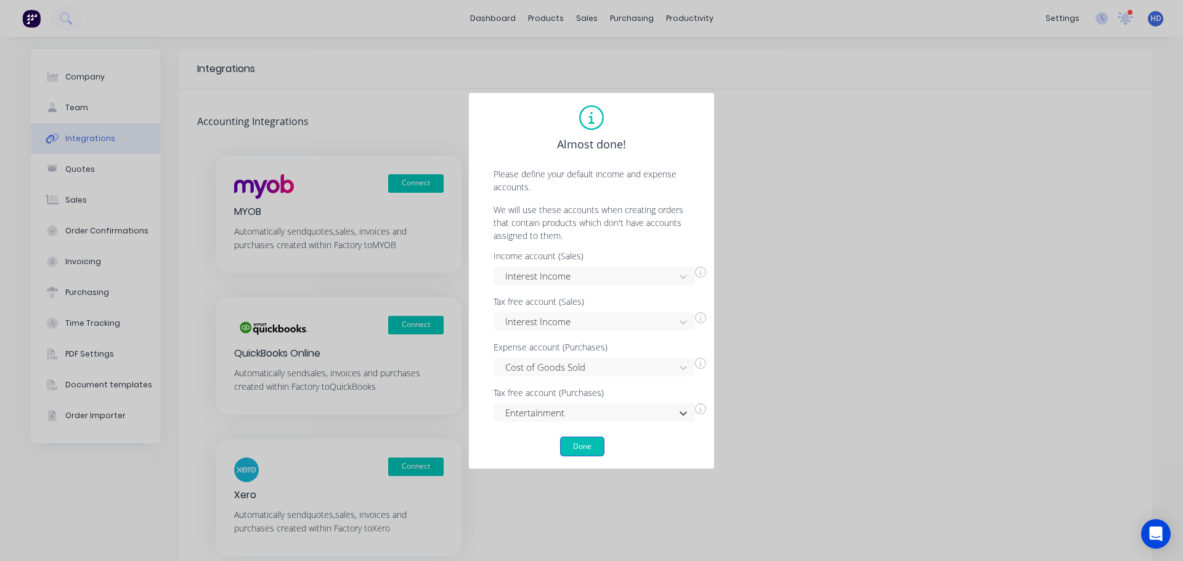
scroll to position [0, 0]
click at [577, 449] on button "Done" at bounding box center [582, 447] width 44 height 20
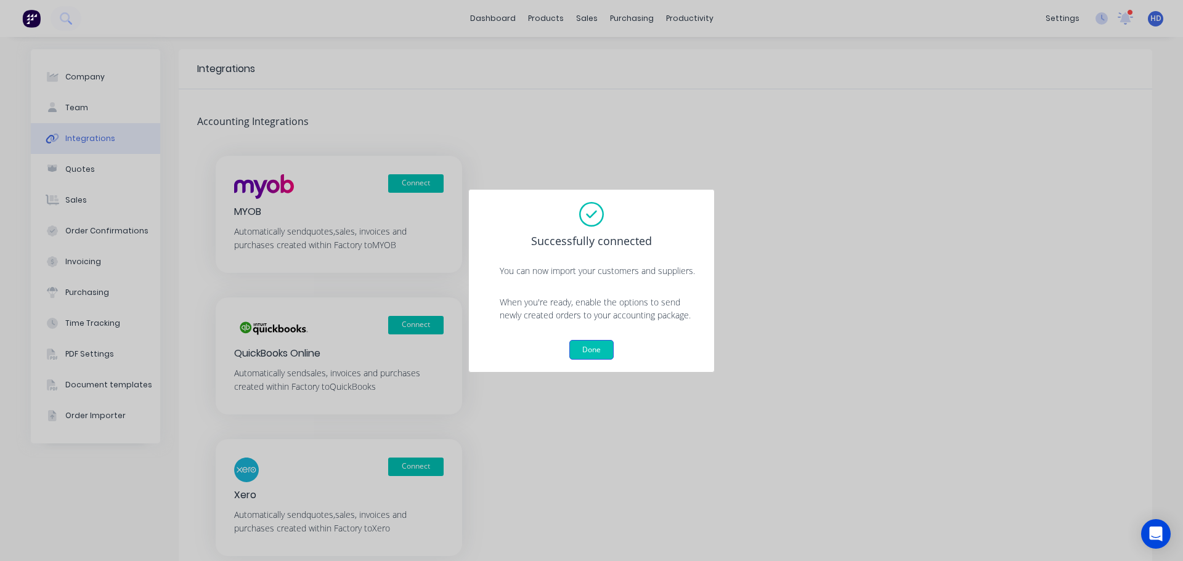
click at [611, 357] on button "Done" at bounding box center [591, 350] width 44 height 20
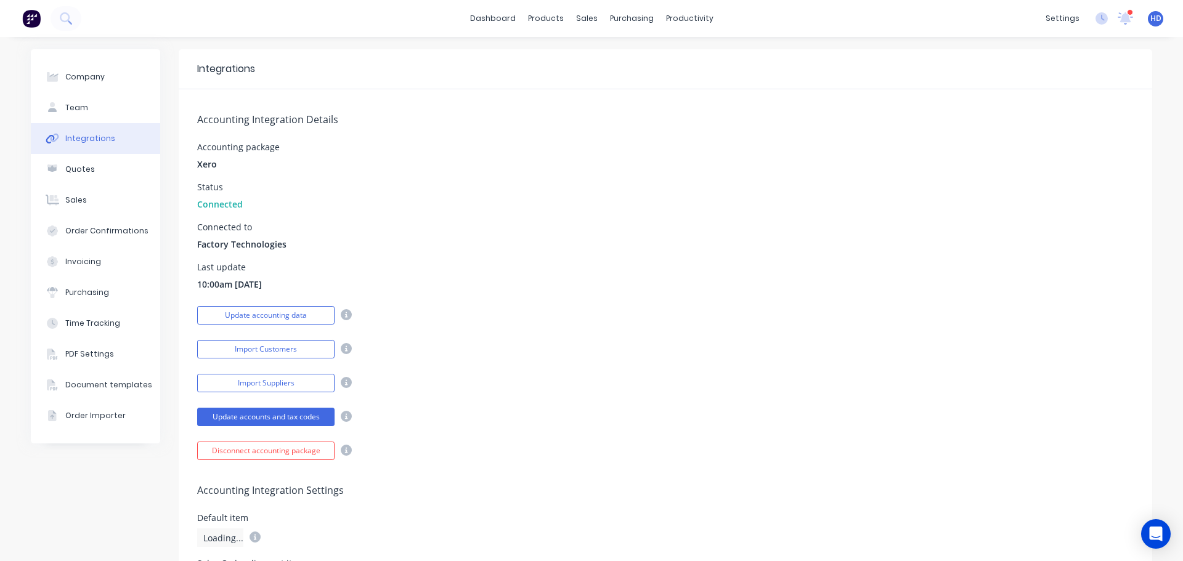
click at [794, 295] on div "Accounting Integration Details Accounting package Xero Status Connected Connect…" at bounding box center [666, 274] width 974 height 371
click at [637, 182] on div "Accounting Integration Details Accounting package Xero Status Connected Connect…" at bounding box center [666, 274] width 974 height 371
drag, startPoint x: 103, startPoint y: 112, endPoint x: 115, endPoint y: 113, distance: 12.5
click at [104, 111] on button "Team" at bounding box center [95, 107] width 129 height 31
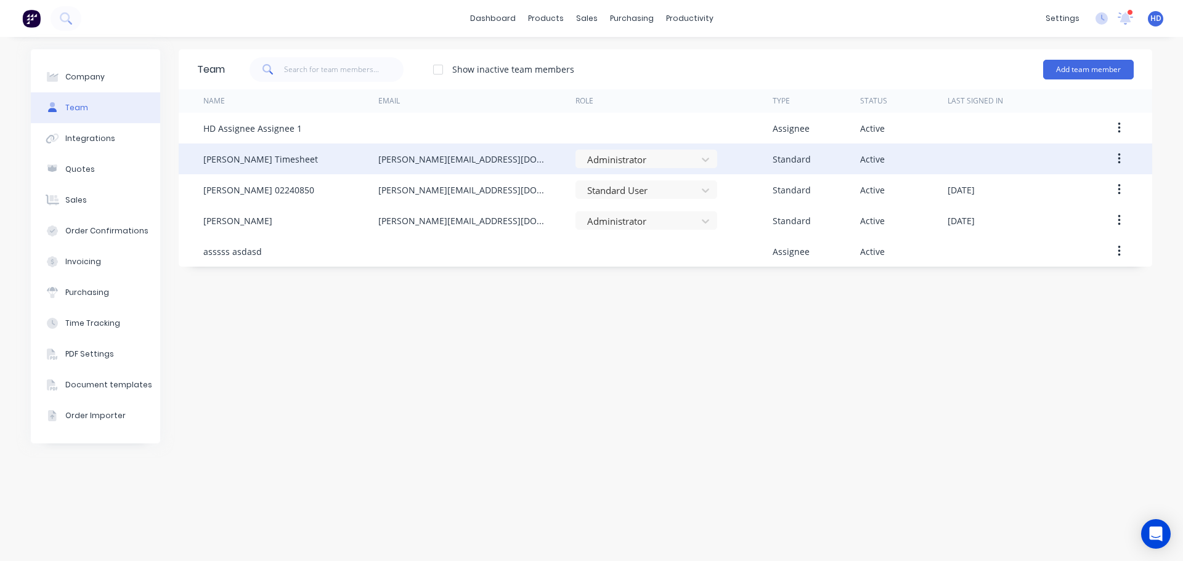
click at [1119, 161] on icon "button" at bounding box center [1119, 159] width 3 height 14
click at [1064, 195] on div "Edit" at bounding box center [1075, 191] width 95 height 18
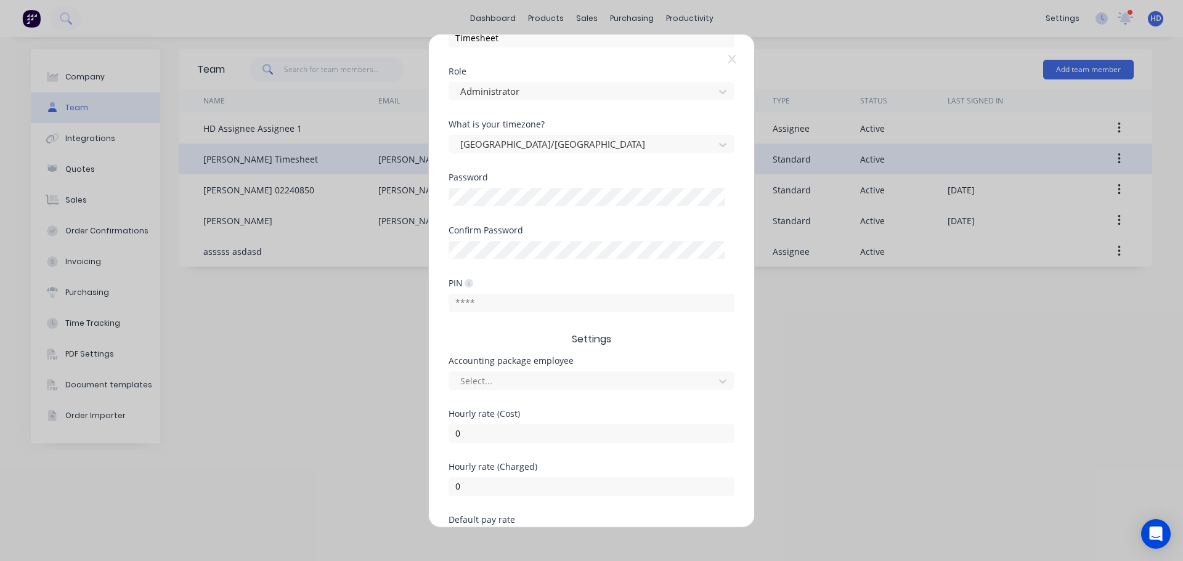
scroll to position [185, 0]
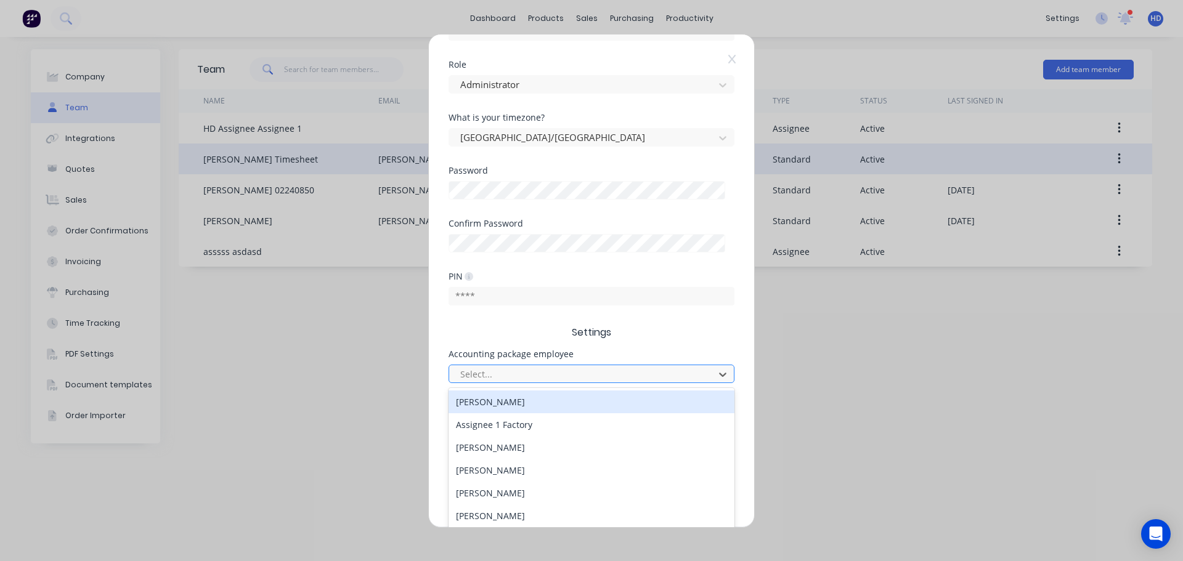
click at [542, 374] on div at bounding box center [583, 374] width 249 height 15
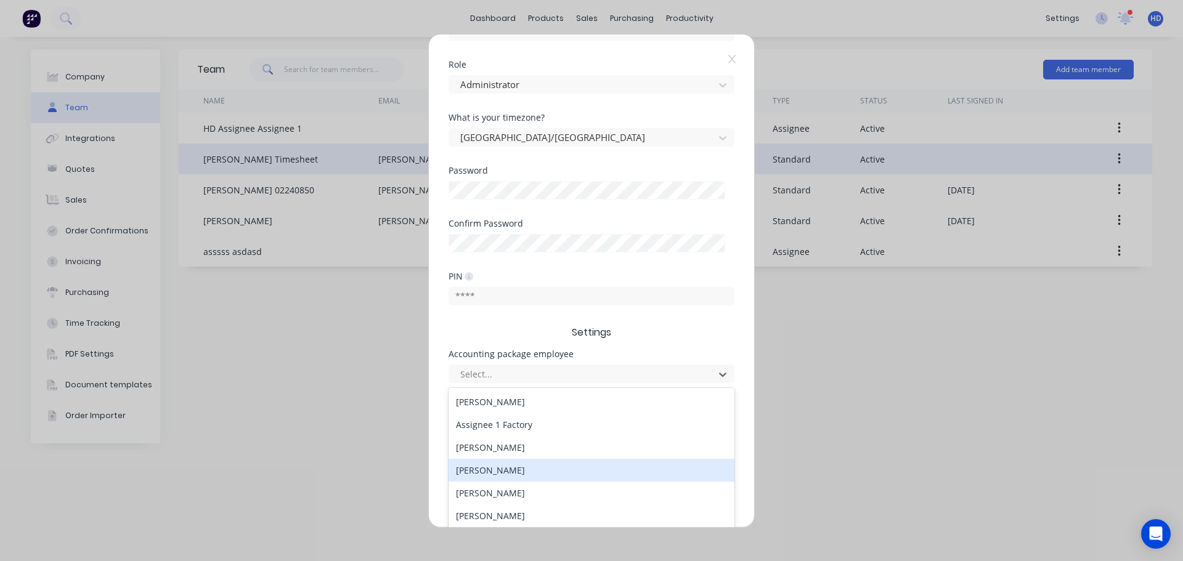
click at [511, 465] on div "[PERSON_NAME]" at bounding box center [592, 470] width 286 height 23
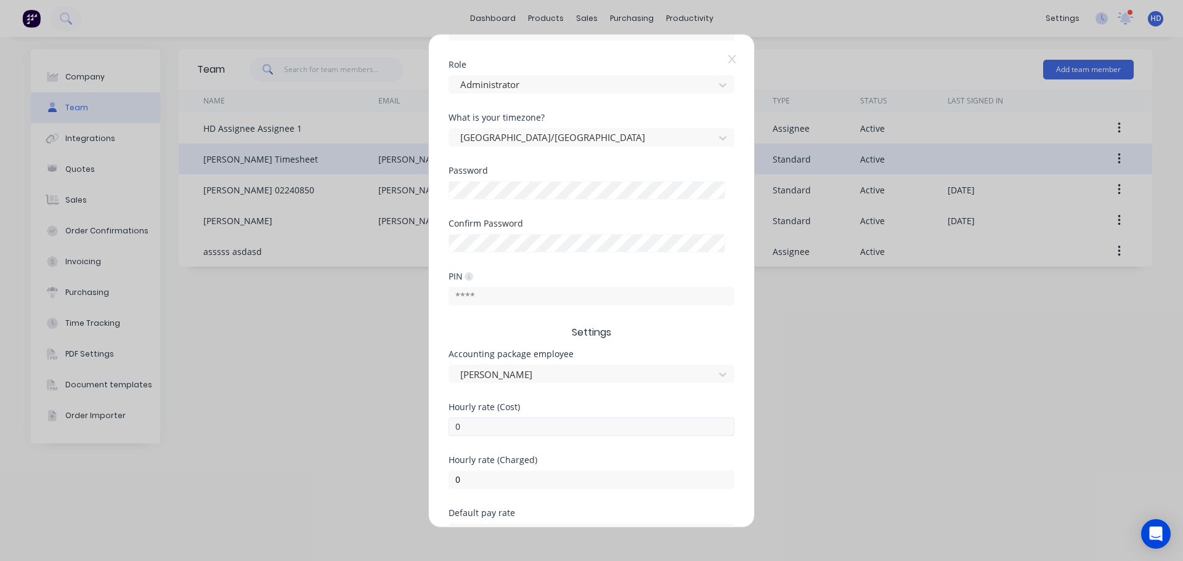
scroll to position [256, 0]
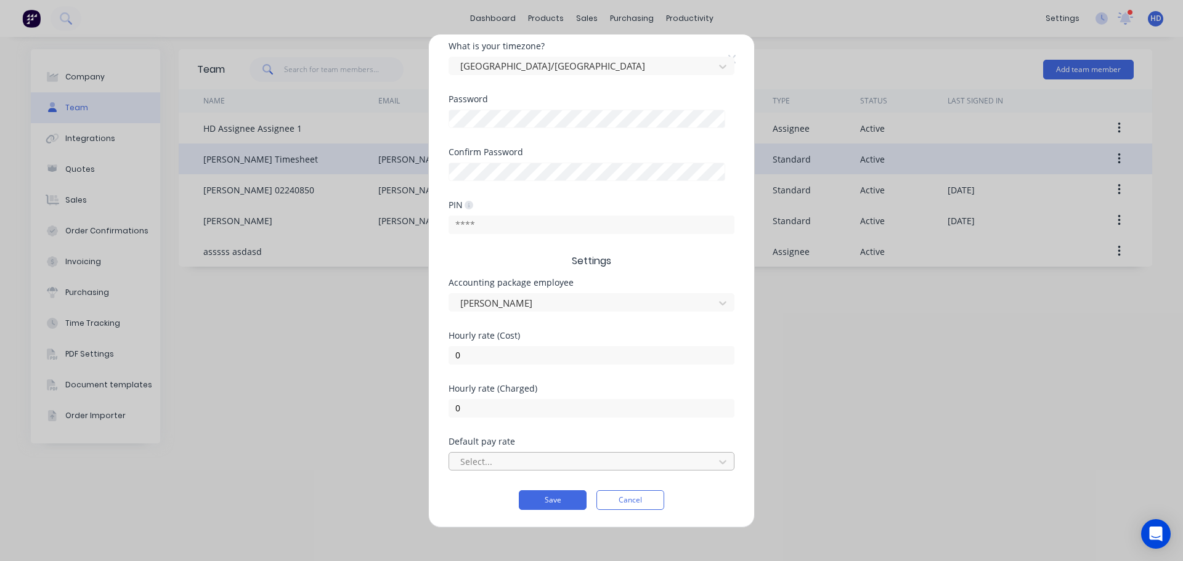
click at [502, 459] on div at bounding box center [583, 461] width 249 height 15
drag, startPoint x: 515, startPoint y: 295, endPoint x: 388, endPoint y: 294, distance: 126.4
click at [388, 294] on div "Edit Standard team member Username [PERSON_NAME]+time @ [DOMAIN_NAME] First nam…" at bounding box center [591, 280] width 1183 height 561
drag, startPoint x: 546, startPoint y: 362, endPoint x: 363, endPoint y: 350, distance: 183.5
click at [363, 350] on div "Edit Standard team member Username [PERSON_NAME]+time @ [DOMAIN_NAME] First nam…" at bounding box center [591, 280] width 1183 height 561
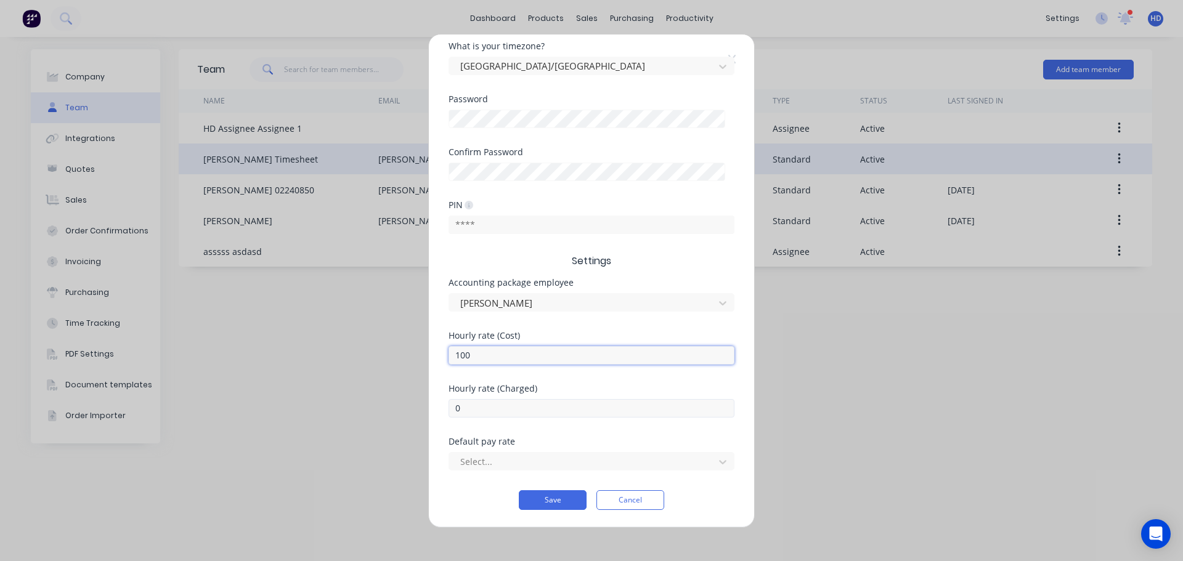
type input "100"
drag, startPoint x: 518, startPoint y: 410, endPoint x: 353, endPoint y: 406, distance: 165.2
click at [354, 406] on div "Edit Standard team member Username [PERSON_NAME]+time @ [DOMAIN_NAME] First nam…" at bounding box center [591, 280] width 1183 height 561
type input "150"
click at [520, 431] on div "Hourly rate (Charged) 150" at bounding box center [592, 411] width 286 height 53
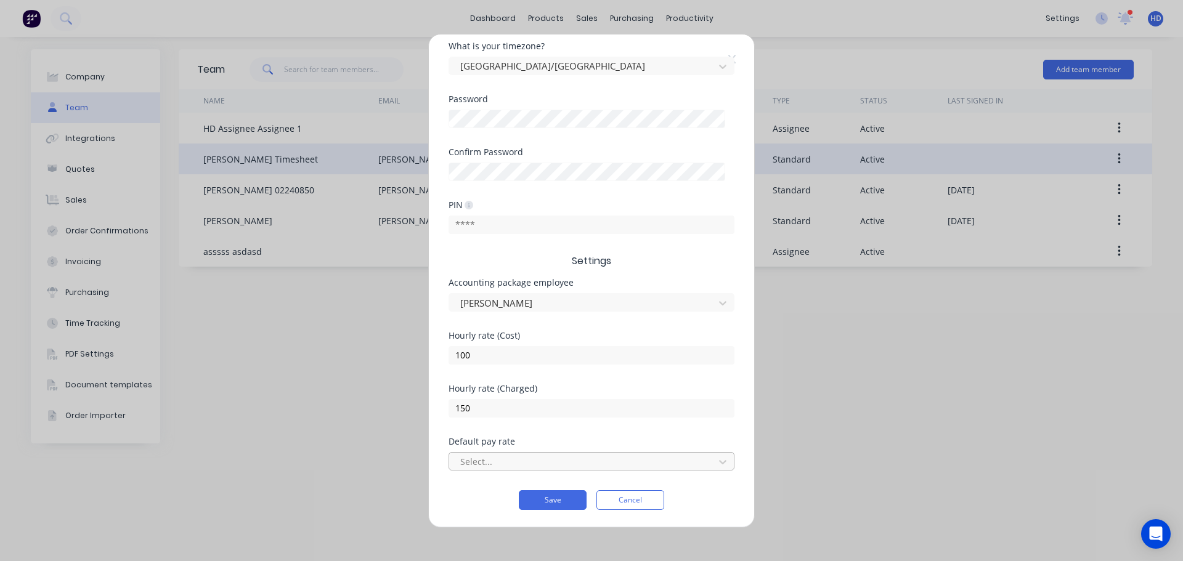
click at [514, 462] on div at bounding box center [583, 461] width 249 height 15
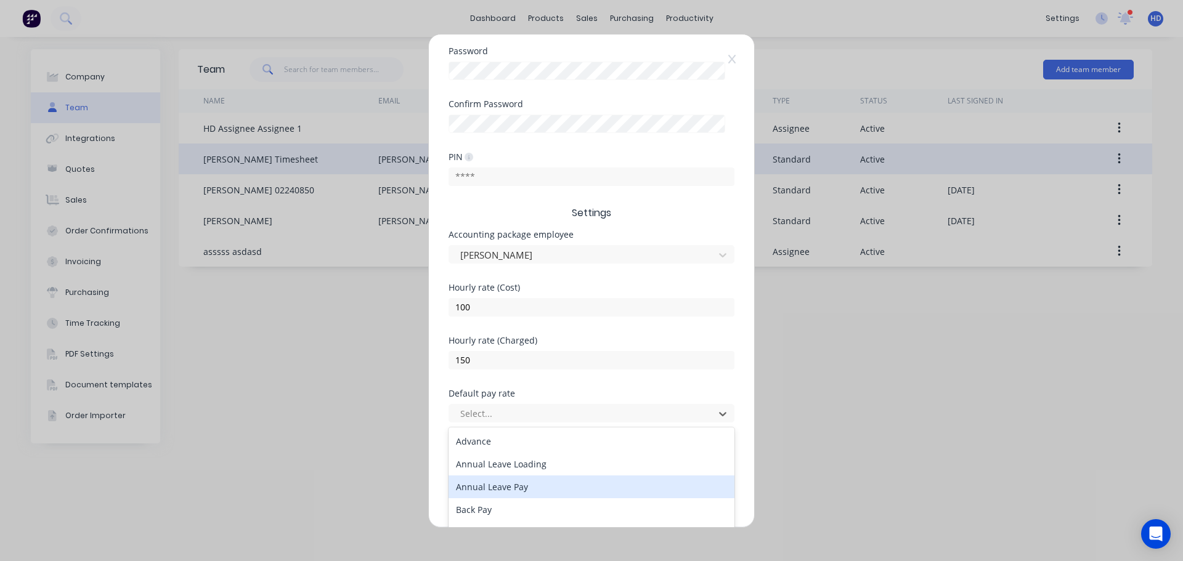
scroll to position [371, 0]
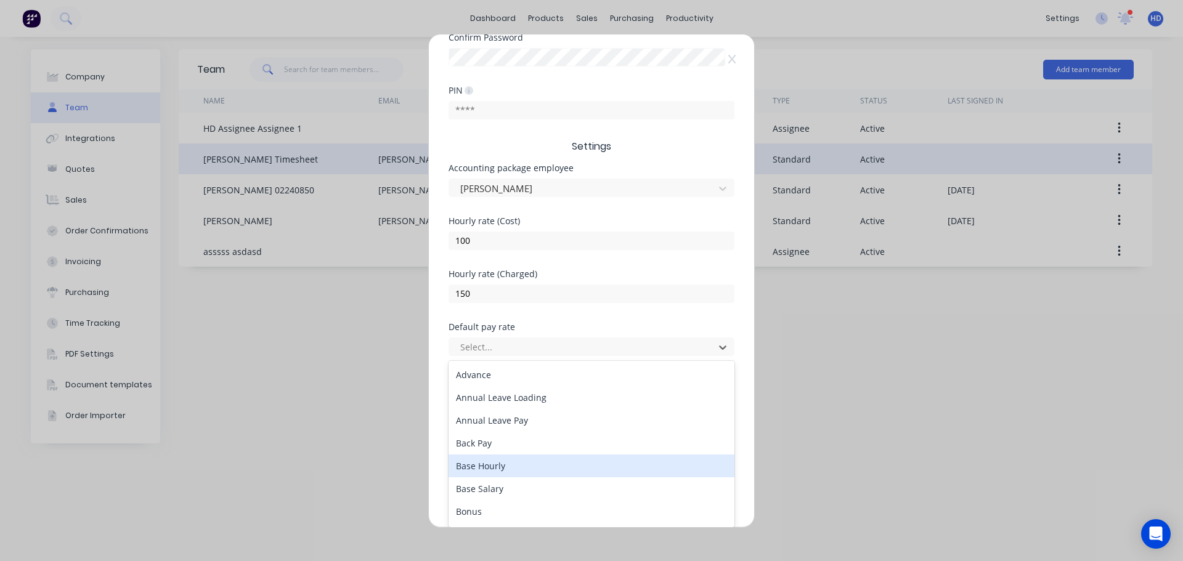
click at [510, 471] on div "Base Hourly" at bounding box center [592, 466] width 286 height 23
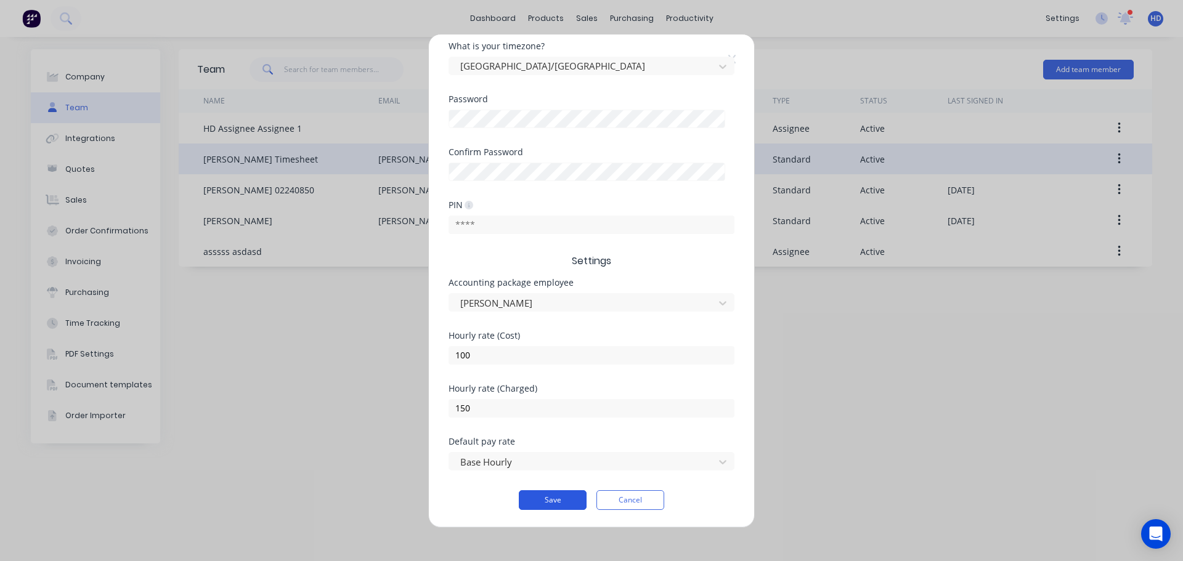
click at [550, 497] on button "Save" at bounding box center [553, 501] width 68 height 20
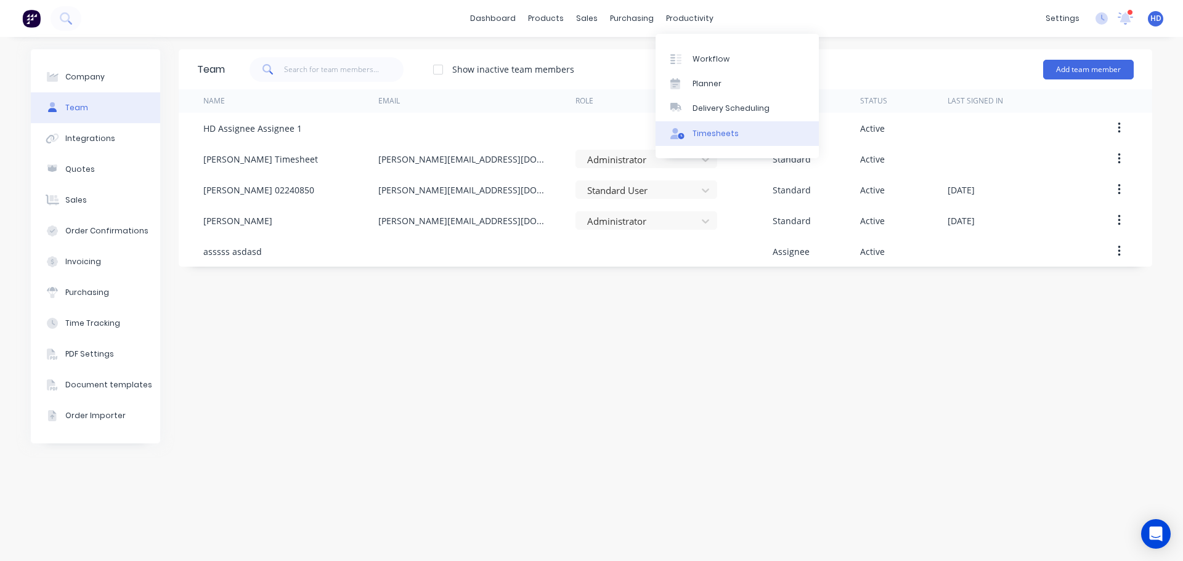
click at [714, 138] on div "Timesheets" at bounding box center [716, 133] width 46 height 11
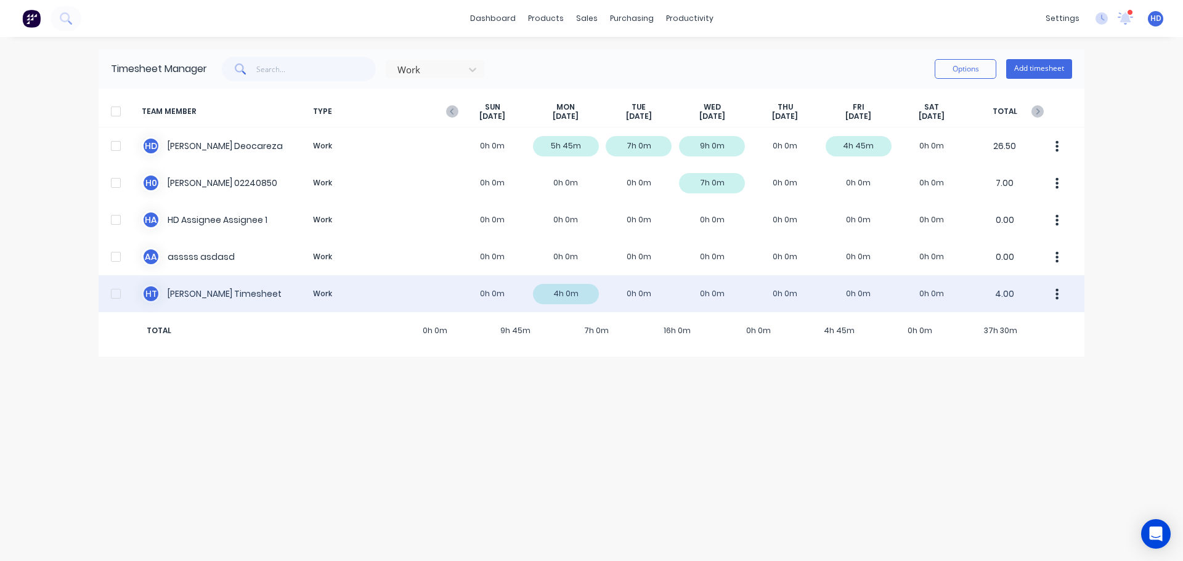
click at [118, 289] on div at bounding box center [116, 294] width 25 height 25
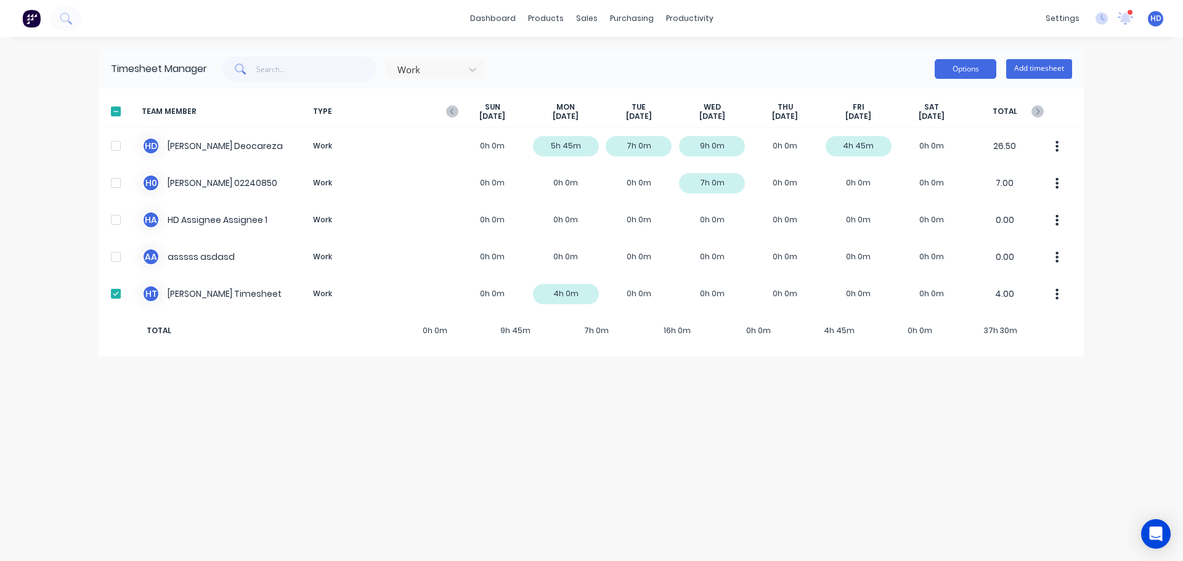
click at [987, 67] on button "Options" at bounding box center [966, 69] width 62 height 20
click at [923, 169] on div "Export" at bounding box center [938, 175] width 95 height 18
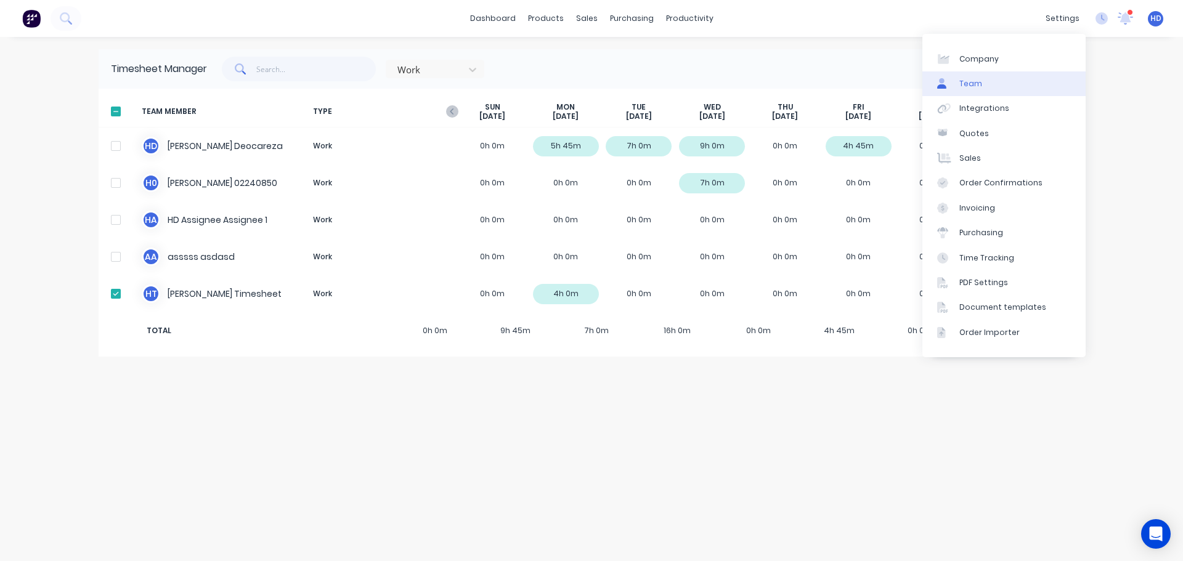
click at [1005, 87] on link "Team" at bounding box center [1004, 83] width 163 height 25
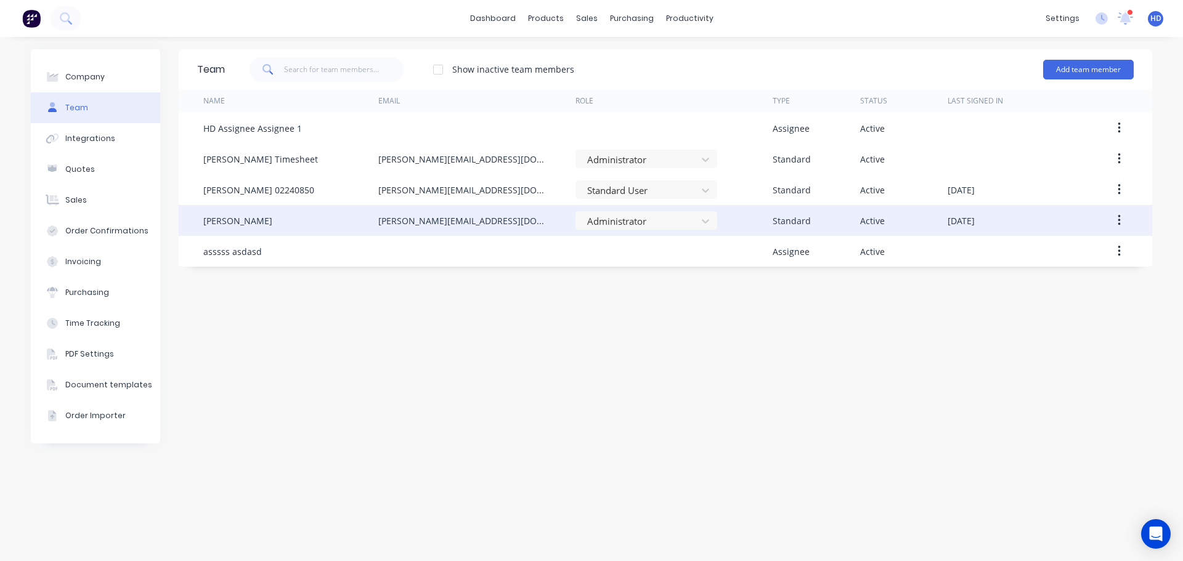
click at [1122, 222] on button "button" at bounding box center [1119, 221] width 29 height 22
click at [1074, 245] on div "Edit" at bounding box center [1075, 253] width 95 height 18
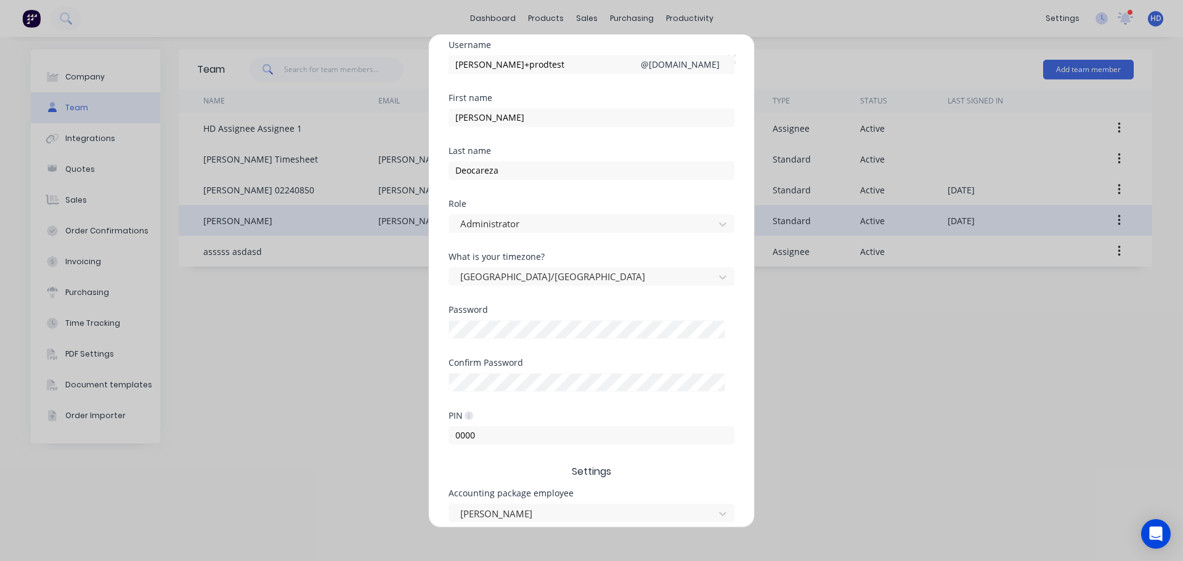
scroll to position [247, 0]
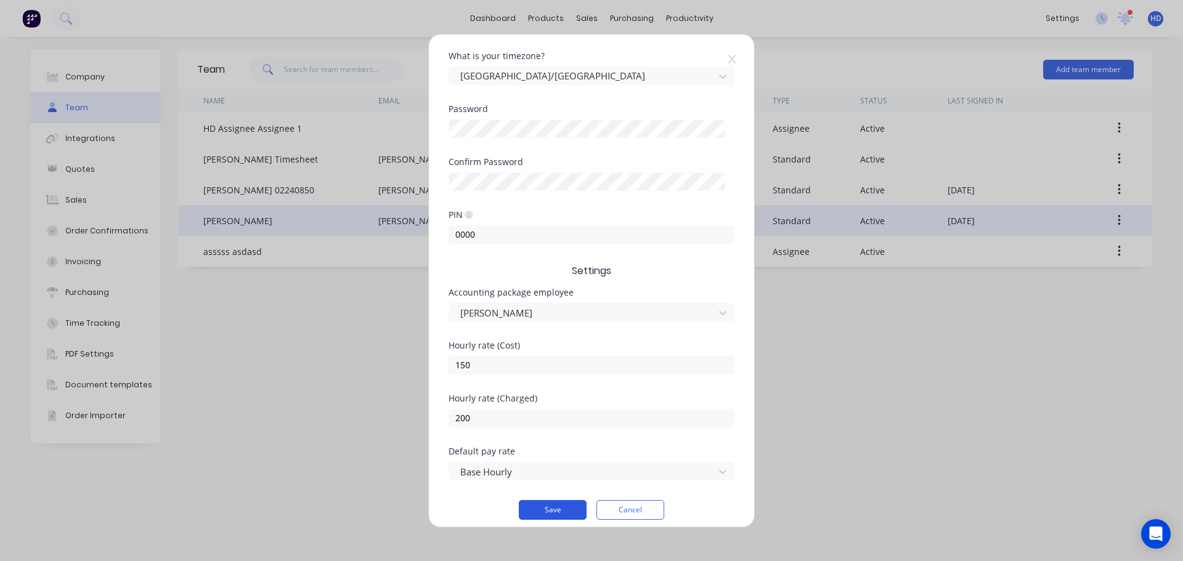
click at [547, 511] on button "Save" at bounding box center [553, 510] width 68 height 20
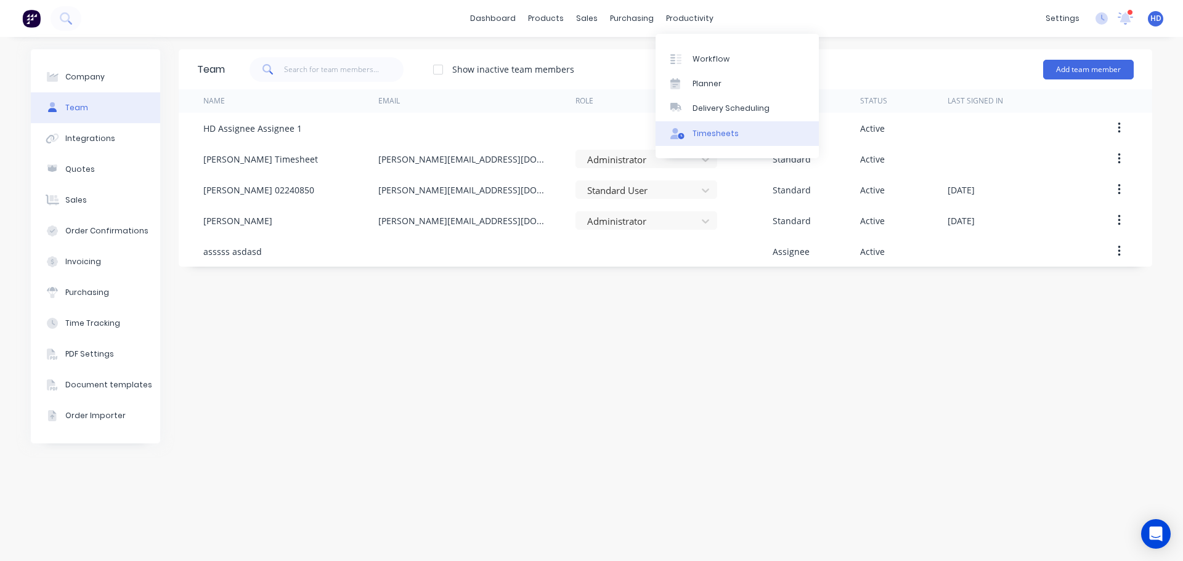
click at [709, 136] on div "Timesheets" at bounding box center [716, 133] width 46 height 11
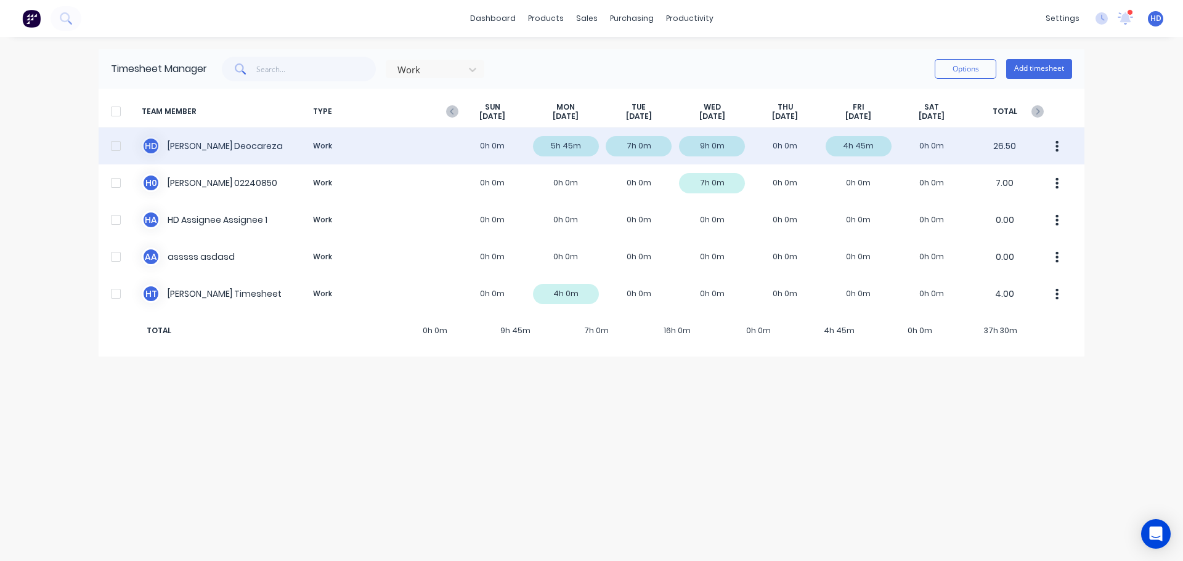
click at [267, 145] on div "H D [PERSON_NAME] Work 0h 0m 5h 45m 7h 0m 9h 0m 0h 0m 4h 45m 0h 0m 26.50" at bounding box center [592, 146] width 986 height 37
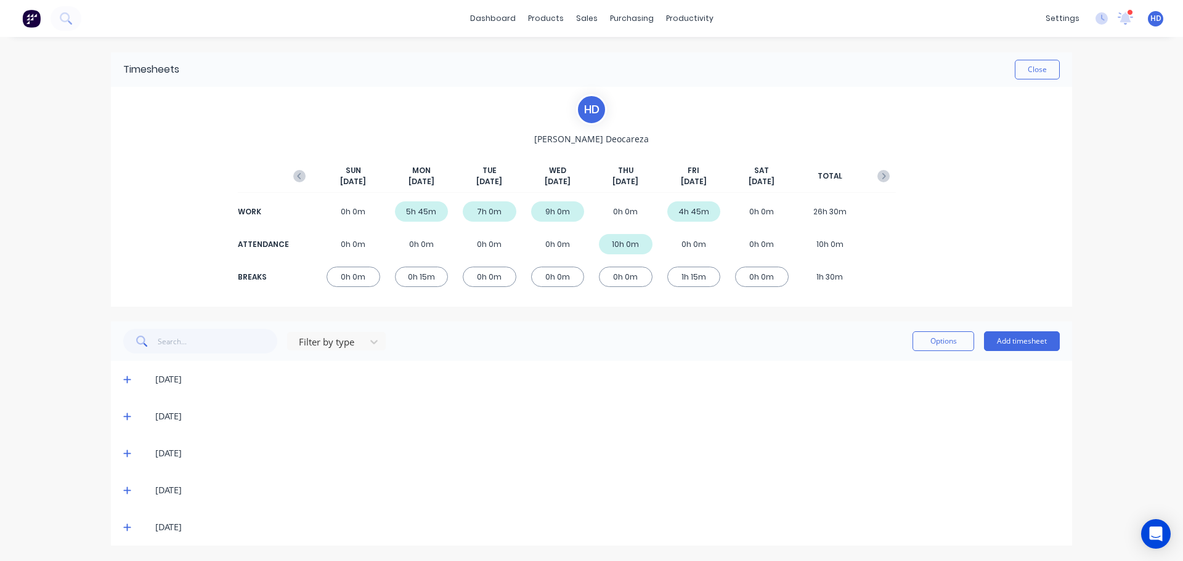
click at [121, 377] on div "[DATE]" at bounding box center [591, 379] width 961 height 37
click at [125, 377] on icon at bounding box center [127, 379] width 8 height 9
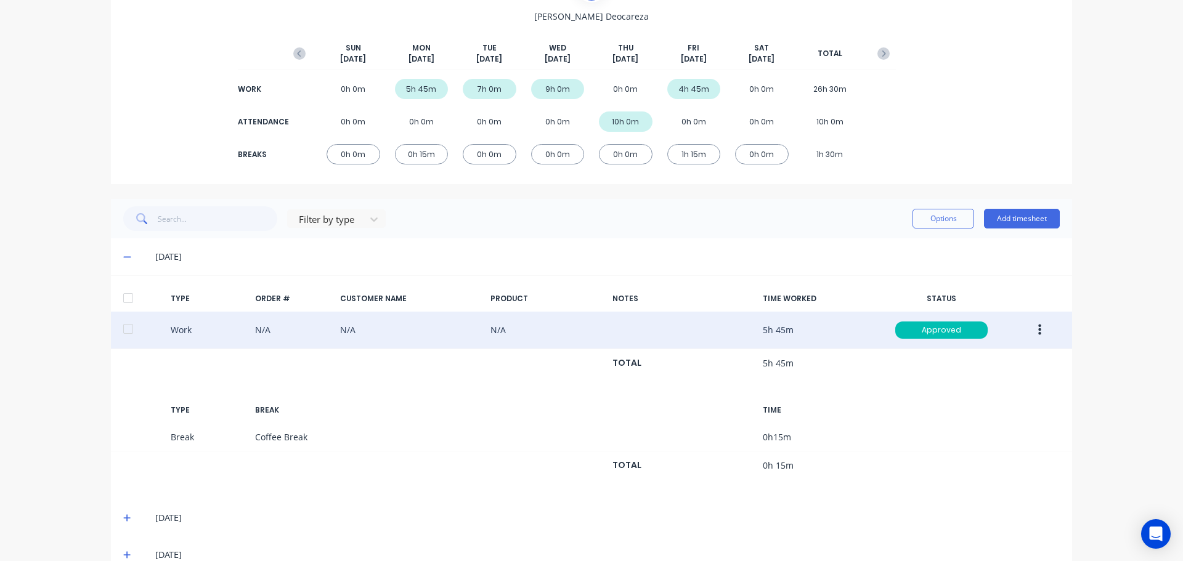
scroll to position [123, 0]
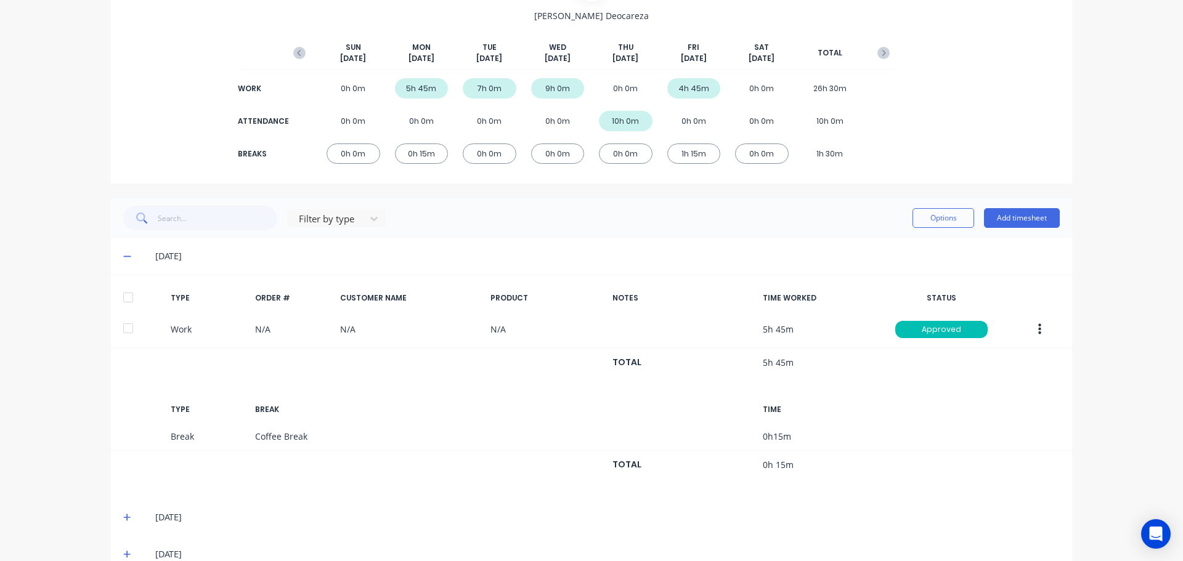
click at [126, 299] on div at bounding box center [128, 297] width 25 height 25
click at [915, 205] on div "Filter by type Options Add timesheet" at bounding box center [591, 217] width 961 height 39
click at [930, 219] on button "Options" at bounding box center [944, 218] width 62 height 20
click at [891, 317] on div "Export" at bounding box center [915, 324] width 95 height 18
click at [1087, 275] on div "dashboard products sales purchasing productivity dashboard products Product Cat…" at bounding box center [591, 280] width 1183 height 561
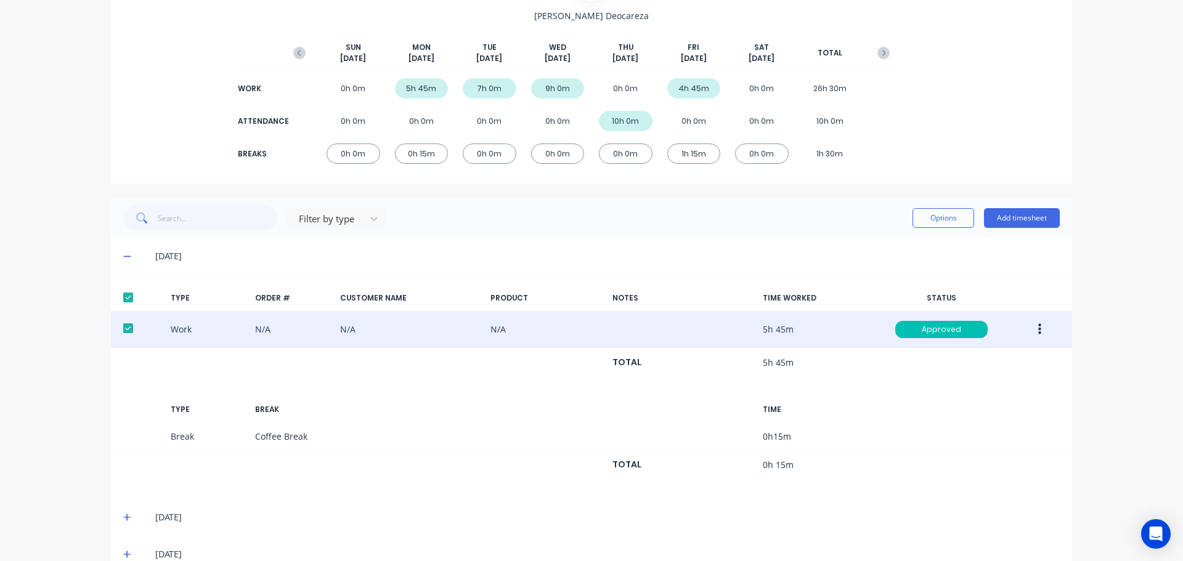
scroll to position [0, 0]
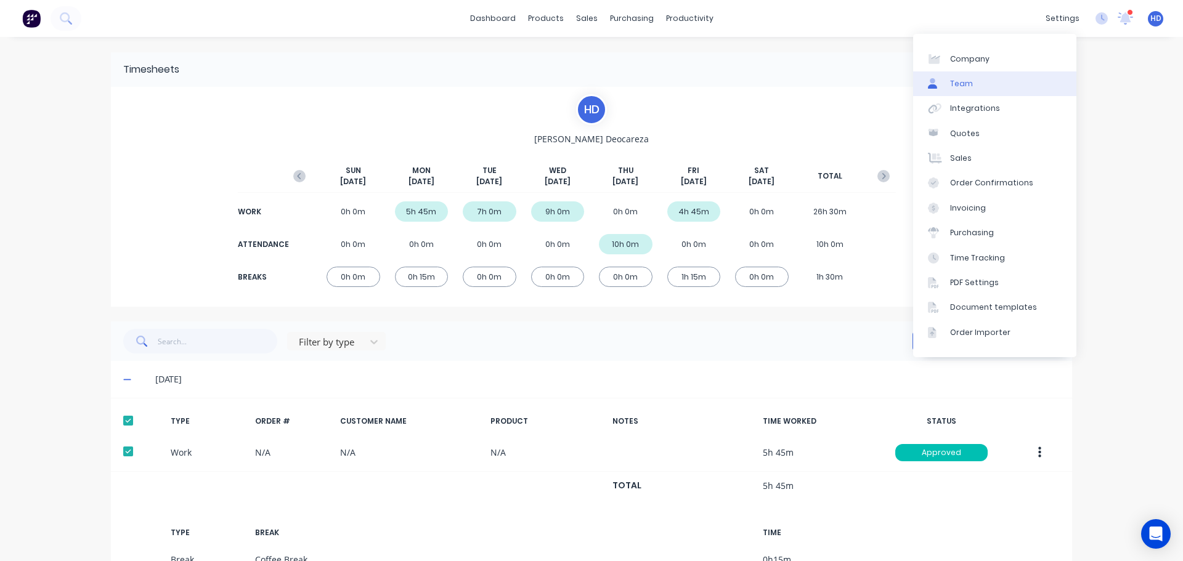
click at [960, 83] on div "Team" at bounding box center [961, 83] width 23 height 11
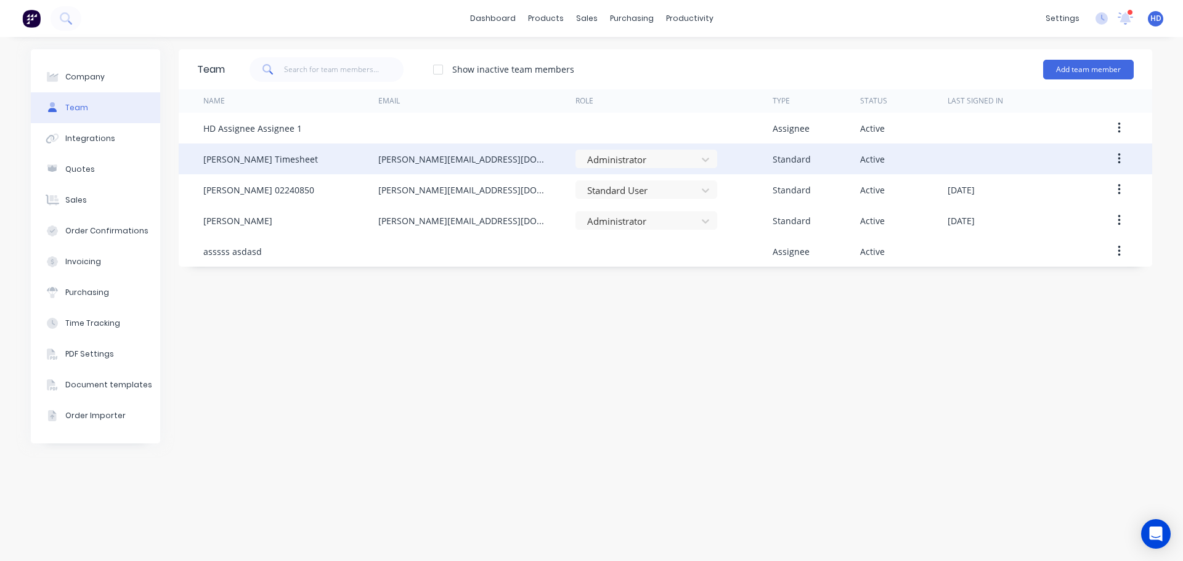
click at [1126, 157] on button "button" at bounding box center [1119, 159] width 29 height 22
click at [1040, 187] on div "Edit" at bounding box center [1075, 191] width 95 height 18
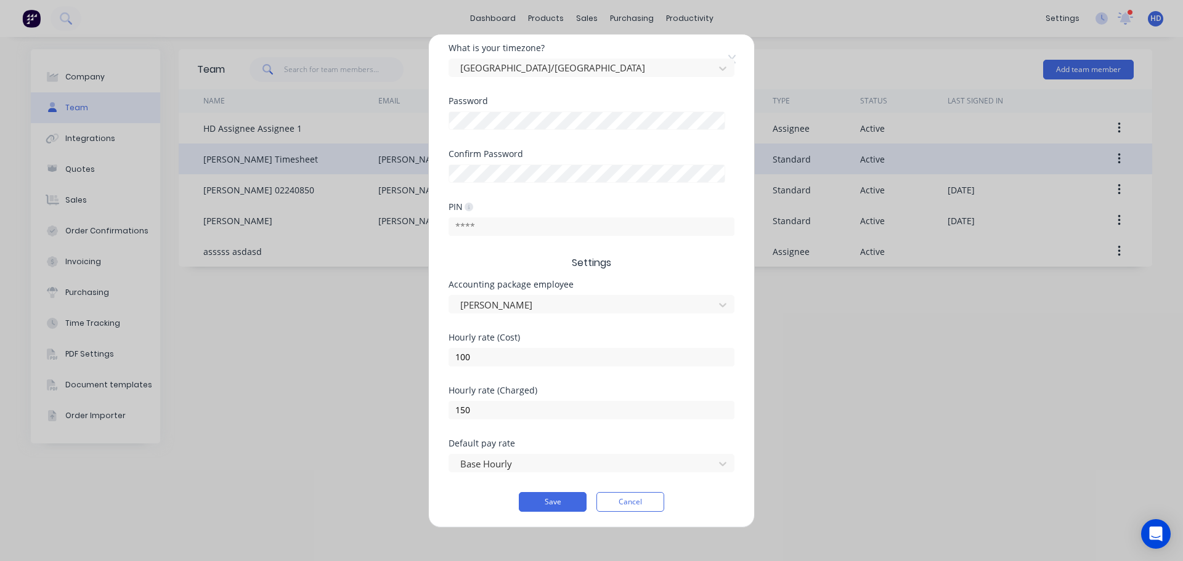
scroll to position [256, 0]
click at [523, 460] on div at bounding box center [583, 461] width 249 height 15
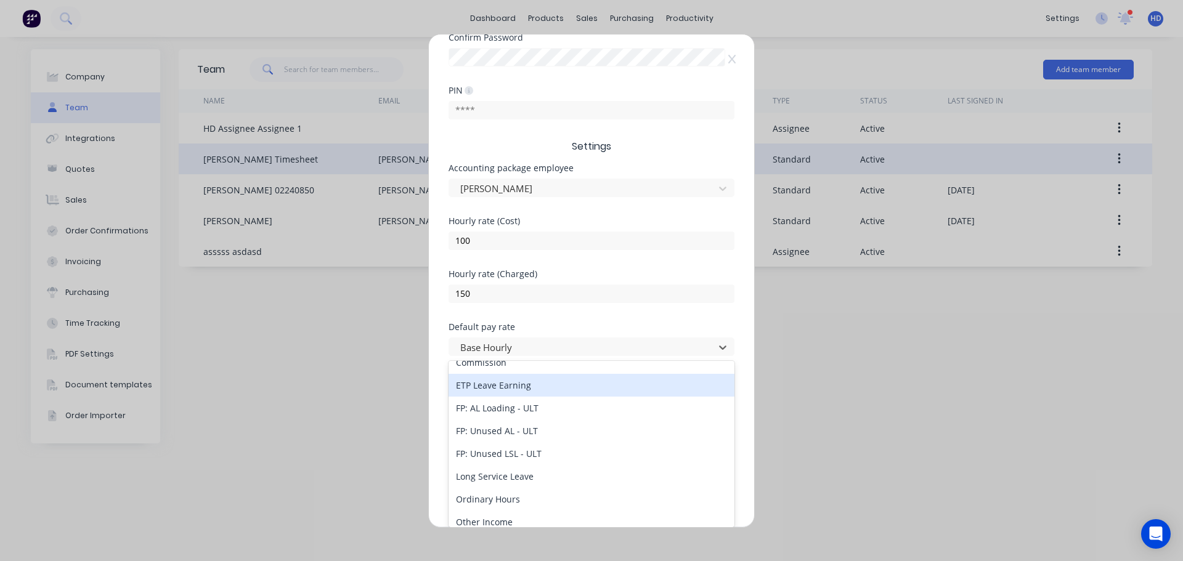
scroll to position [123, 0]
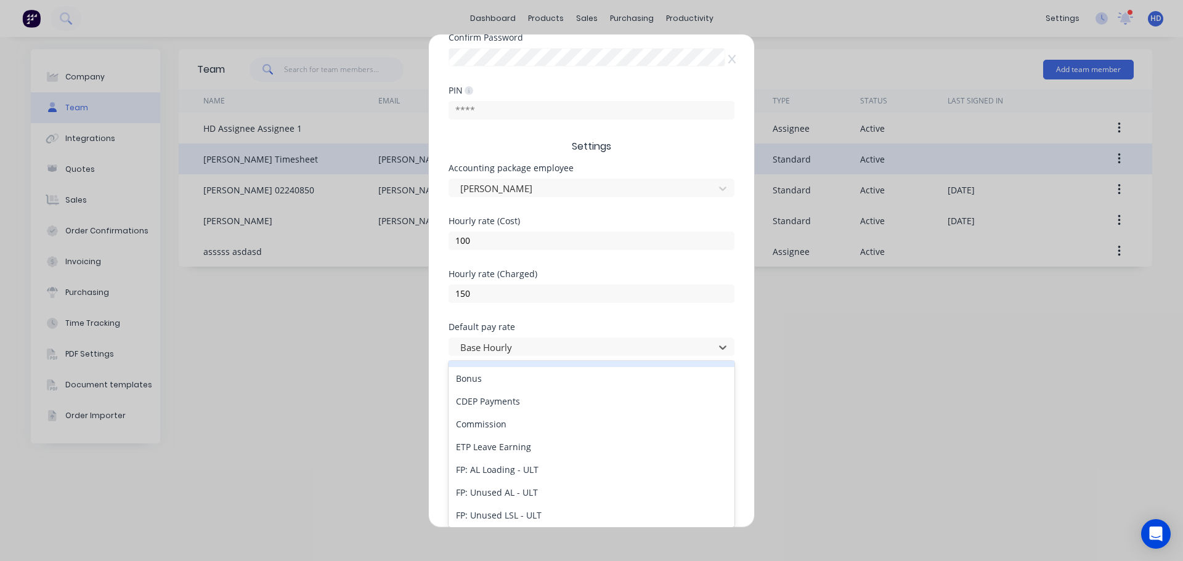
click at [565, 367] on div "Base Salary" at bounding box center [592, 356] width 286 height 23
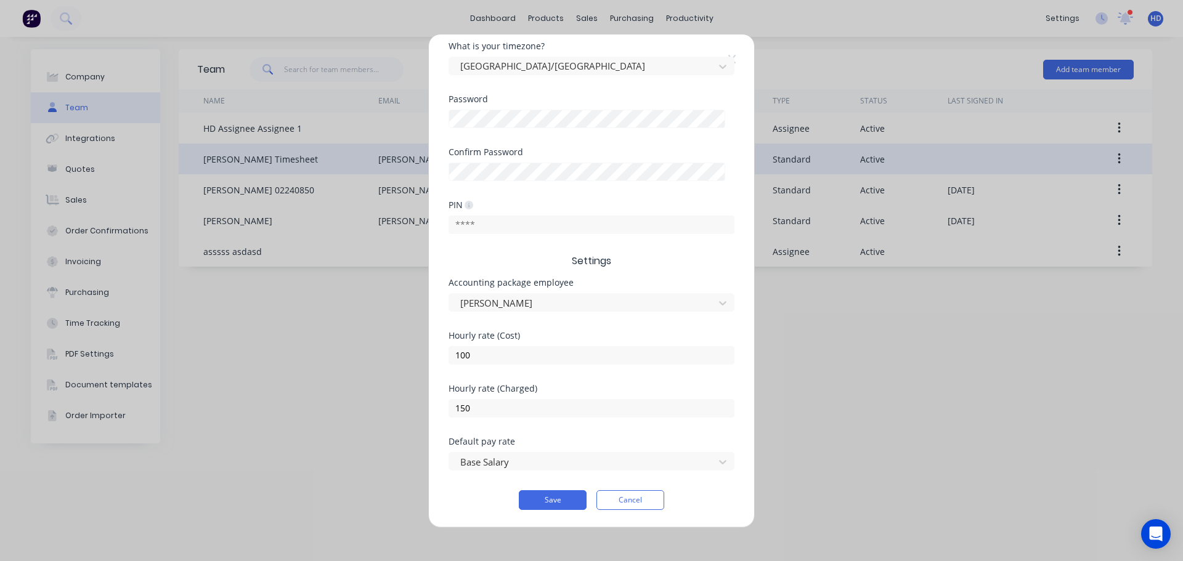
scroll to position [256, 0]
click at [560, 491] on button "Save" at bounding box center [553, 501] width 68 height 20
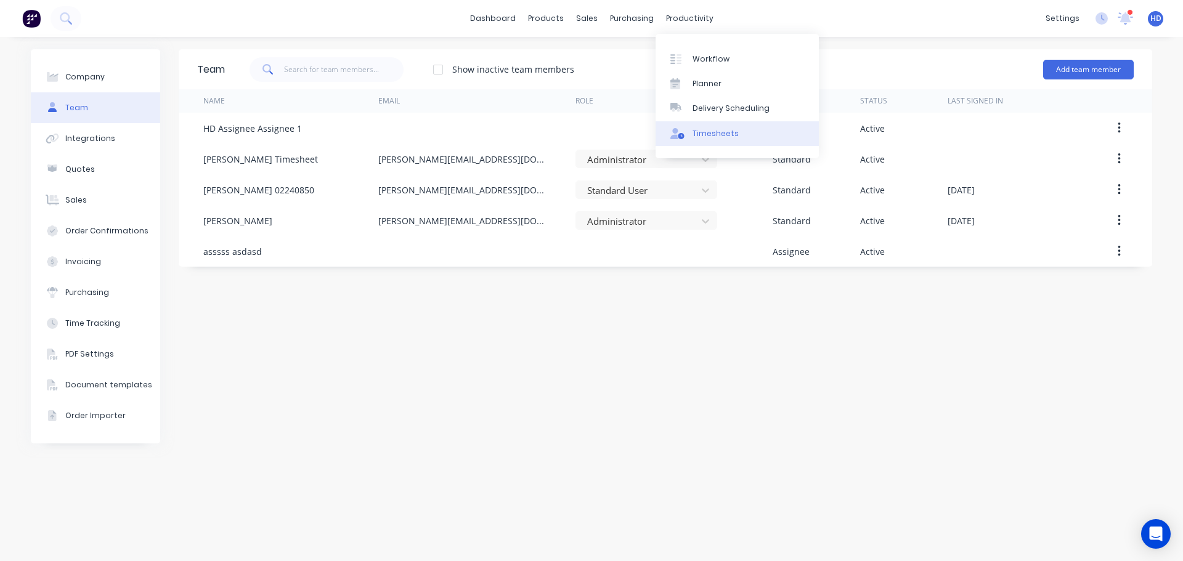
click at [706, 128] on div "Timesheets" at bounding box center [716, 133] width 46 height 11
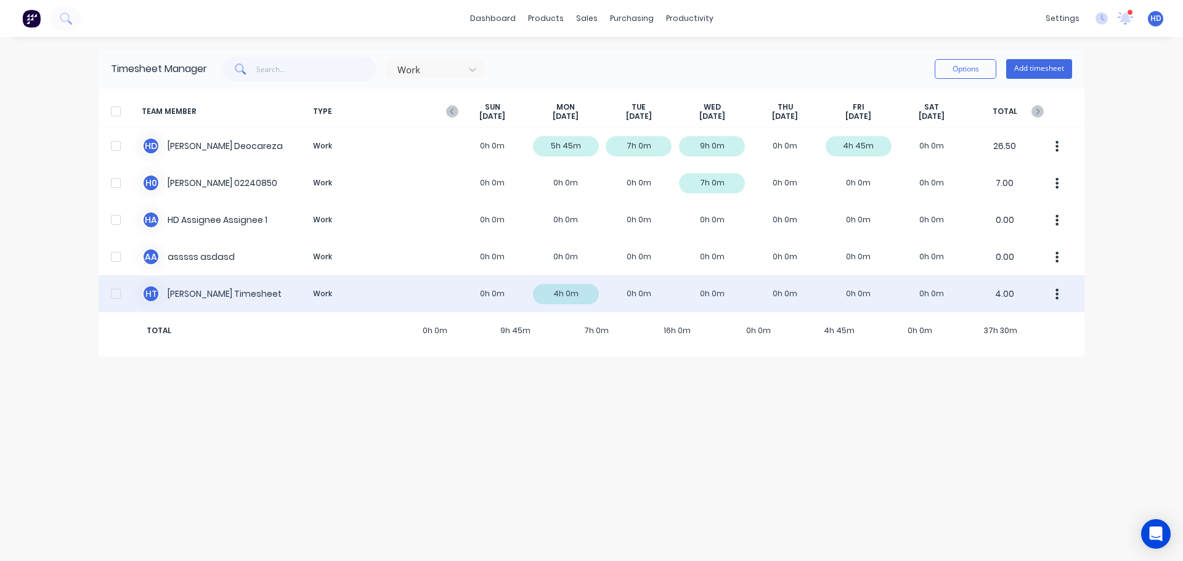
click at [1063, 296] on button "button" at bounding box center [1058, 294] width 26 height 25
click at [1019, 324] on div "Approve" at bounding box center [1010, 328] width 95 height 18
click at [1043, 290] on div "H T Harold Timesheet Work 0h 0m 4h 0m 0h 0m 0h 0m 0h 0m 0h 0m 0h 0m 4.00" at bounding box center [592, 293] width 986 height 37
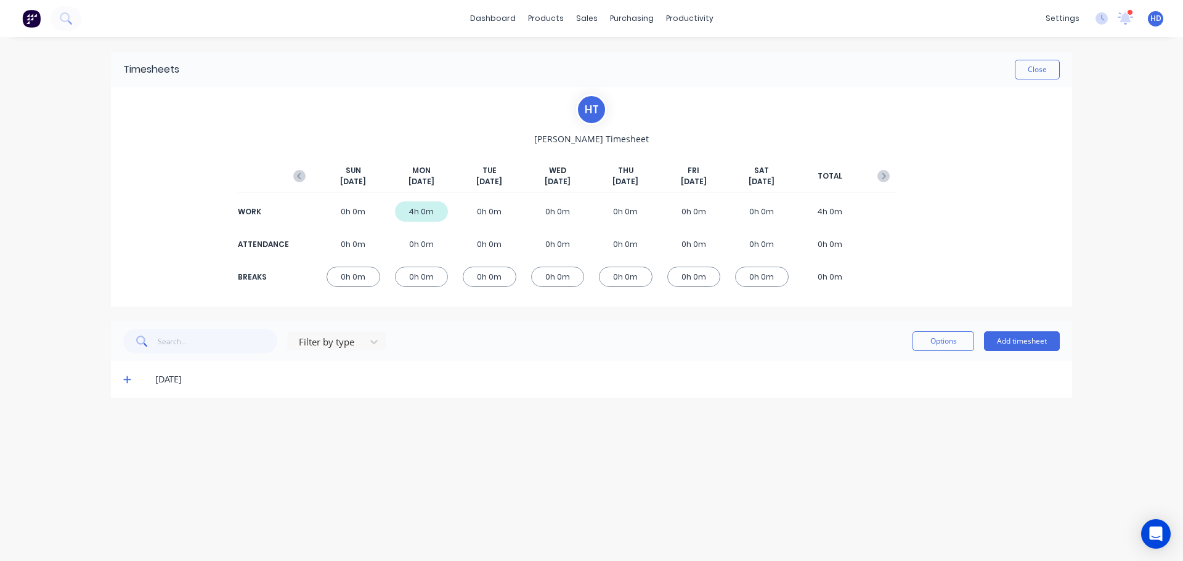
click at [123, 381] on div "[DATE]" at bounding box center [591, 379] width 961 height 37
click at [132, 384] on span at bounding box center [129, 379] width 12 height 12
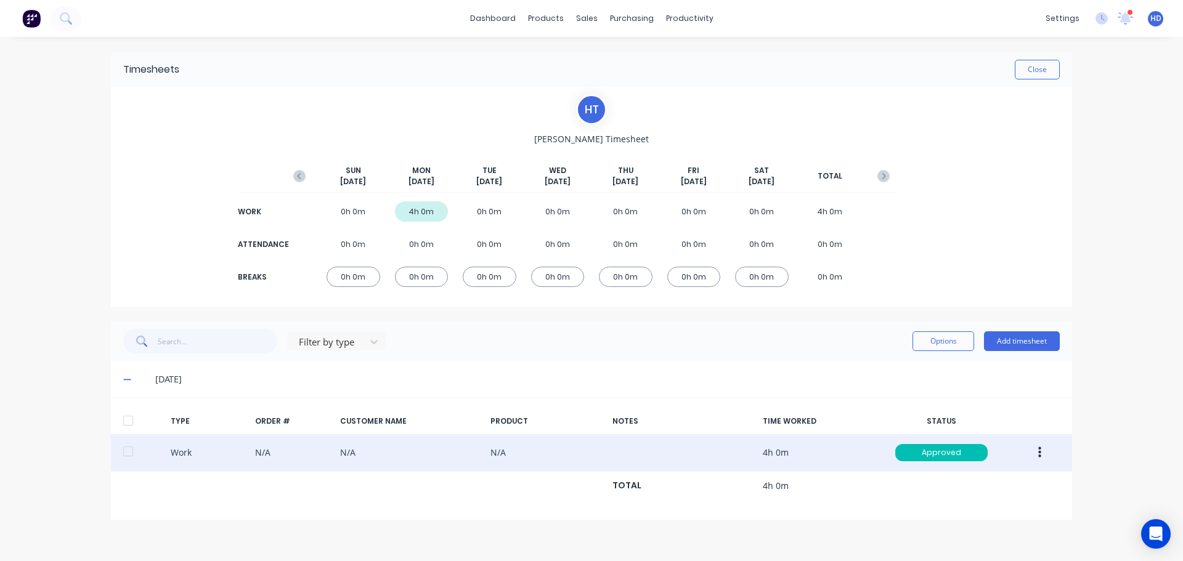
click at [1045, 451] on button "button" at bounding box center [1040, 453] width 29 height 22
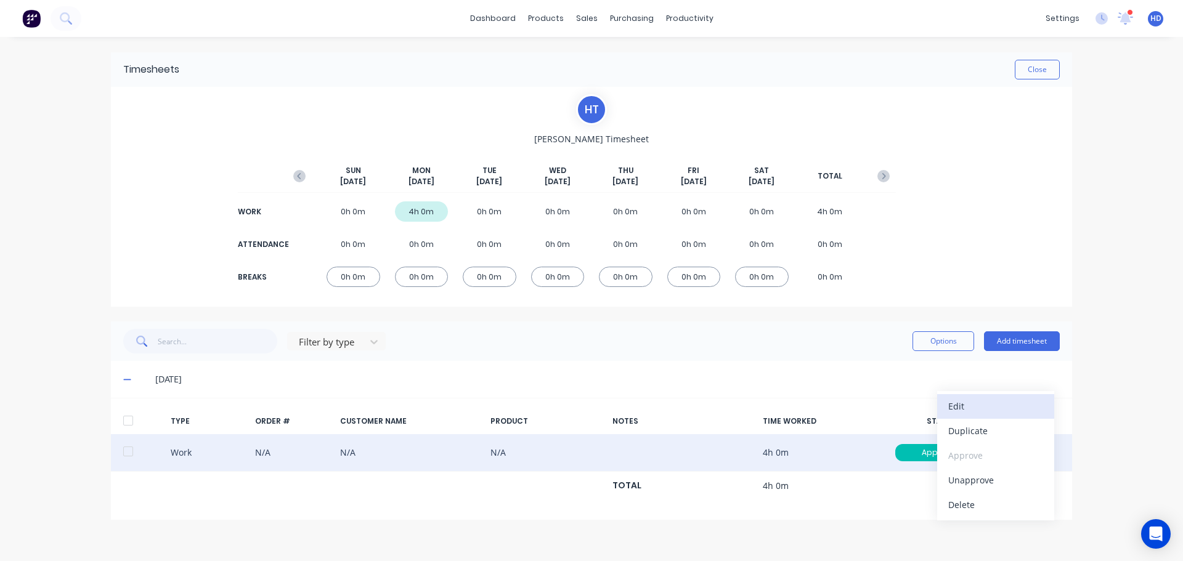
click at [997, 405] on div "Edit" at bounding box center [996, 407] width 95 height 18
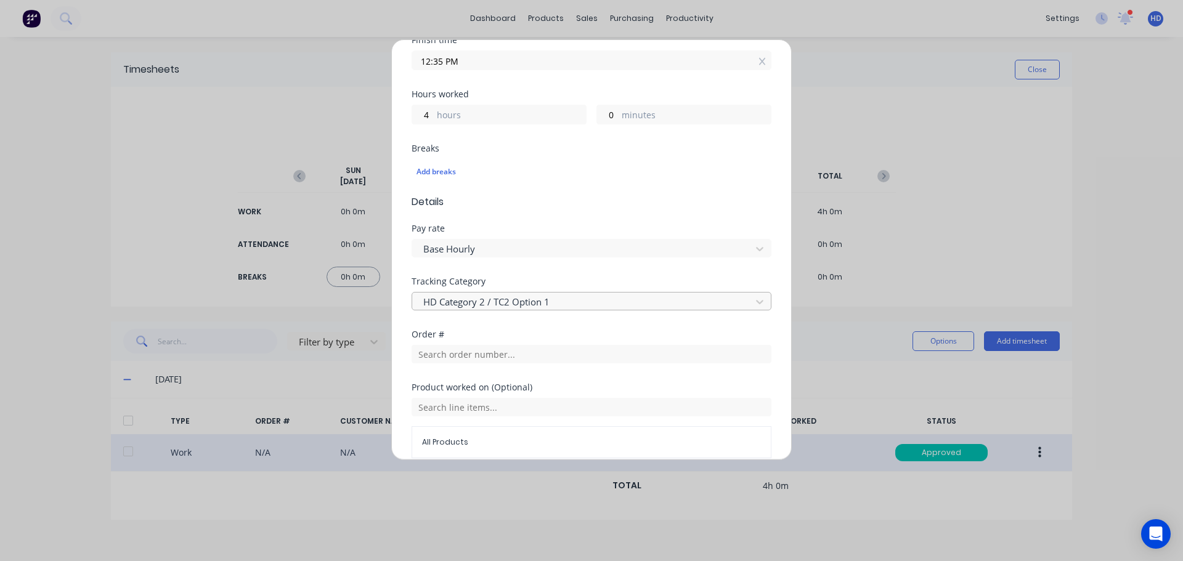
scroll to position [247, 0]
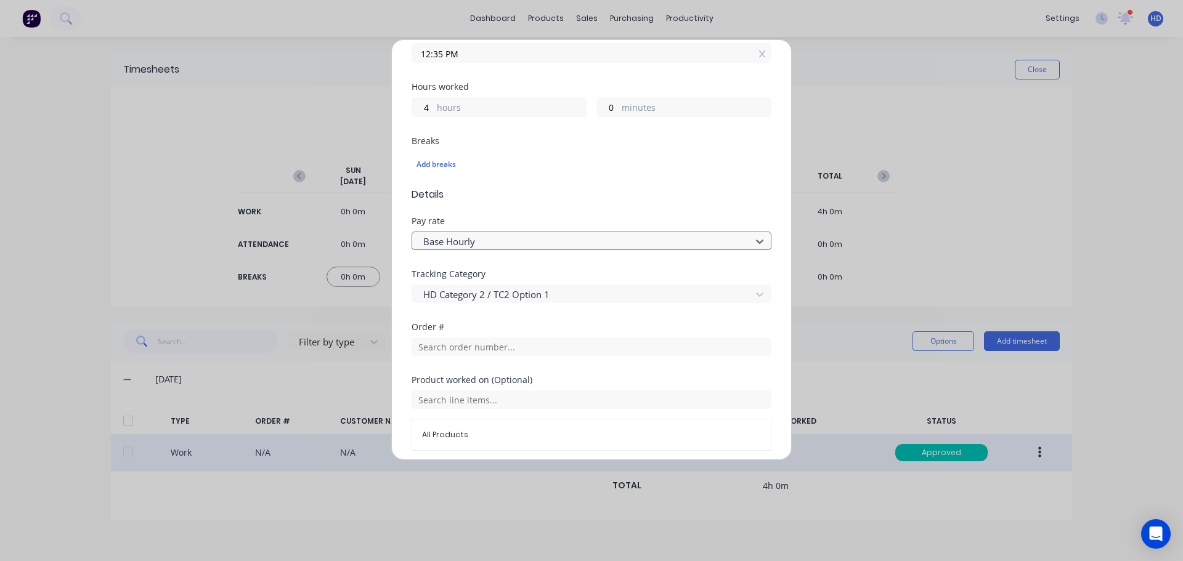
click at [570, 242] on div at bounding box center [583, 241] width 323 height 15
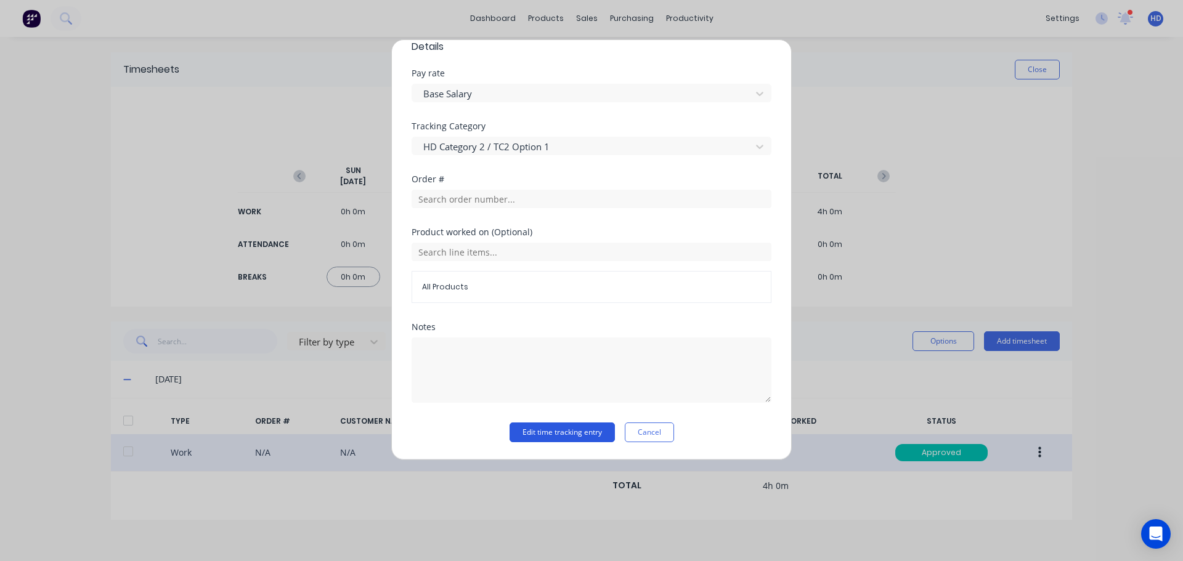
click at [548, 427] on button "Edit time tracking entry" at bounding box center [562, 433] width 105 height 20
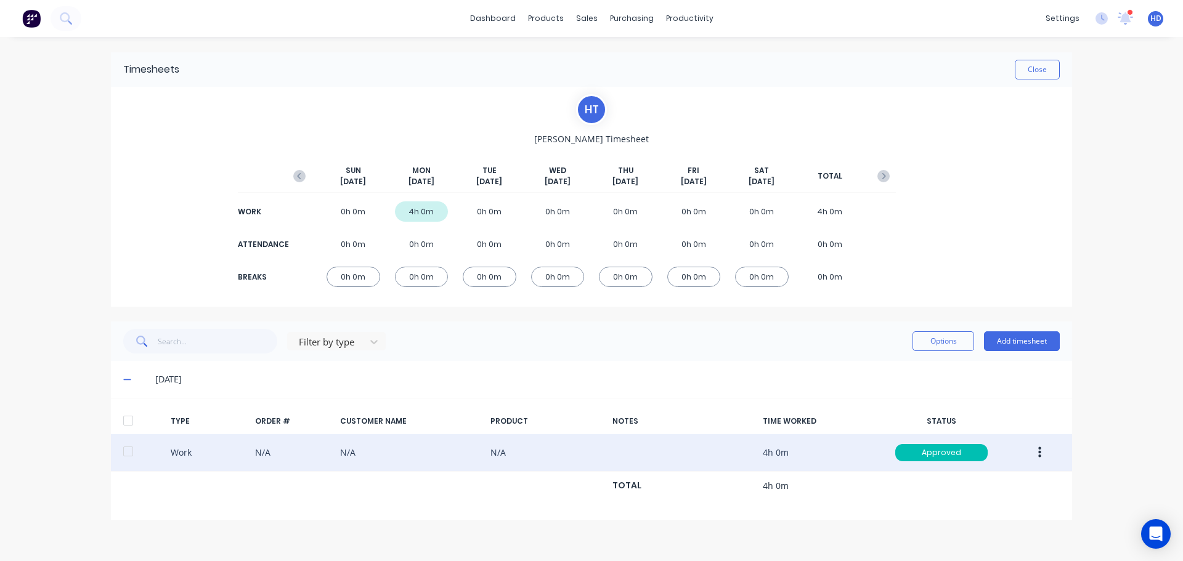
click at [129, 421] on div at bounding box center [128, 421] width 25 height 25
click at [1044, 450] on button "button" at bounding box center [1040, 453] width 29 height 22
click at [981, 478] on div "Unapprove" at bounding box center [996, 480] width 95 height 18
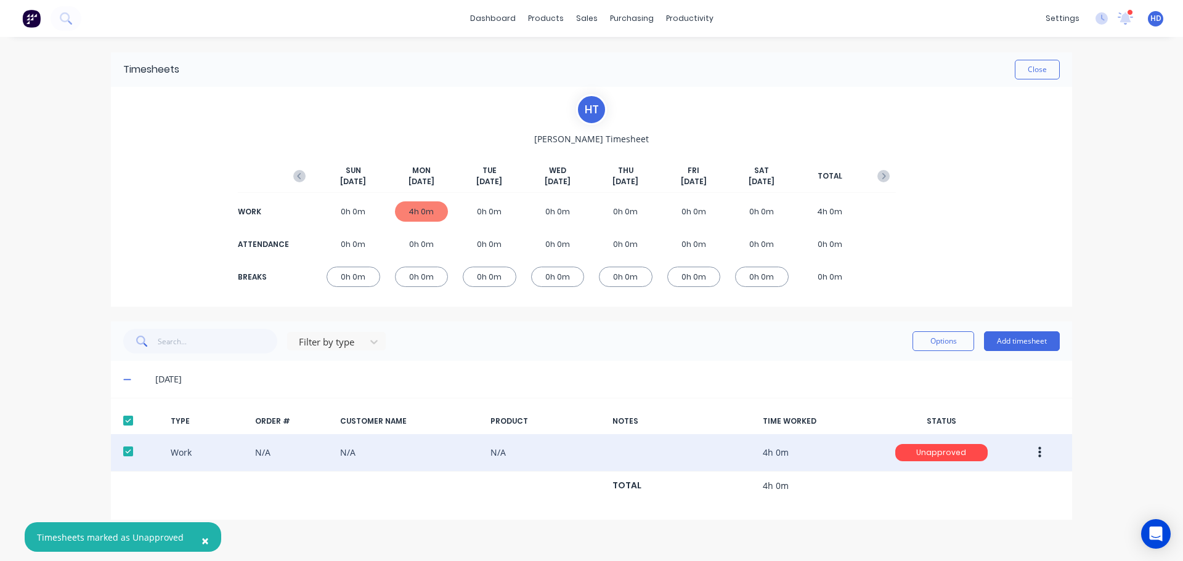
click at [128, 418] on div at bounding box center [128, 421] width 25 height 25
click at [126, 420] on div at bounding box center [128, 421] width 25 height 25
click at [1048, 453] on button "button" at bounding box center [1040, 453] width 29 height 22
click at [1013, 454] on div "Approve" at bounding box center [996, 456] width 95 height 18
click at [952, 334] on button "Options" at bounding box center [944, 342] width 62 height 20
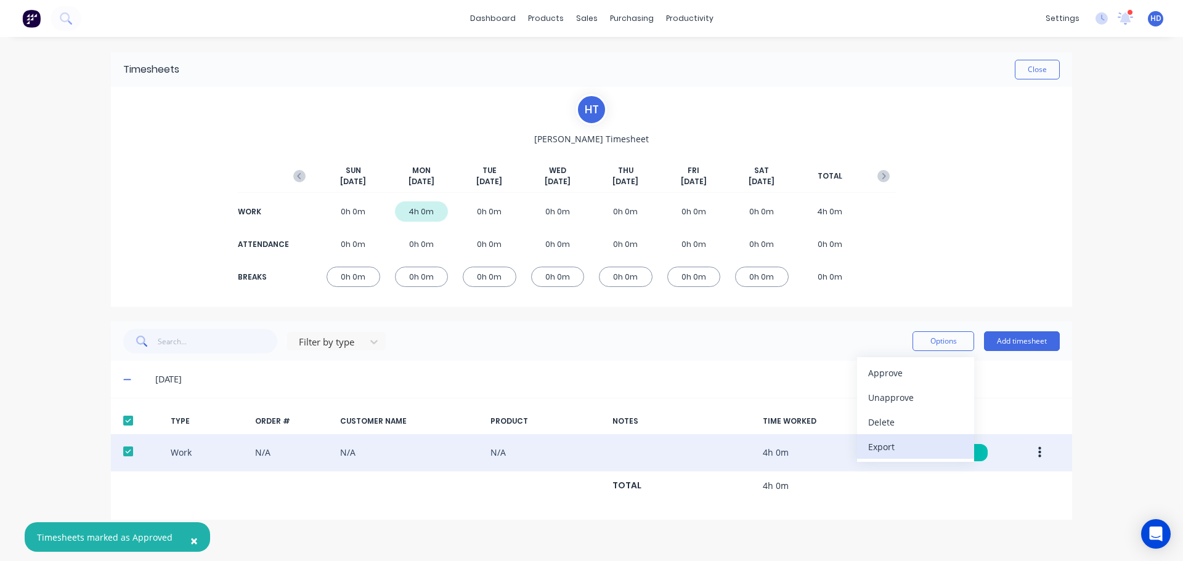
click at [901, 451] on div "Export" at bounding box center [915, 447] width 95 height 18
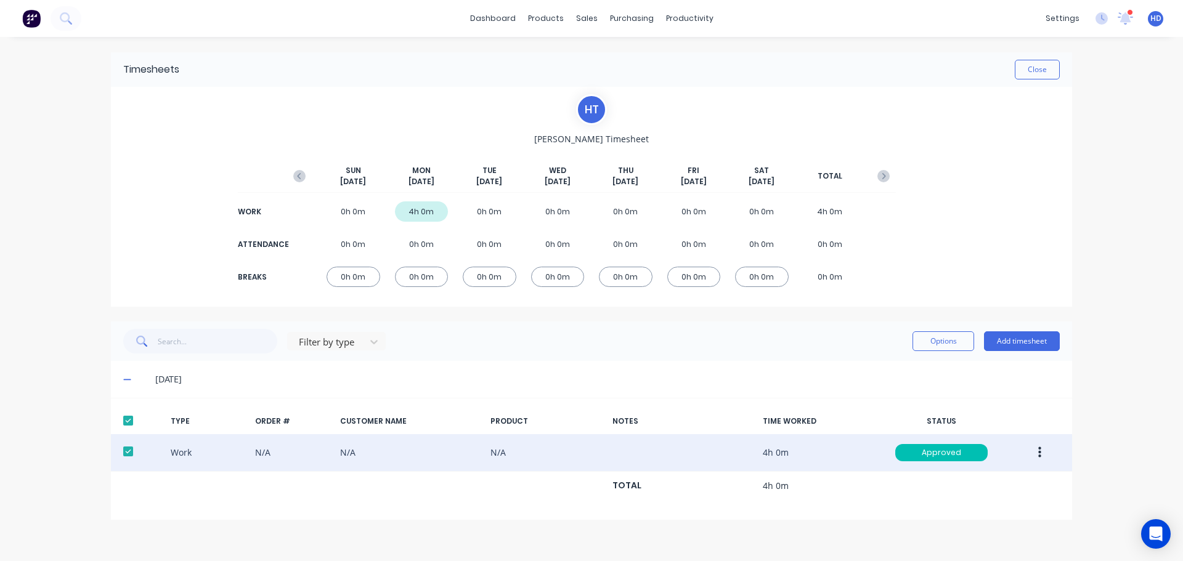
click at [1050, 451] on button "button" at bounding box center [1040, 453] width 29 height 22
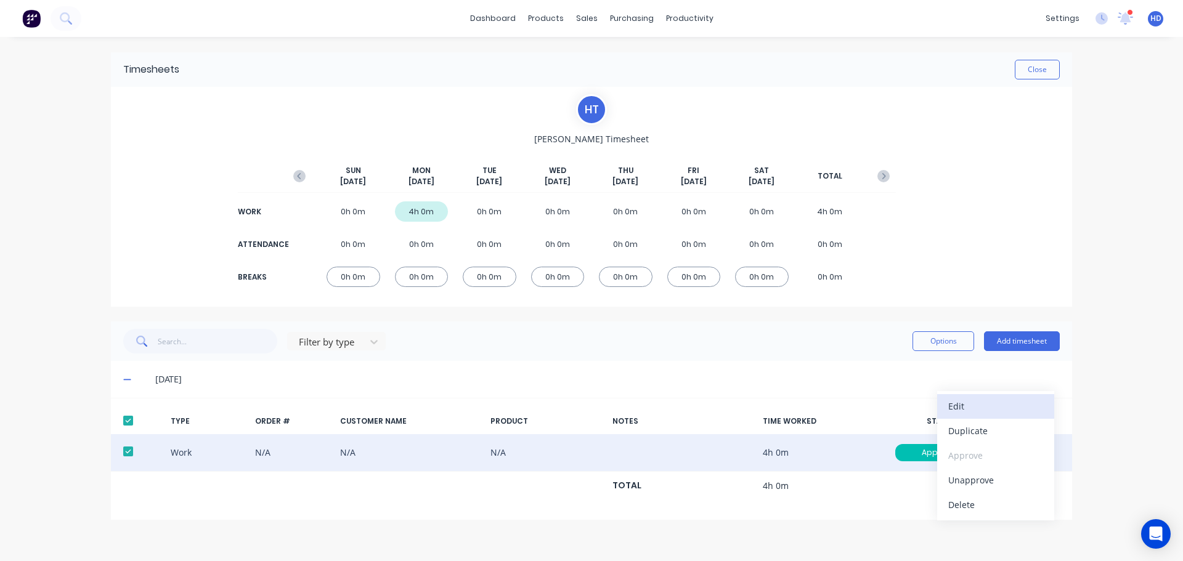
click at [994, 405] on div "Edit" at bounding box center [996, 407] width 95 height 18
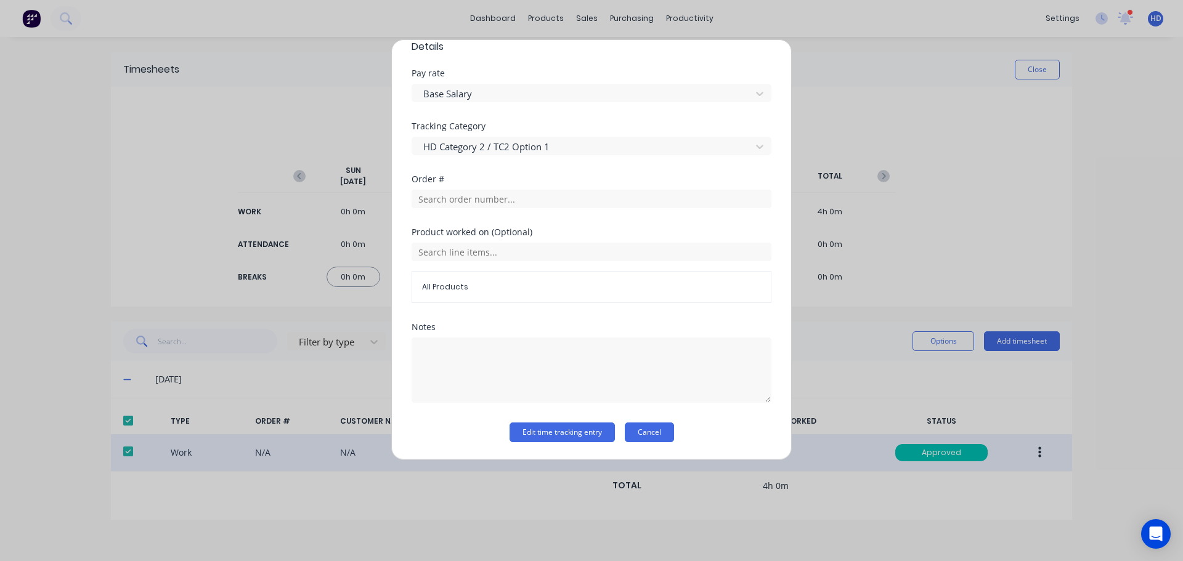
click at [643, 431] on button "Cancel" at bounding box center [649, 433] width 49 height 20
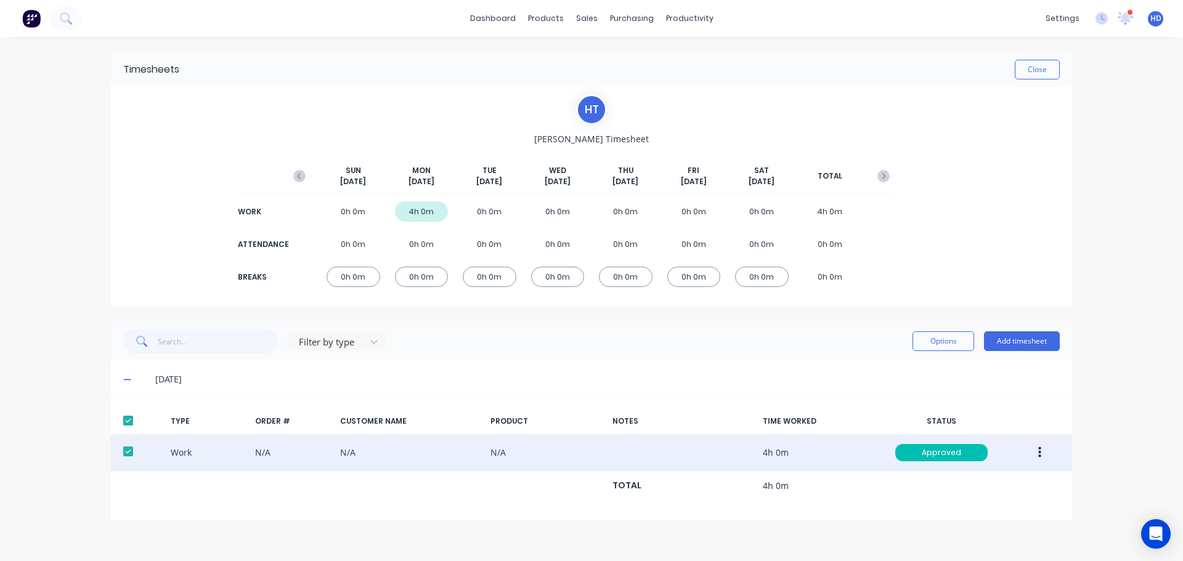
click at [1047, 452] on button "button" at bounding box center [1040, 453] width 29 height 22
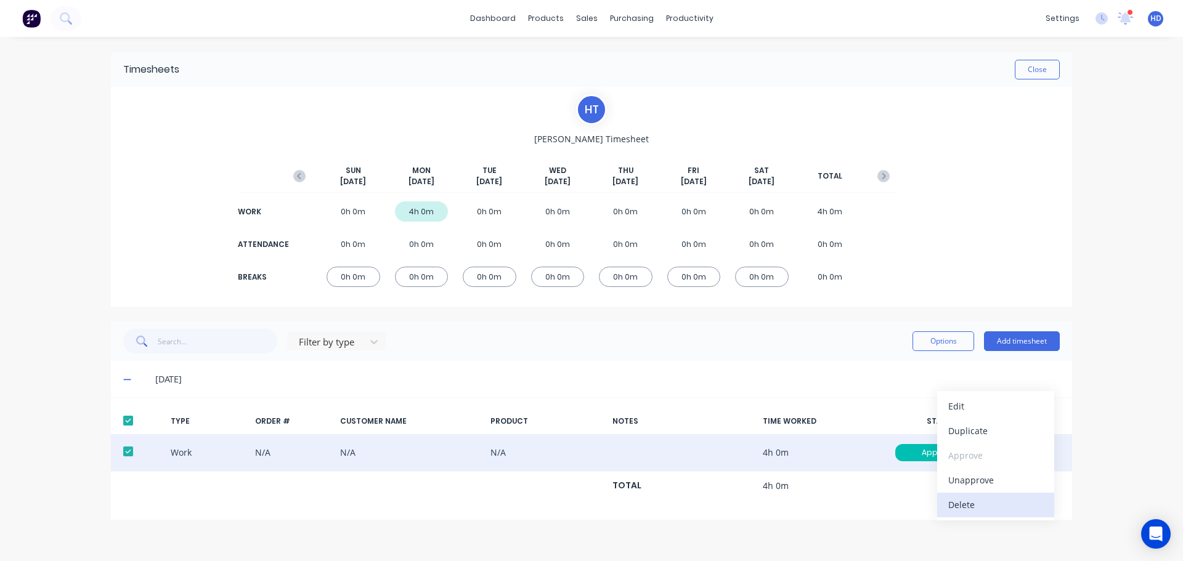
click at [949, 512] on div "Delete" at bounding box center [996, 505] width 95 height 18
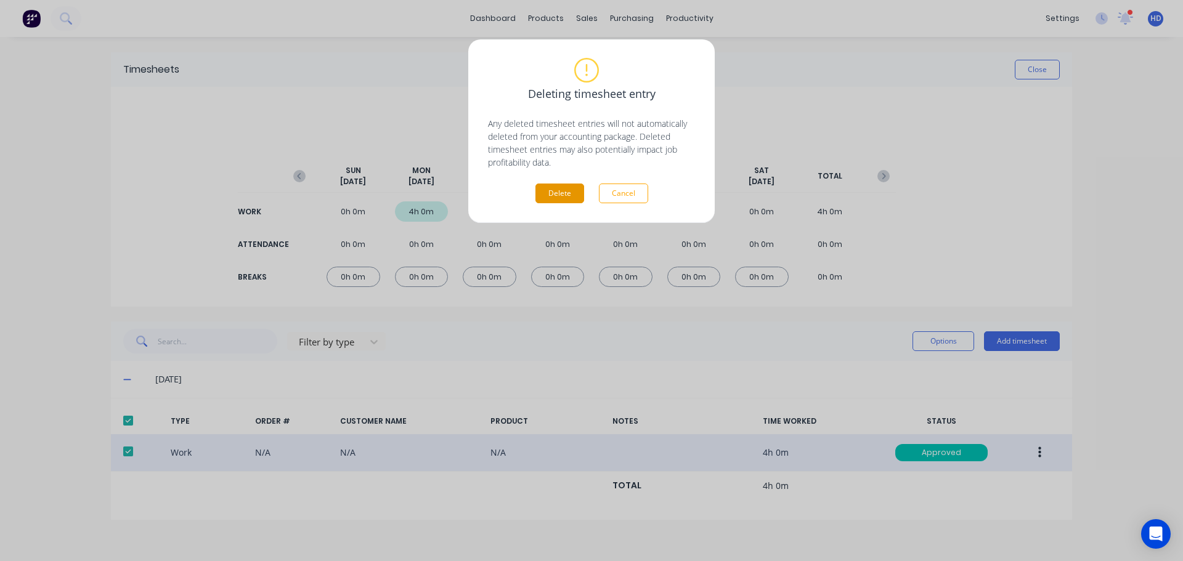
click at [559, 195] on button "Delete" at bounding box center [560, 194] width 49 height 20
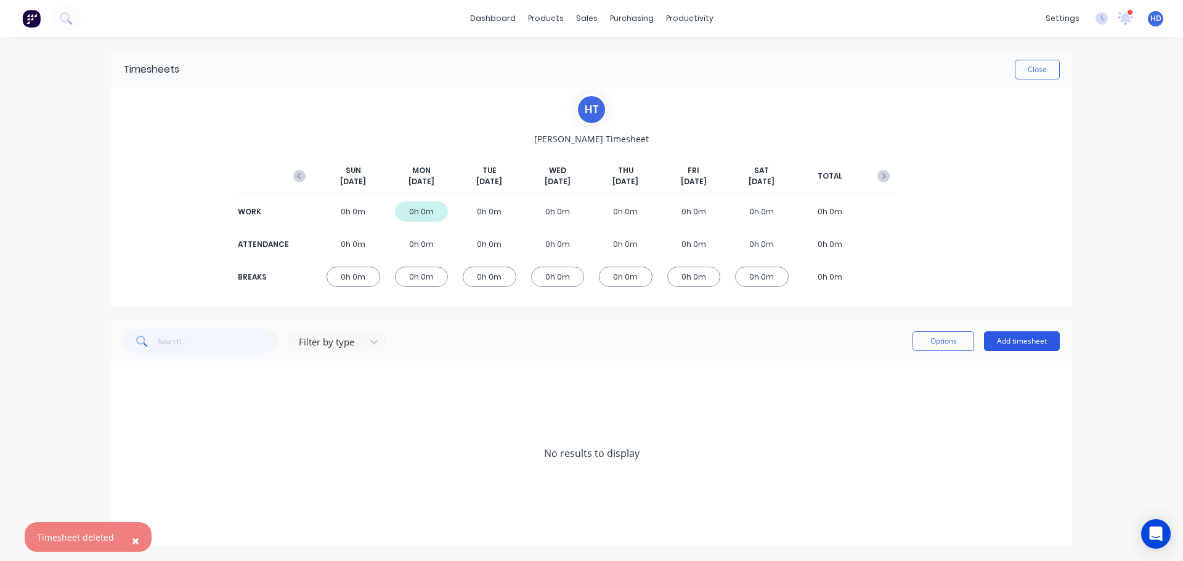
click at [1048, 341] on button "Add timesheet" at bounding box center [1022, 342] width 76 height 20
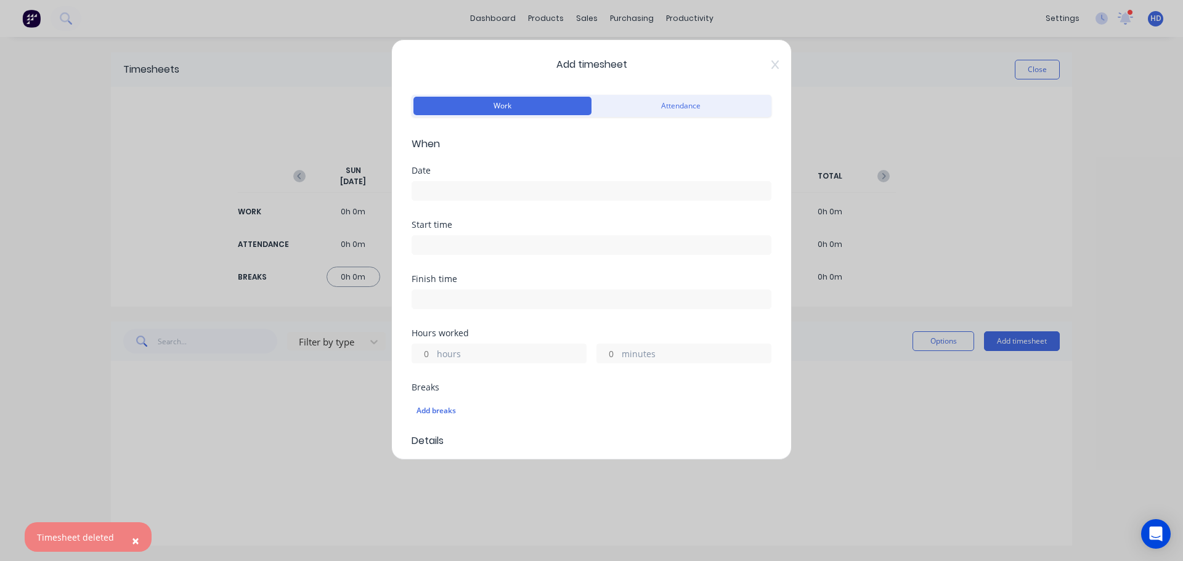
click at [539, 185] on input at bounding box center [591, 191] width 359 height 18
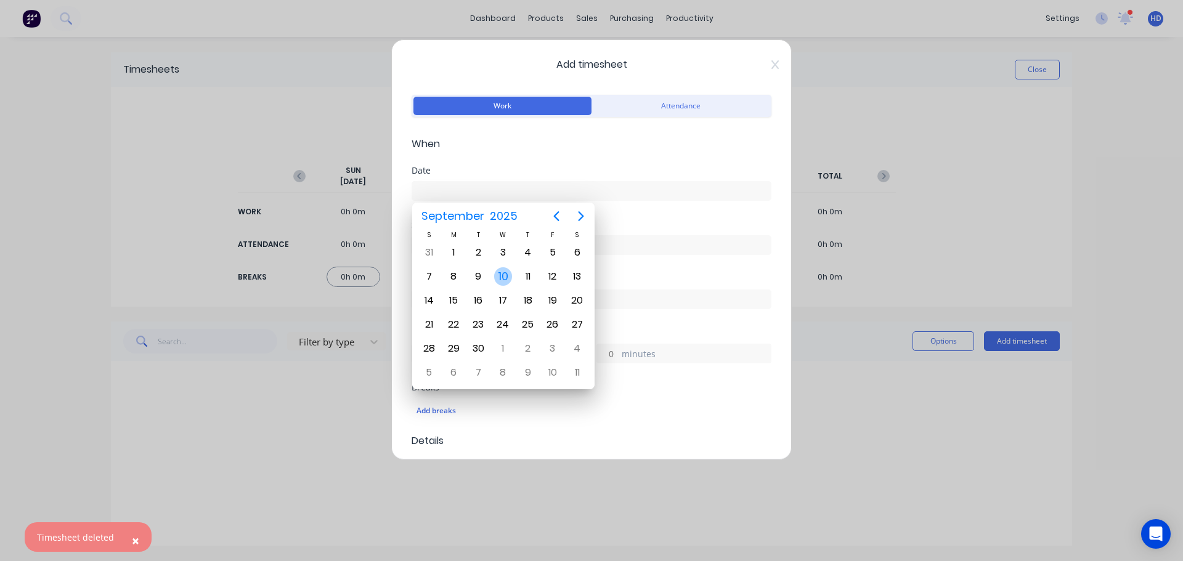
click at [506, 273] on div "10" at bounding box center [503, 276] width 18 height 18
type input "[DATE]"
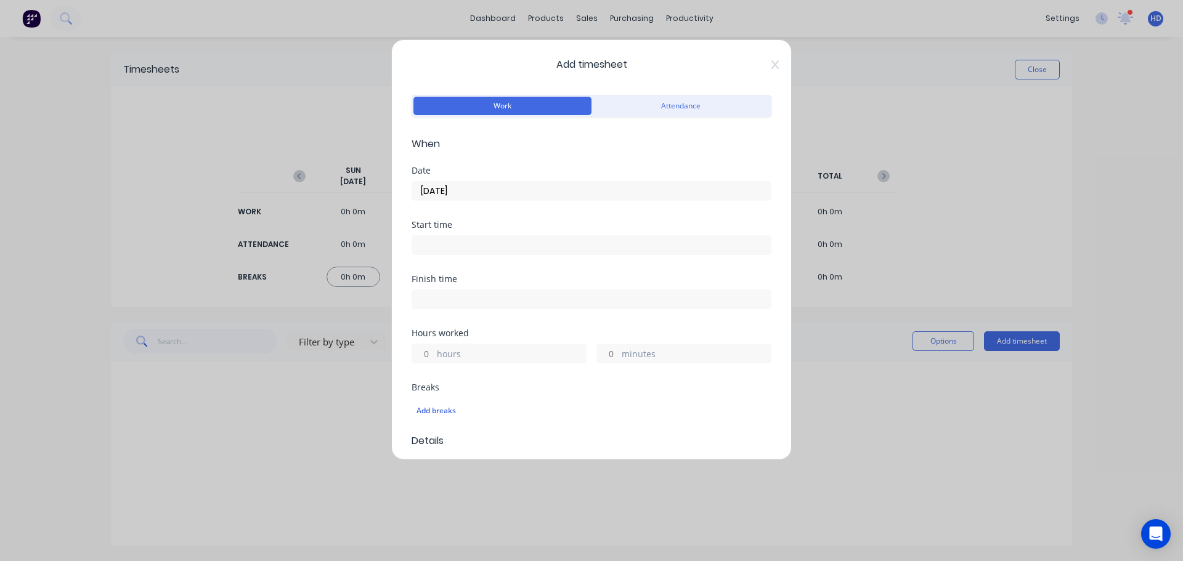
click at [468, 238] on input at bounding box center [591, 245] width 359 height 18
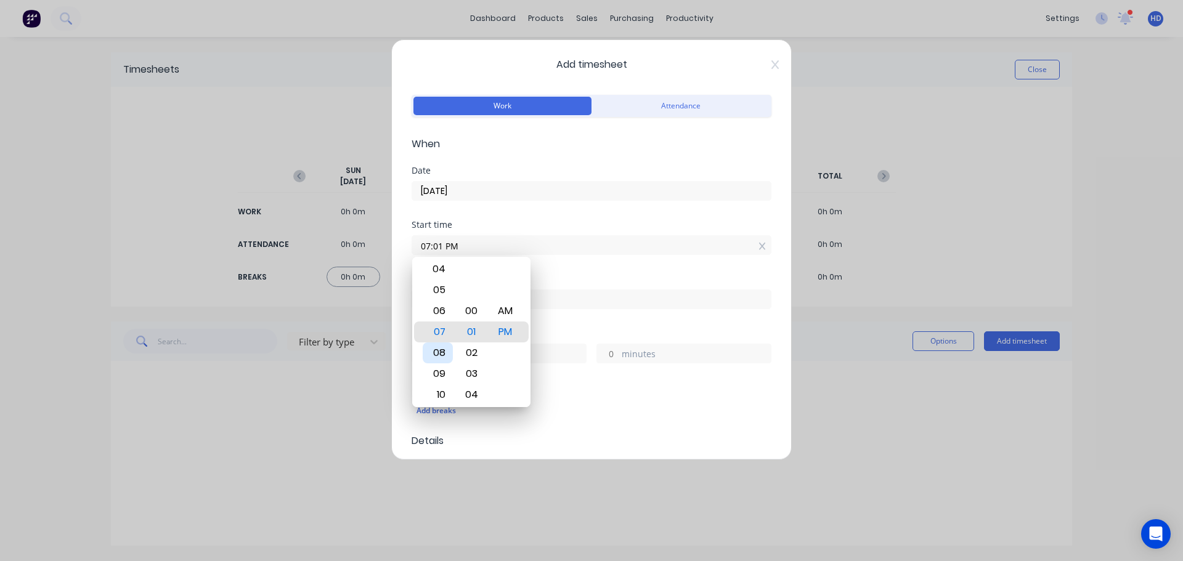
click at [445, 353] on div "08" at bounding box center [438, 353] width 30 height 21
click at [512, 308] on div "AM" at bounding box center [506, 311] width 30 height 21
type input "08:01 AM"
click at [555, 270] on div "Start time 08:01 AM" at bounding box center [592, 248] width 360 height 54
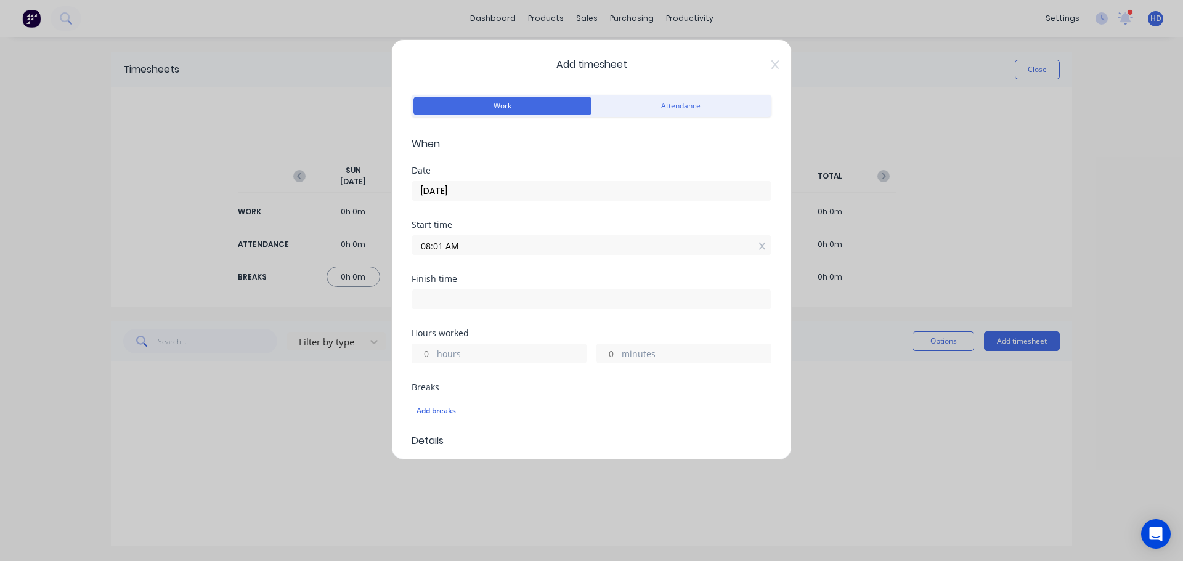
click at [426, 356] on input "hours" at bounding box center [423, 354] width 22 height 18
type input "4"
type input "12:01 PM"
type input "0"
click at [565, 316] on div "Finish time 12:01 PM" at bounding box center [592, 302] width 360 height 54
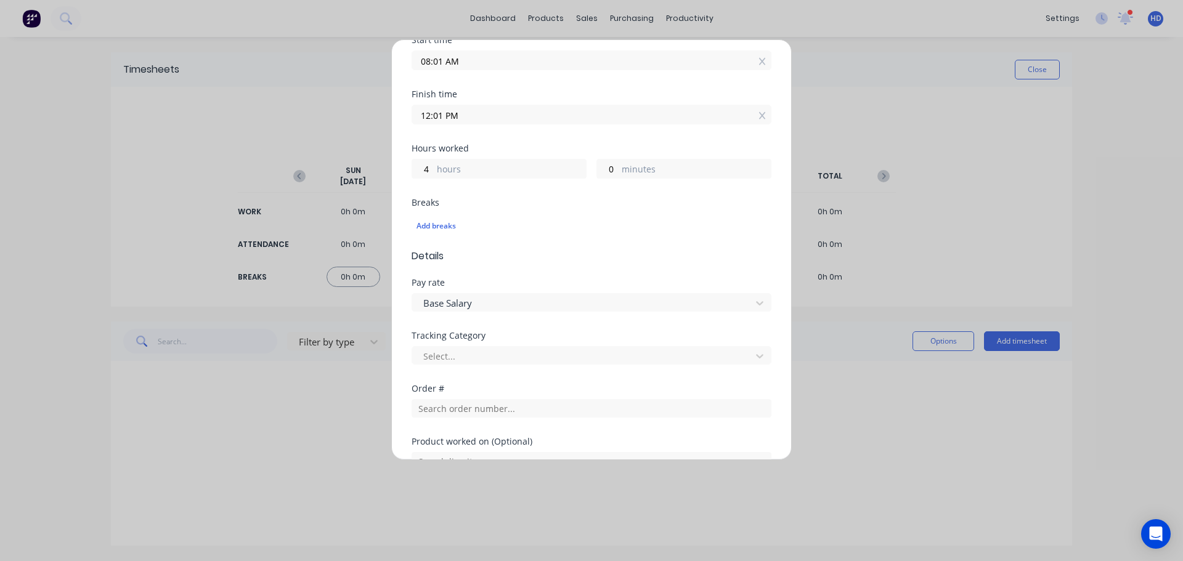
scroll to position [308, 0]
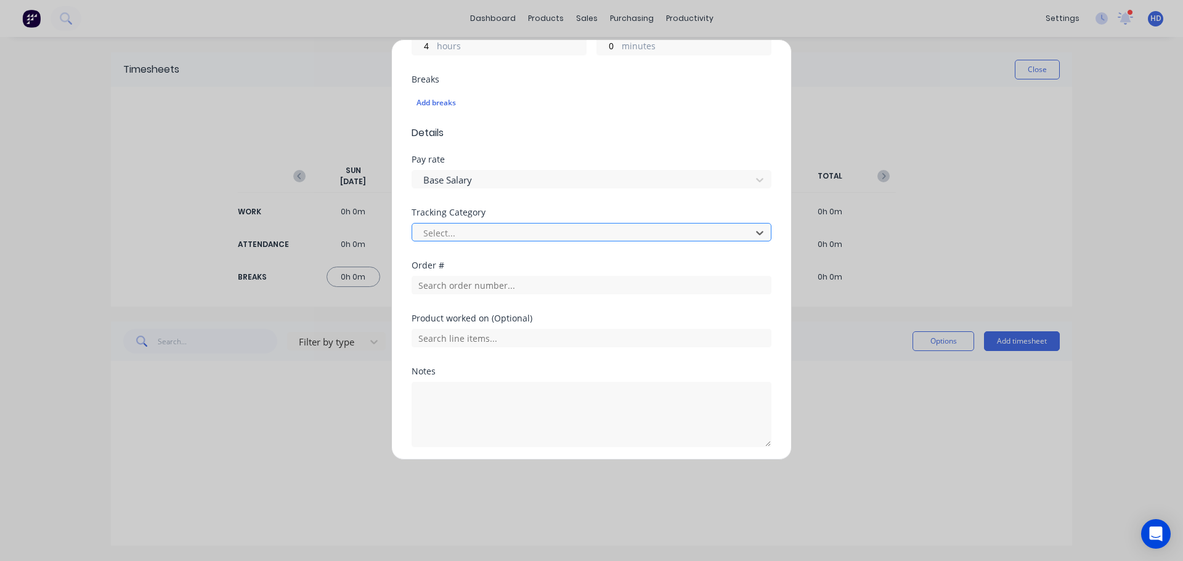
click at [471, 237] on div at bounding box center [583, 233] width 323 height 15
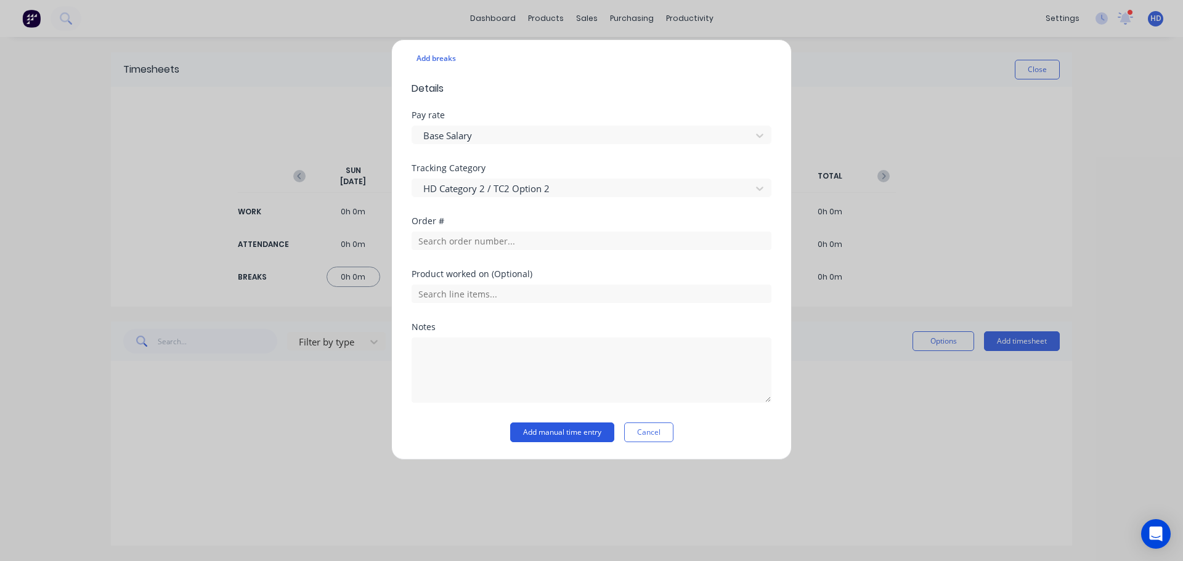
drag, startPoint x: 554, startPoint y: 421, endPoint x: 552, endPoint y: 429, distance: 8.2
click at [554, 422] on div "Notes" at bounding box center [592, 373] width 360 height 100
click at [553, 429] on button "Add manual time entry" at bounding box center [562, 433] width 104 height 20
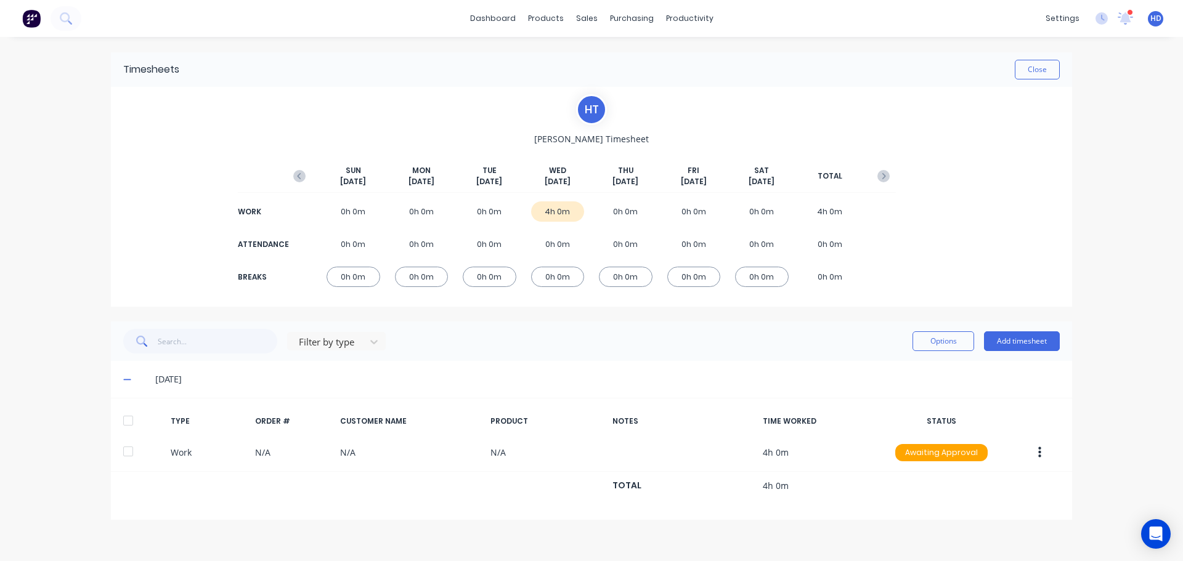
click at [126, 420] on div at bounding box center [128, 421] width 25 height 25
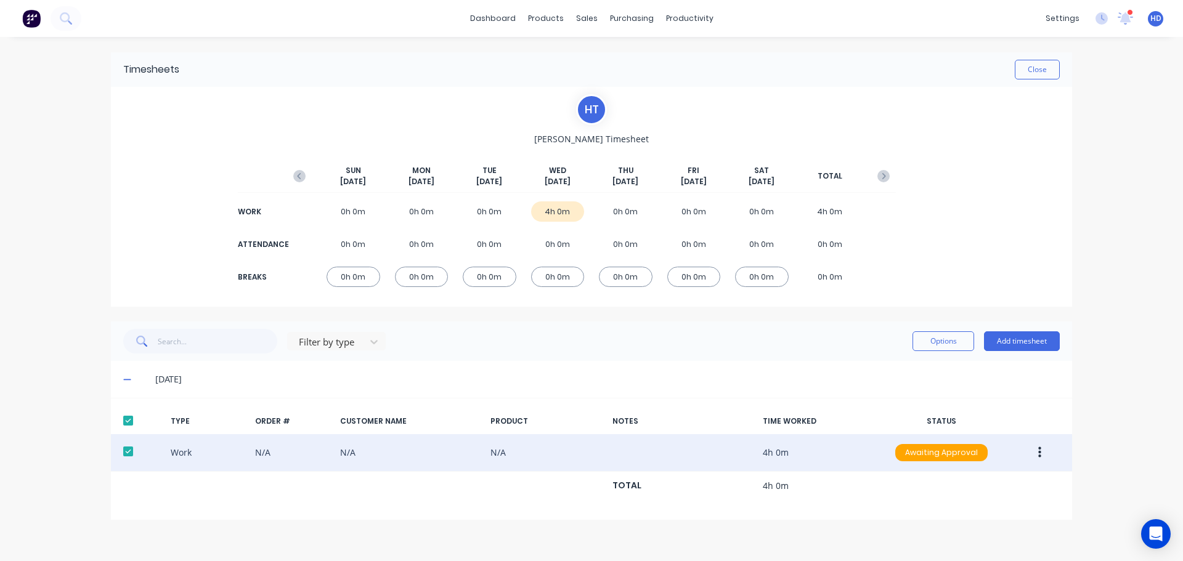
click at [1037, 449] on button "button" at bounding box center [1040, 453] width 29 height 22
click at [985, 455] on div "Approve" at bounding box center [996, 456] width 95 height 18
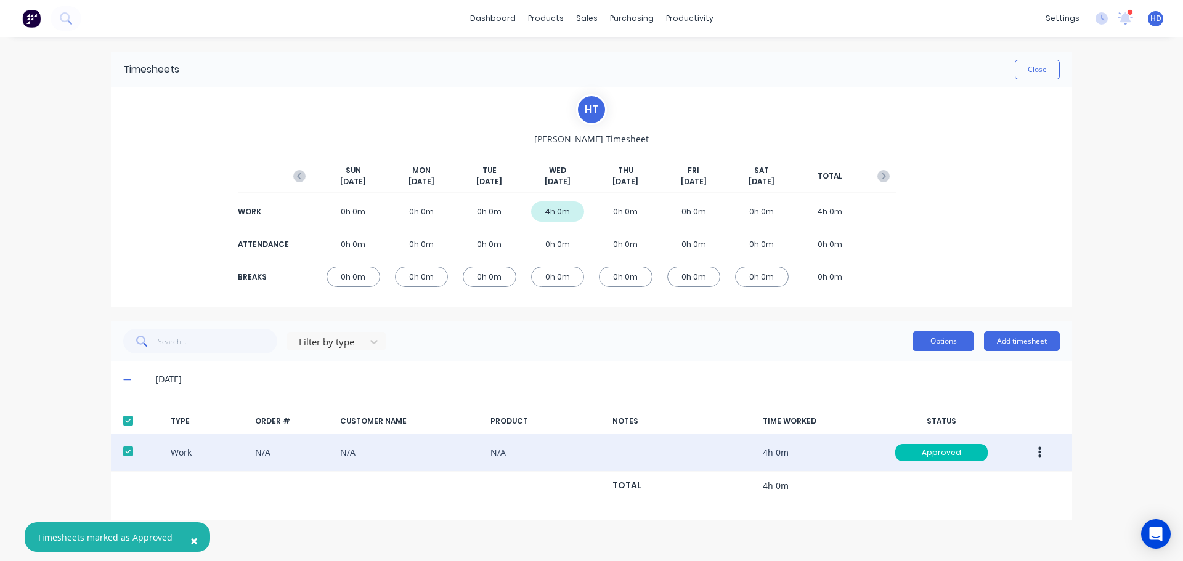
click at [945, 346] on button "Options" at bounding box center [944, 342] width 62 height 20
click at [900, 451] on div "Export" at bounding box center [915, 447] width 95 height 18
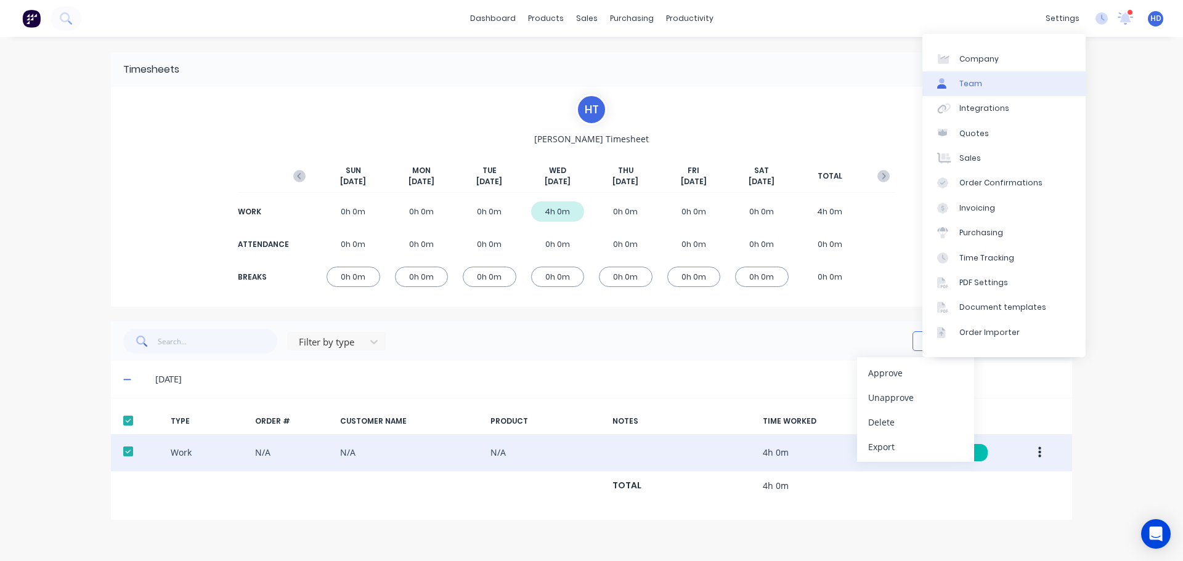
click at [1001, 78] on link "Team" at bounding box center [1004, 83] width 163 height 25
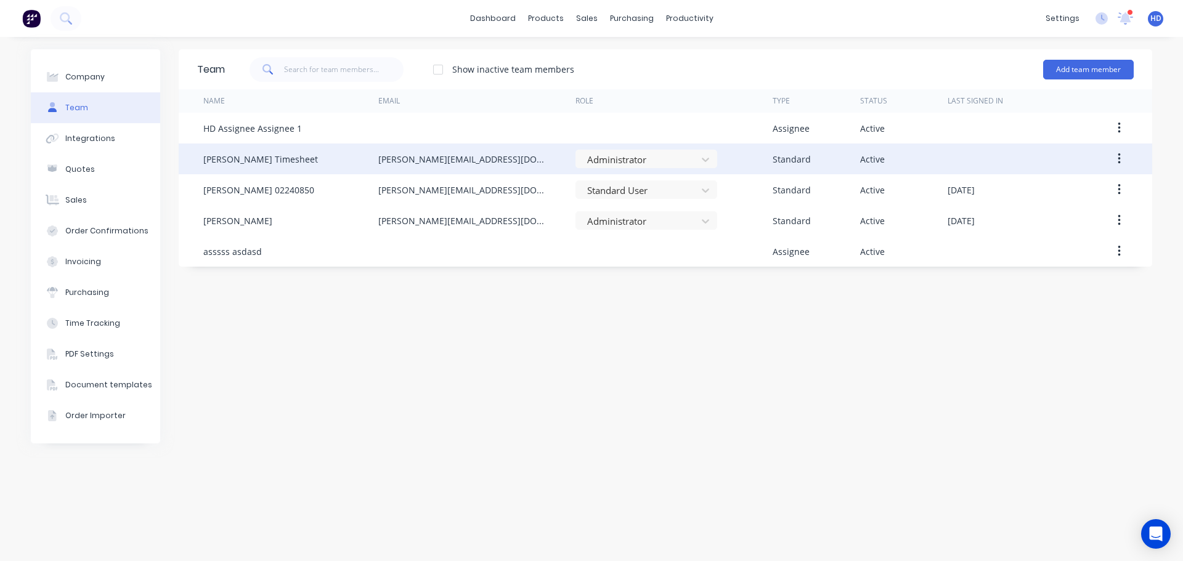
click at [1124, 161] on button "button" at bounding box center [1119, 159] width 29 height 22
click at [1037, 186] on div "Edit" at bounding box center [1075, 191] width 95 height 18
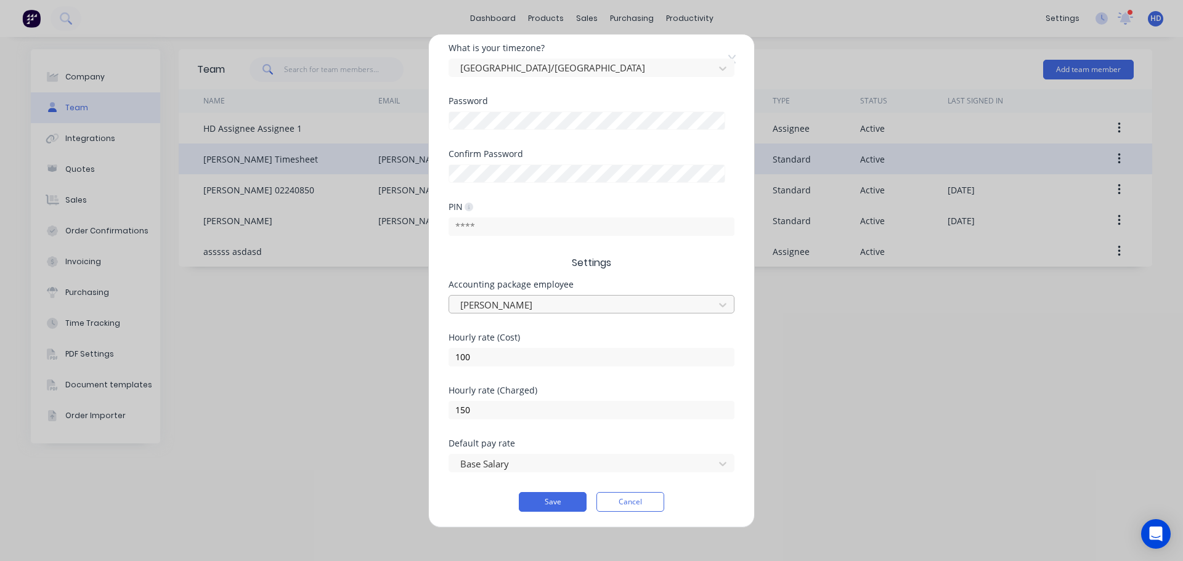
scroll to position [256, 0]
click at [546, 300] on div at bounding box center [583, 302] width 249 height 15
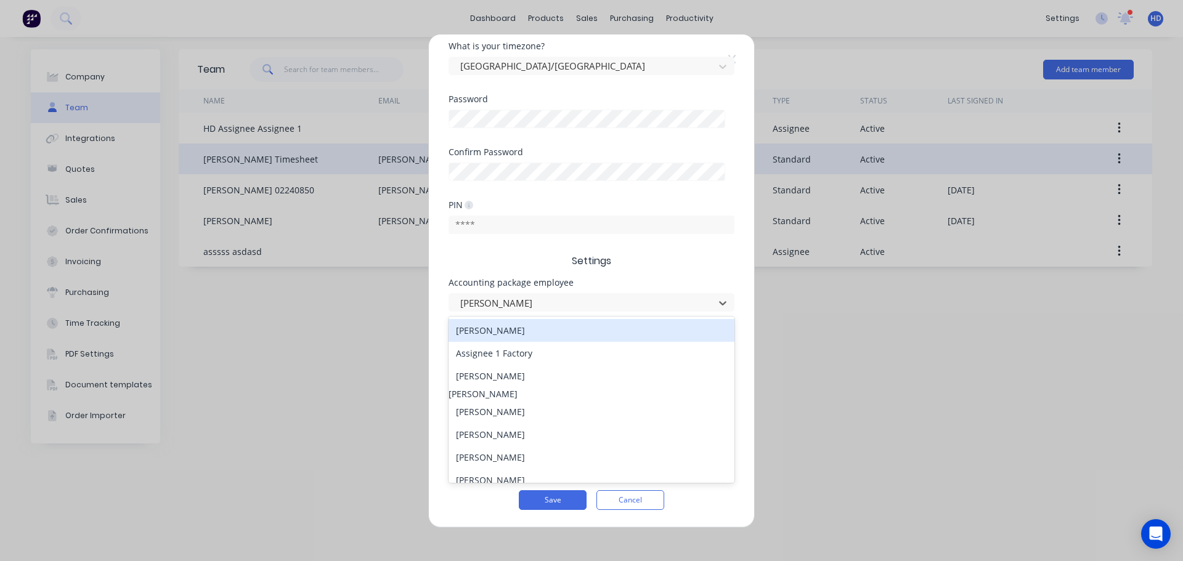
click at [522, 330] on div "[PERSON_NAME]" at bounding box center [592, 330] width 286 height 23
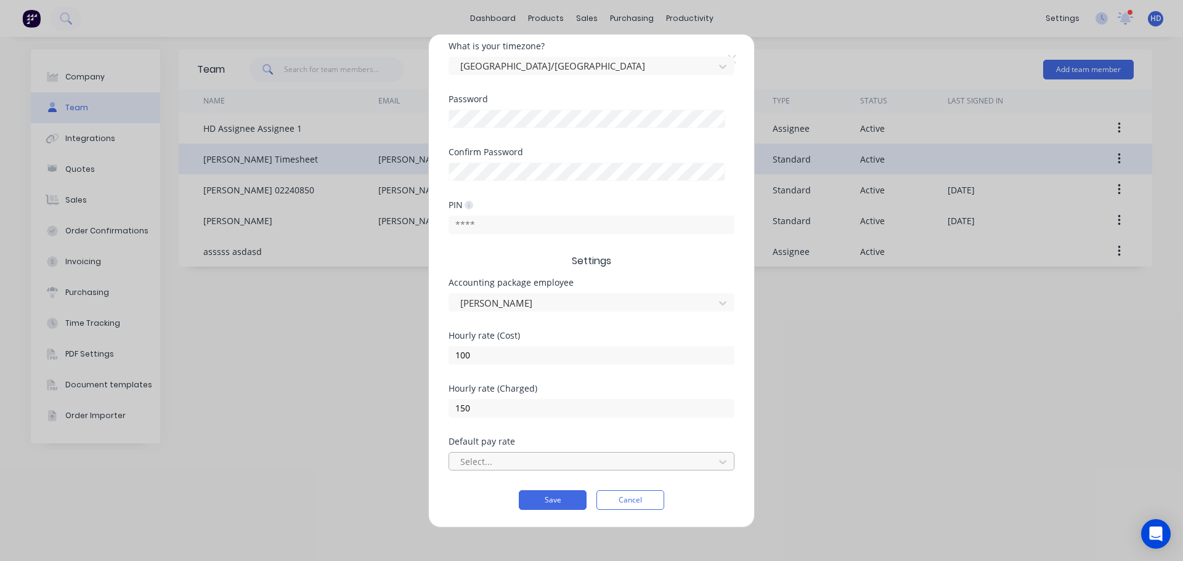
click at [503, 465] on div at bounding box center [583, 461] width 249 height 15
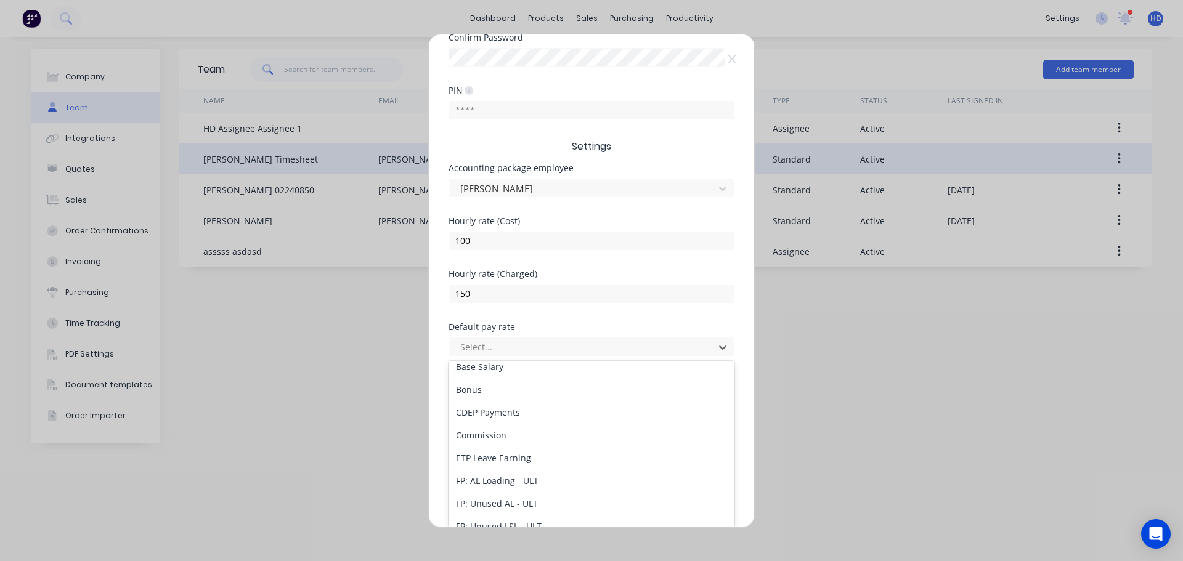
scroll to position [123, 0]
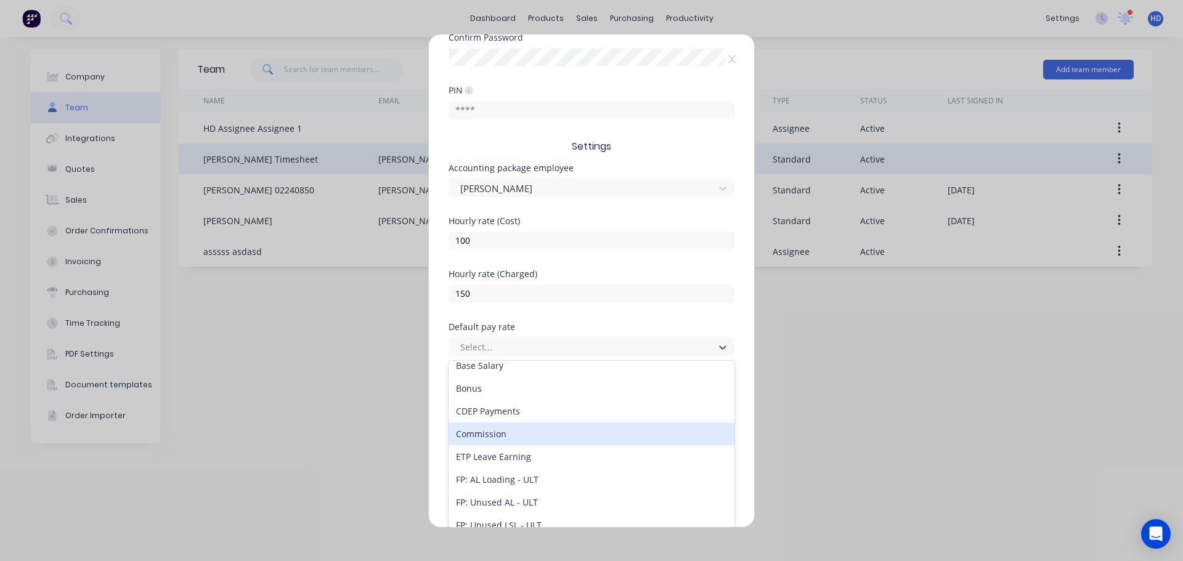
click at [529, 430] on div "Commission" at bounding box center [592, 434] width 286 height 23
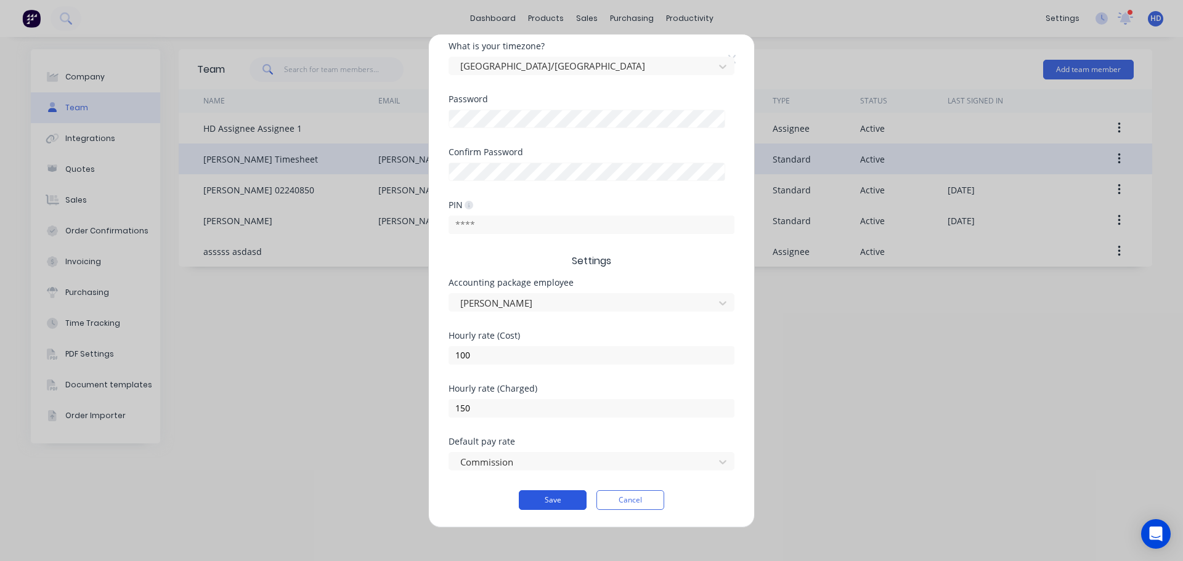
click at [556, 496] on button "Save" at bounding box center [553, 501] width 68 height 20
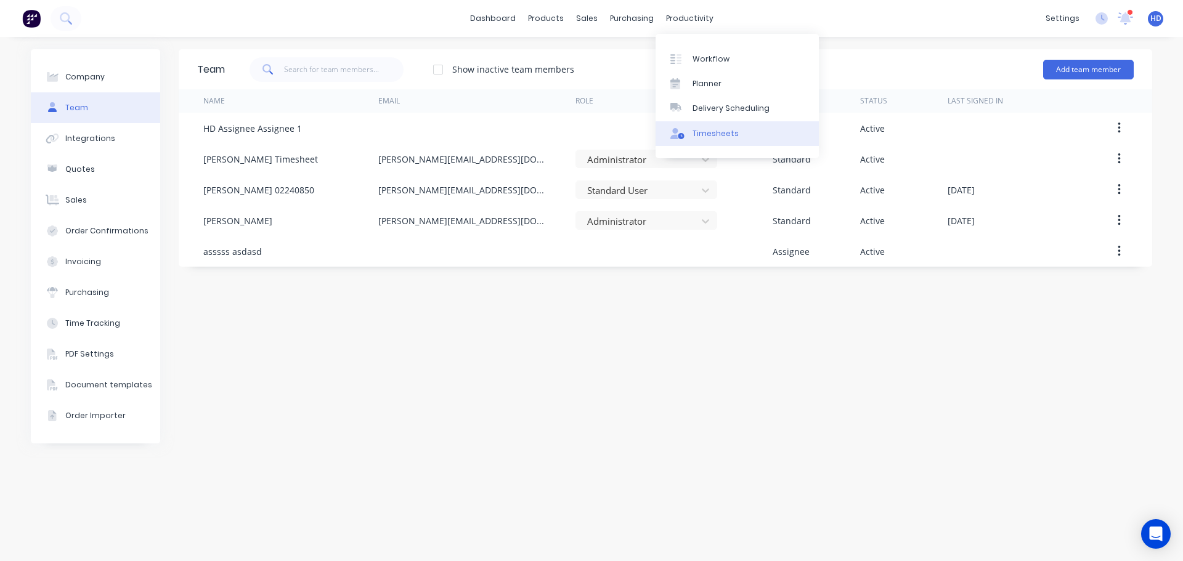
click at [716, 133] on div "Timesheets" at bounding box center [716, 133] width 46 height 11
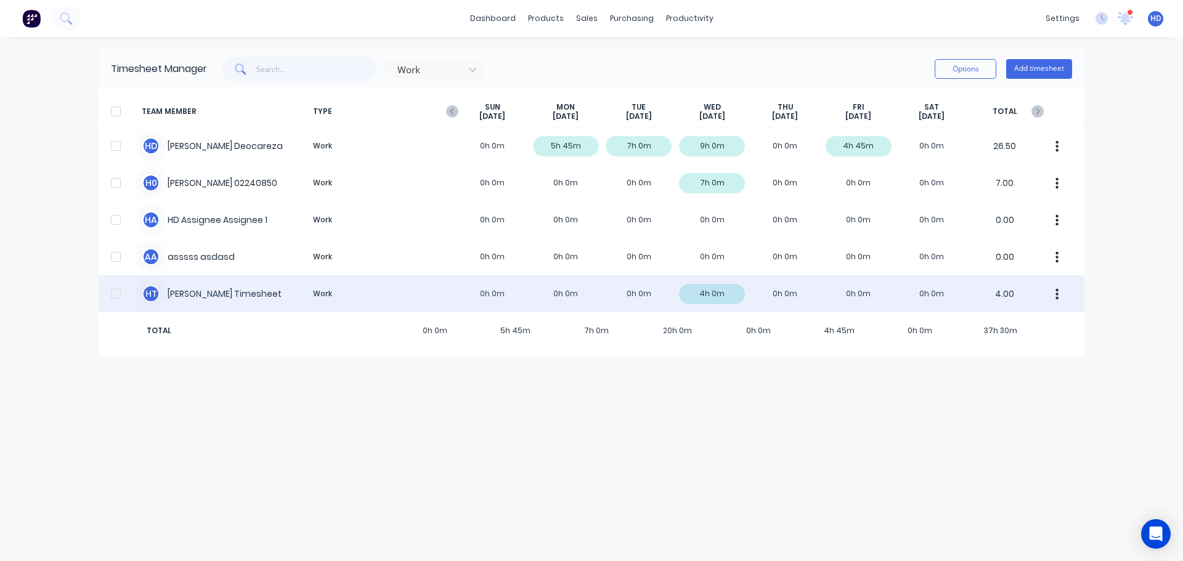
click at [1061, 296] on button "button" at bounding box center [1058, 294] width 26 height 25
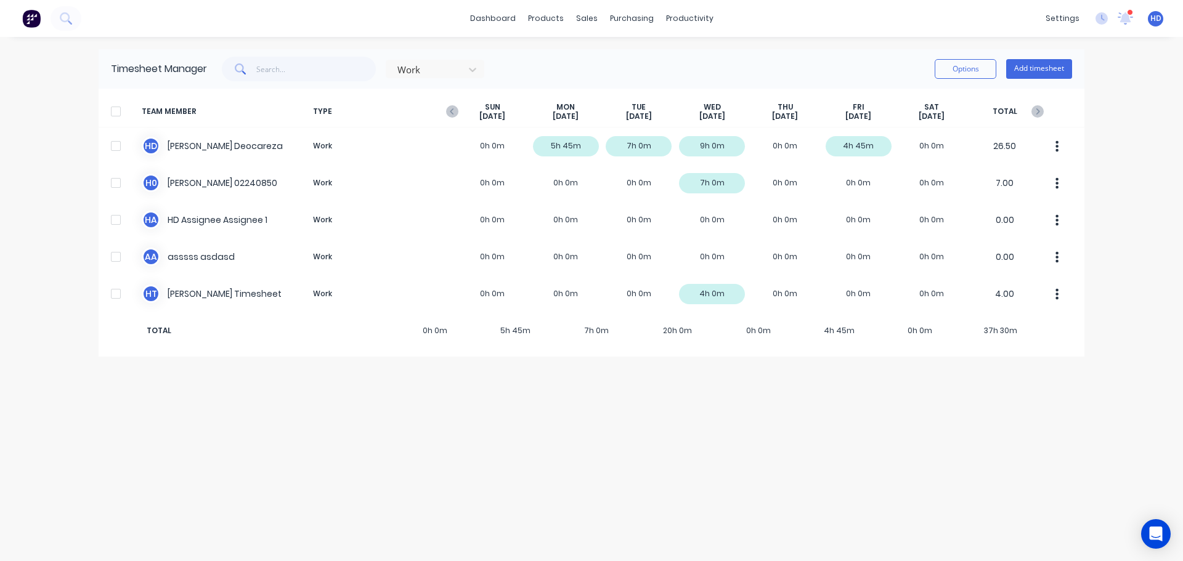
click at [756, 364] on div "Timesheet Manager Work Options Add timesheet TEAM MEMBER TYPE [DATE] [DATE] [DA…" at bounding box center [592, 299] width 986 height 500
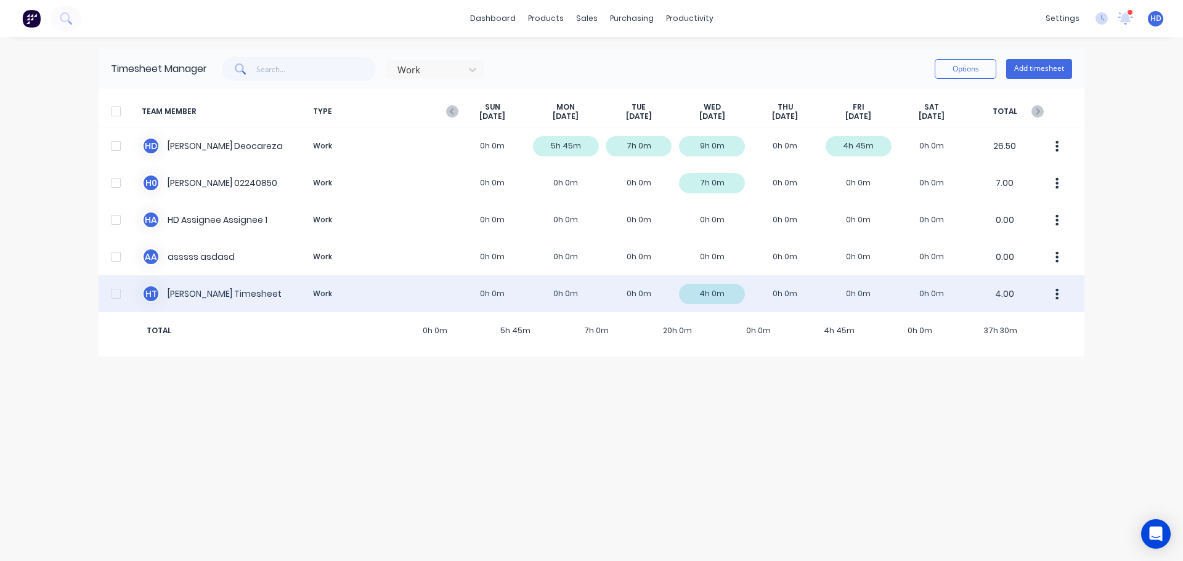
click at [606, 285] on div "H T Harold Timesheet Work 0h 0m 0h 0m 0h 0m 4h 0m 0h 0m 0h 0m 0h 0m 4.00" at bounding box center [592, 293] width 986 height 37
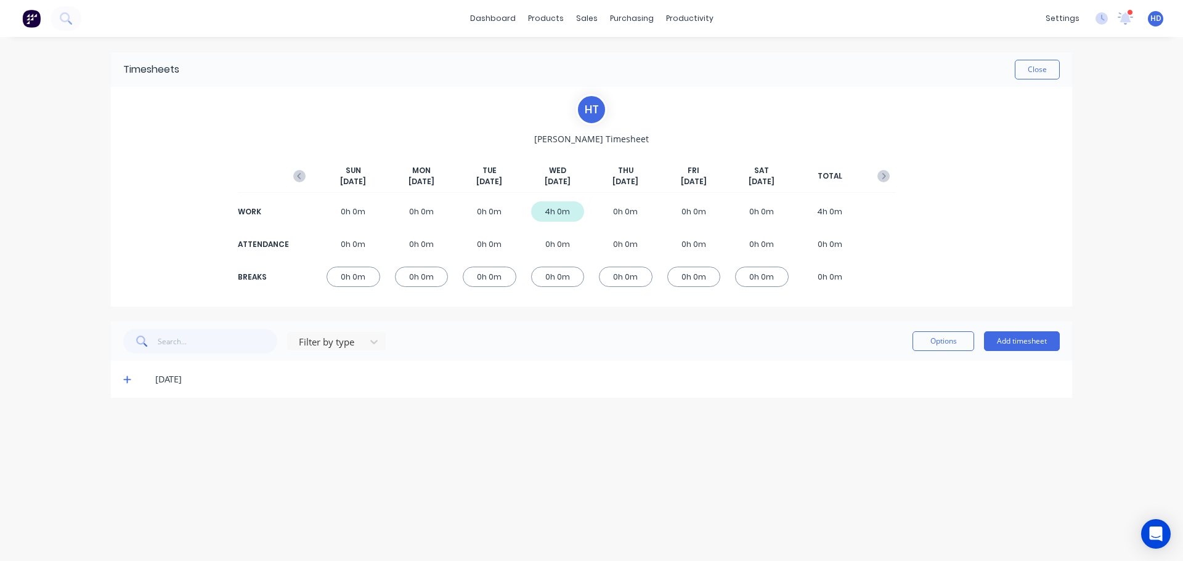
click at [131, 380] on span at bounding box center [129, 379] width 12 height 12
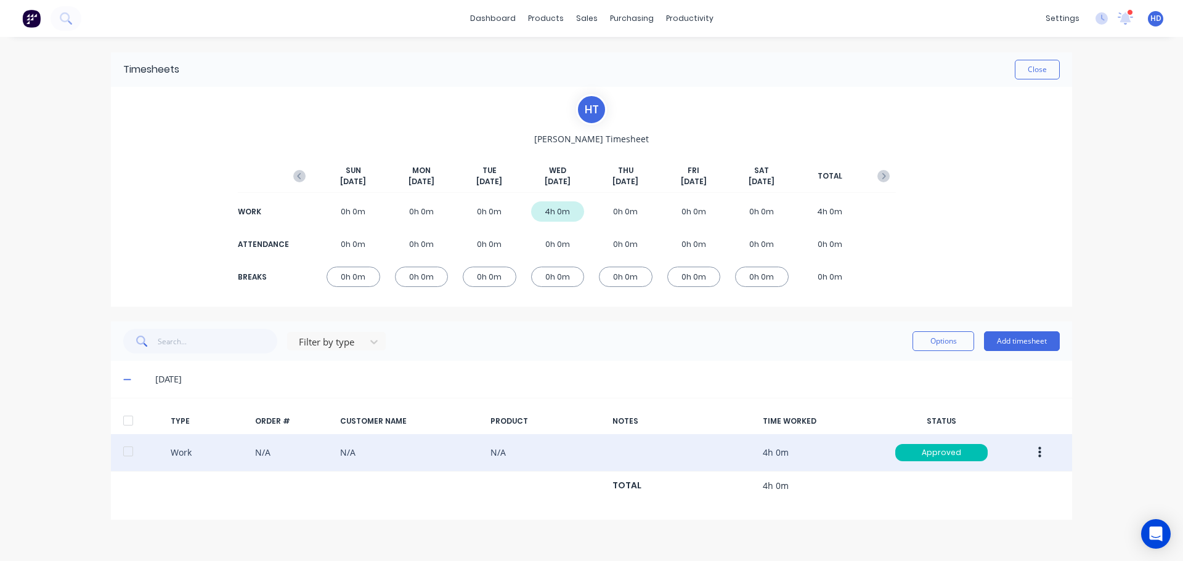
click at [1041, 455] on icon "button" at bounding box center [1040, 453] width 3 height 14
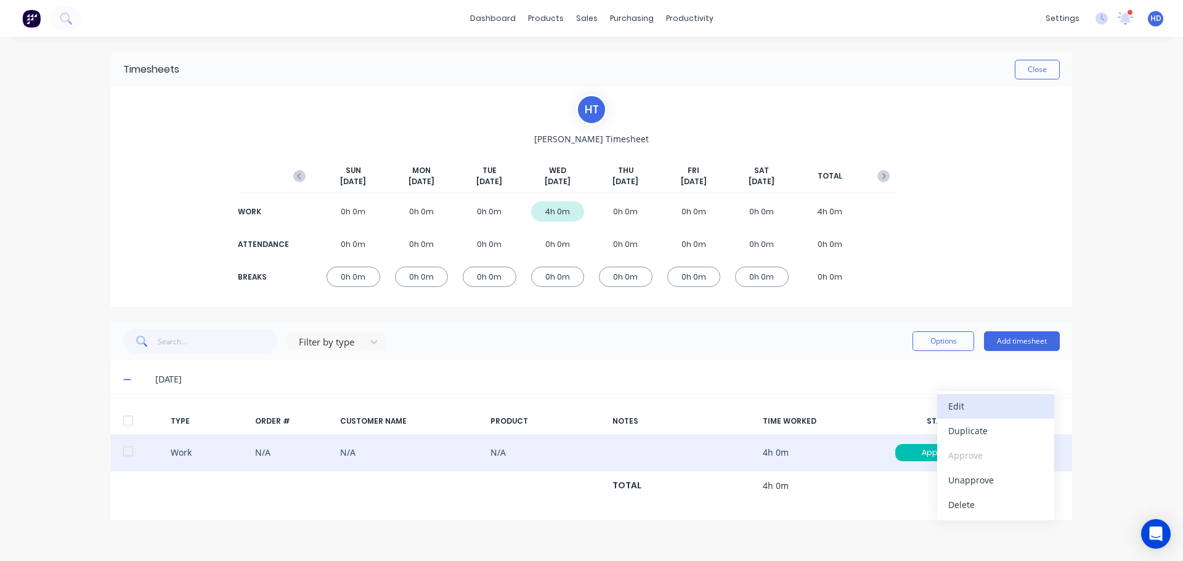
click at [975, 406] on div "Edit" at bounding box center [996, 407] width 95 height 18
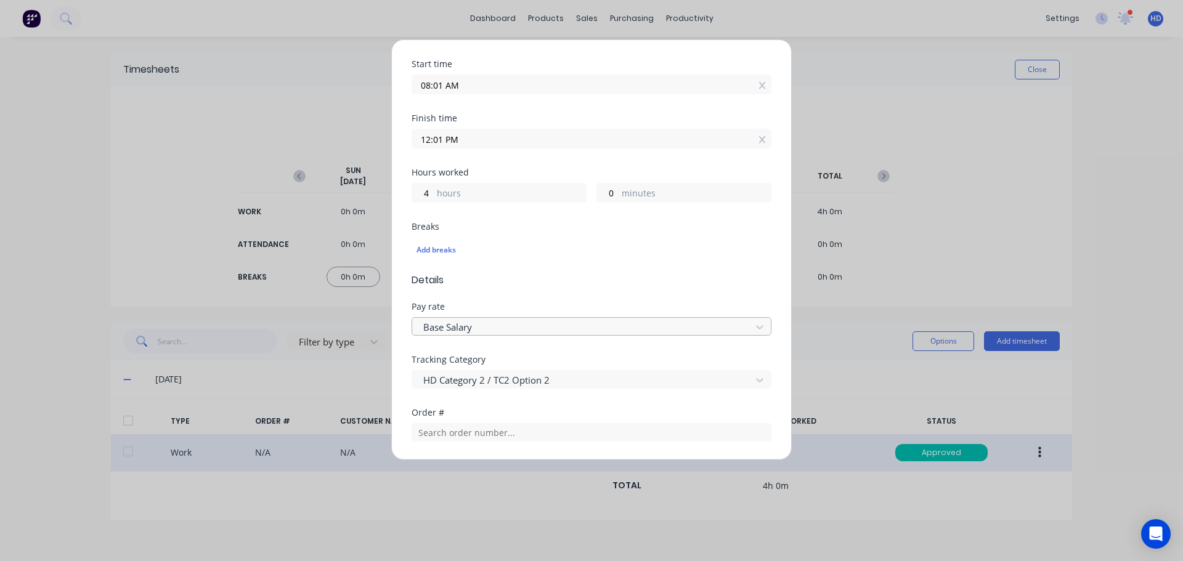
scroll to position [247, 0]
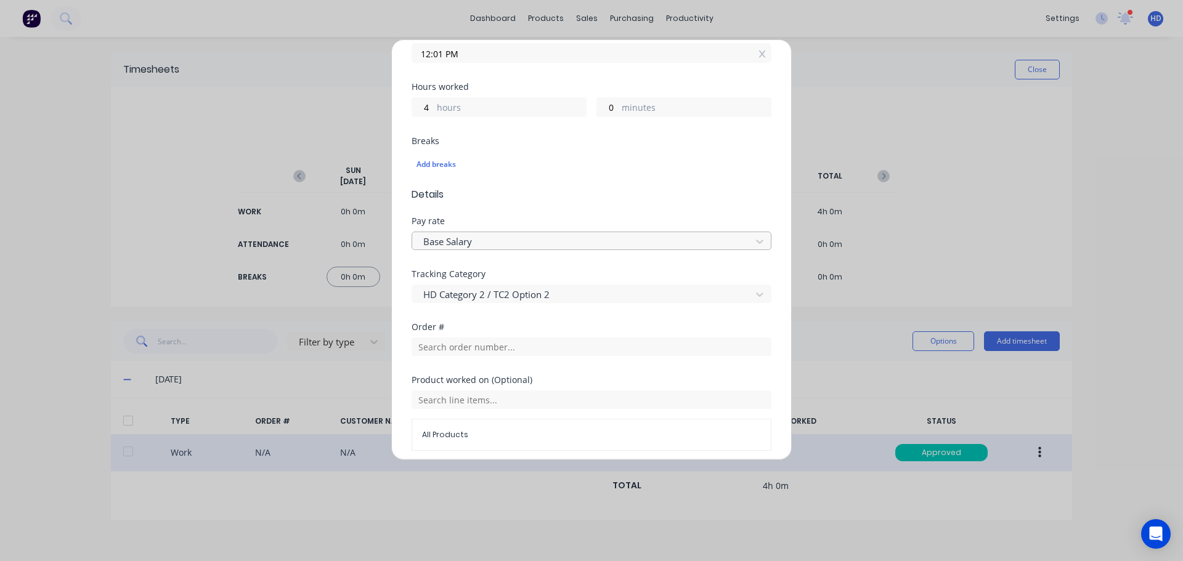
click at [544, 243] on div at bounding box center [583, 241] width 323 height 15
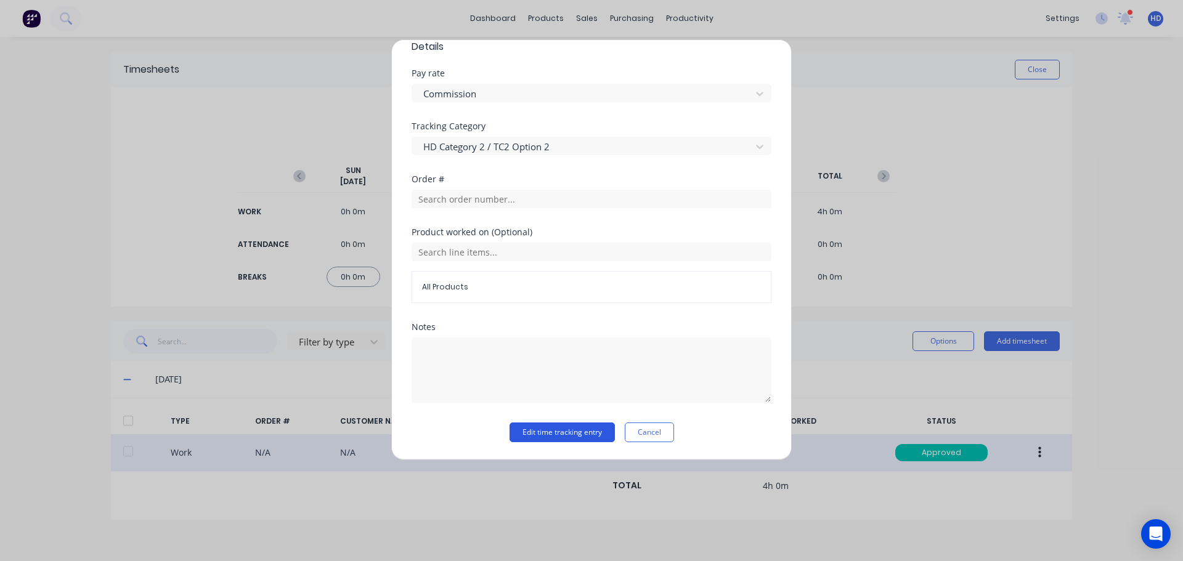
click at [547, 435] on button "Edit time tracking entry" at bounding box center [562, 433] width 105 height 20
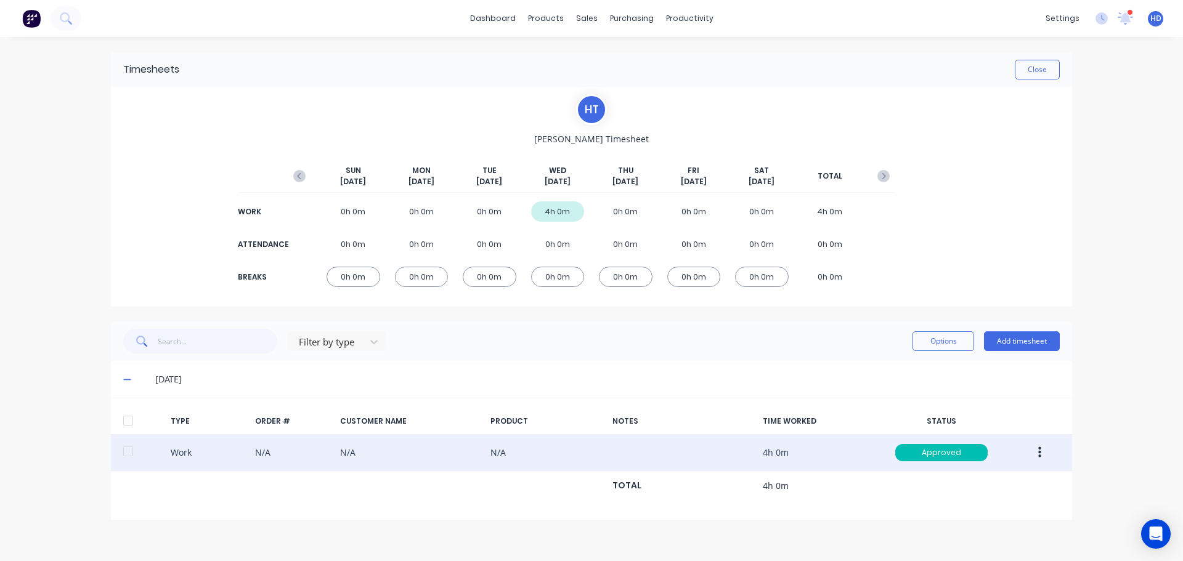
click at [125, 422] on div at bounding box center [128, 421] width 25 height 25
click at [949, 341] on button "Options" at bounding box center [944, 342] width 62 height 20
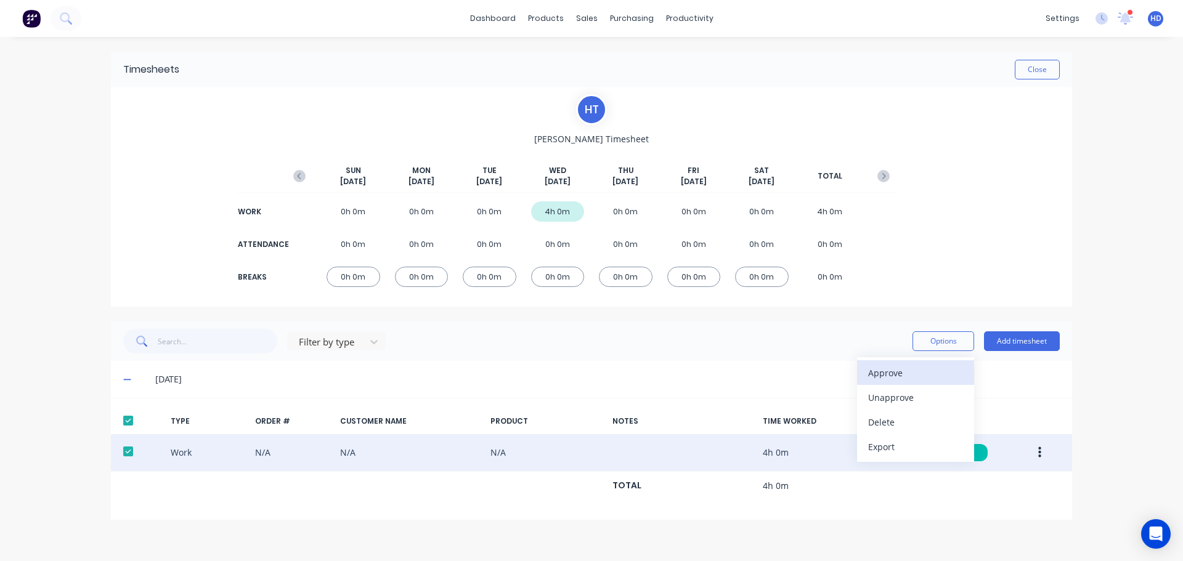
click at [907, 373] on div "Approve" at bounding box center [915, 373] width 95 height 18
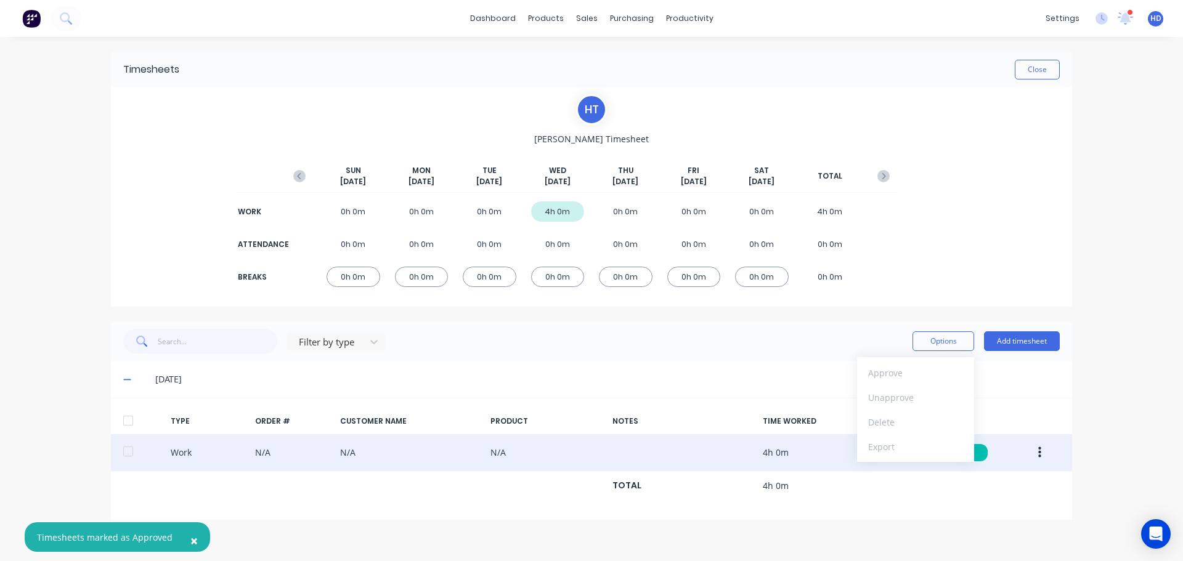
click at [1055, 396] on div "[DATE]" at bounding box center [591, 379] width 961 height 37
click at [125, 423] on div at bounding box center [128, 421] width 25 height 25
click at [970, 338] on button "Options" at bounding box center [944, 342] width 62 height 20
click at [886, 451] on div "Export" at bounding box center [915, 447] width 95 height 18
